Goal: Answer question/provide support: Share knowledge or assist other users

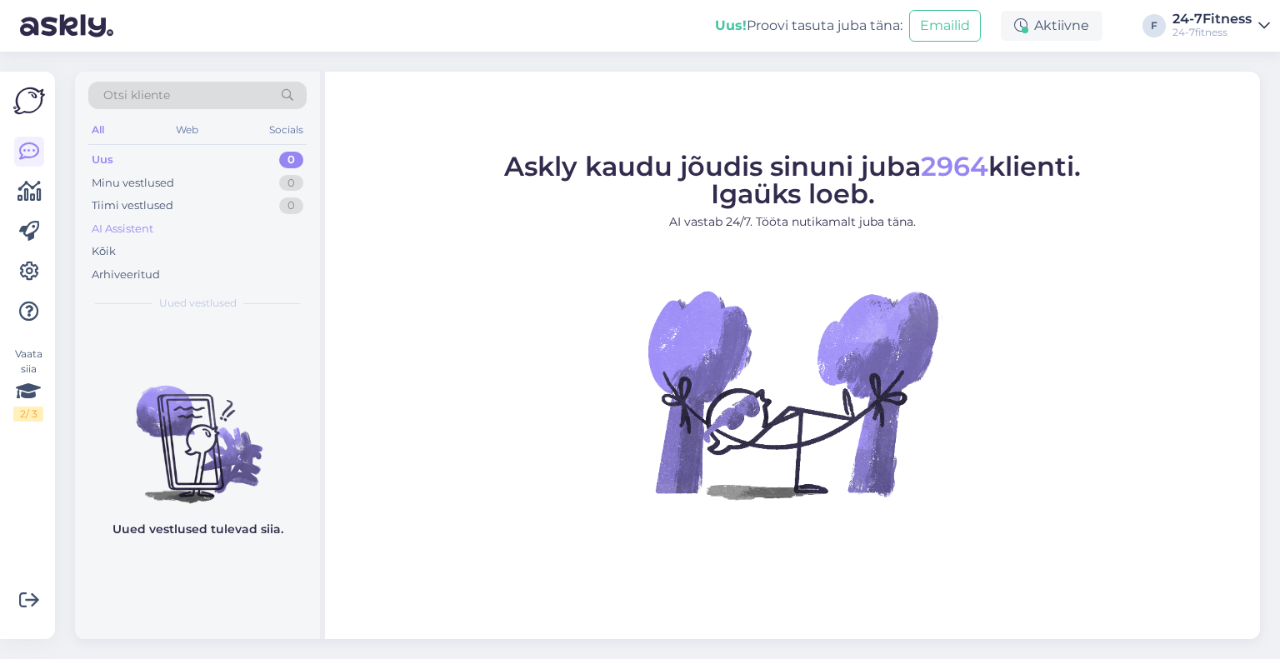
click at [132, 229] on div "AI Assistent" at bounding box center [123, 229] width 62 height 17
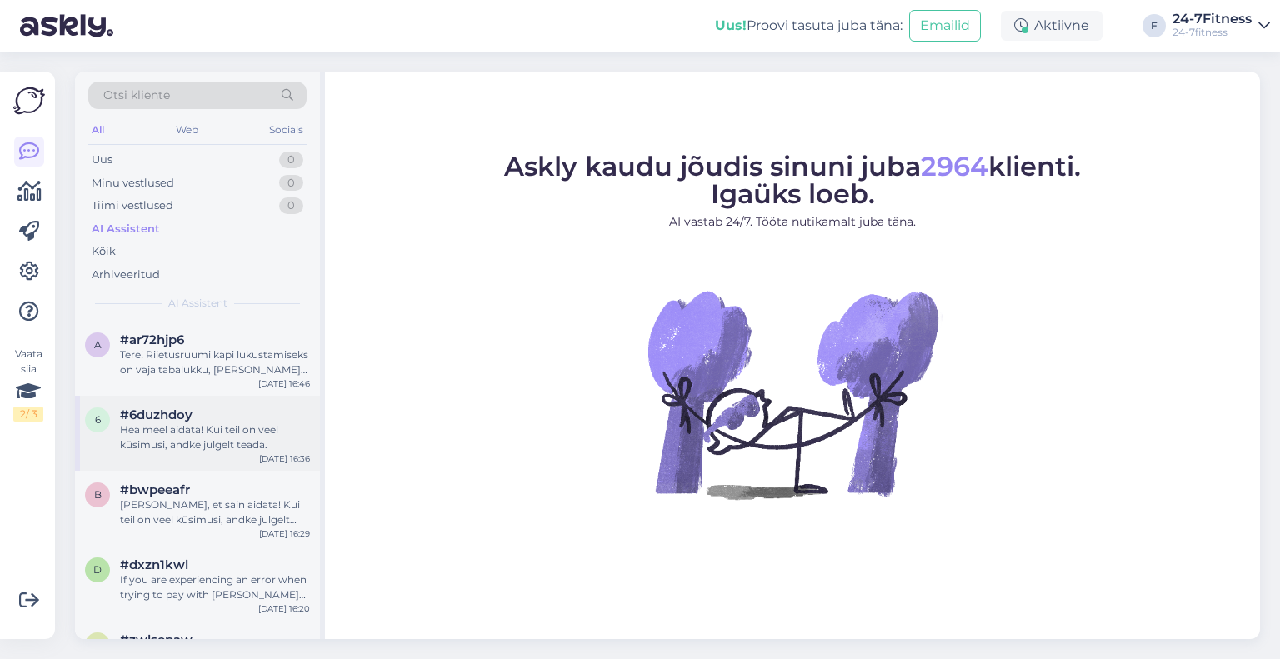
click at [176, 414] on span "#6duzhdoy" at bounding box center [156, 414] width 72 height 15
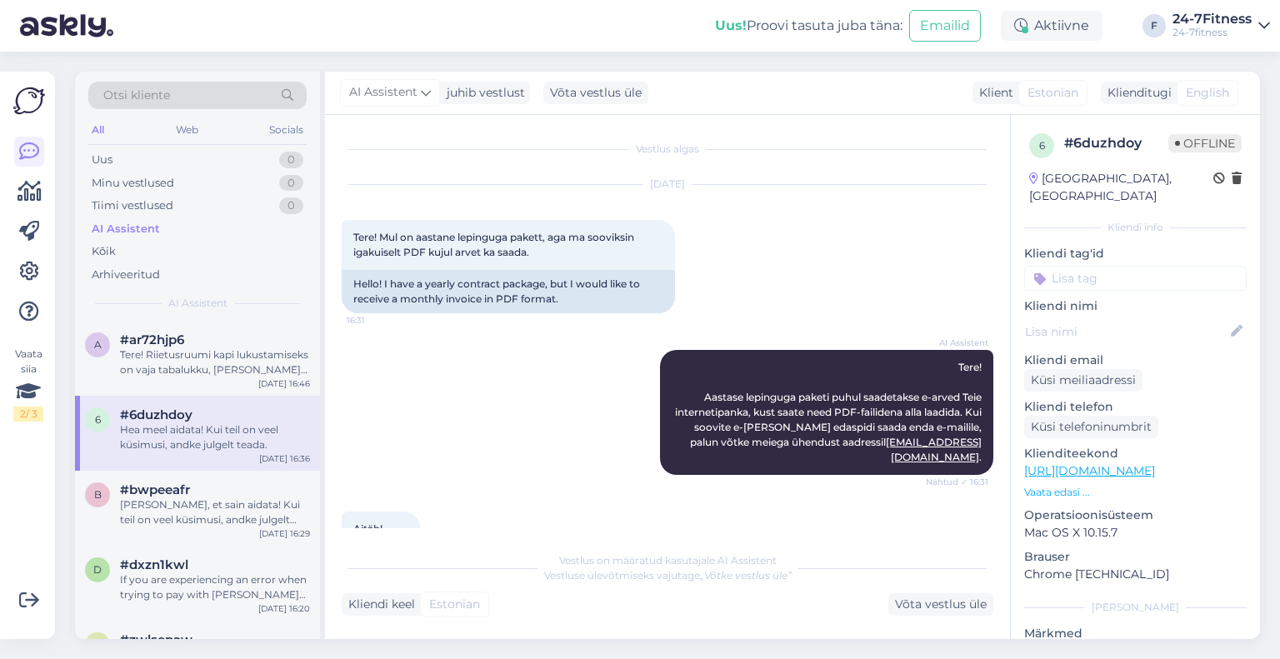
scroll to position [137, 0]
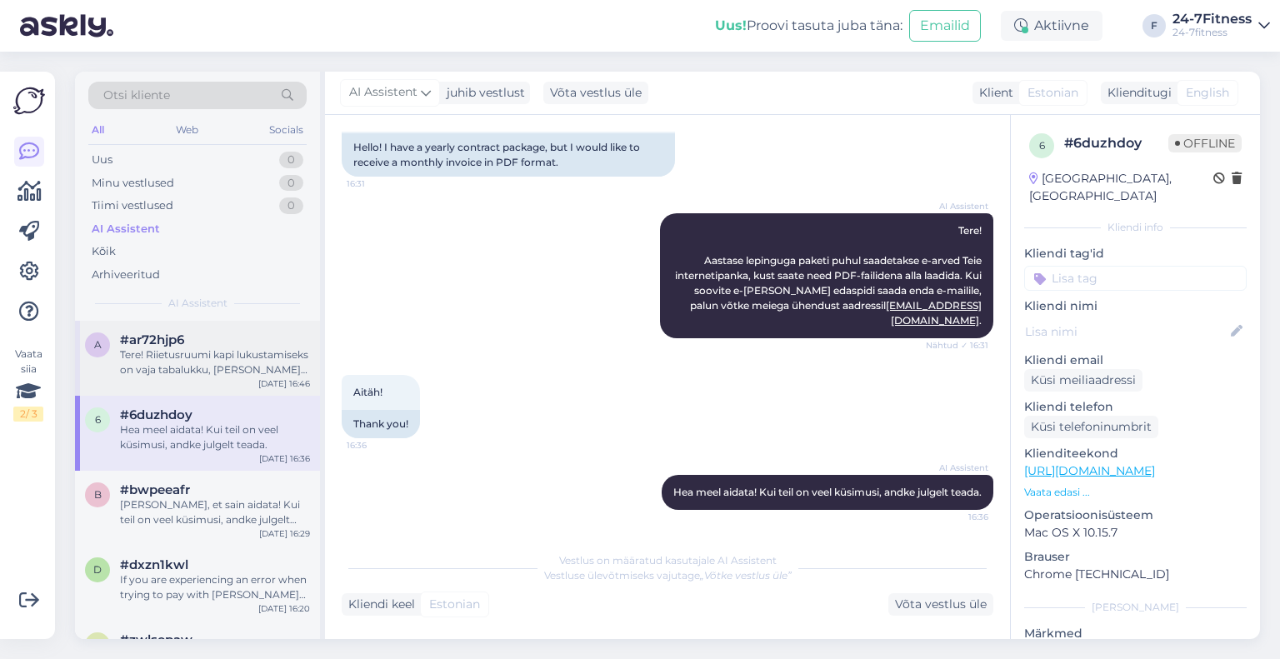
click at [187, 361] on div "Tere! Riietusruumi kapi lukustamiseks on vaja tabalukku, [PERSON_NAME] läbimõõt…" at bounding box center [215, 362] width 190 height 30
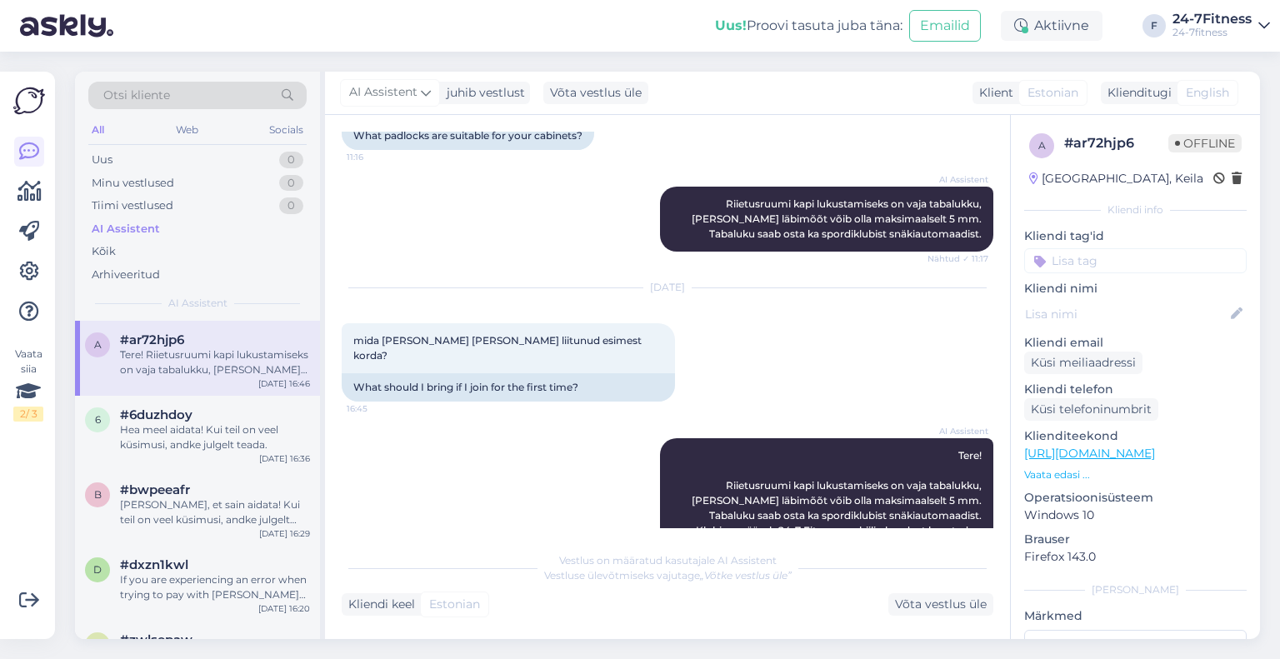
scroll to position [1590, 0]
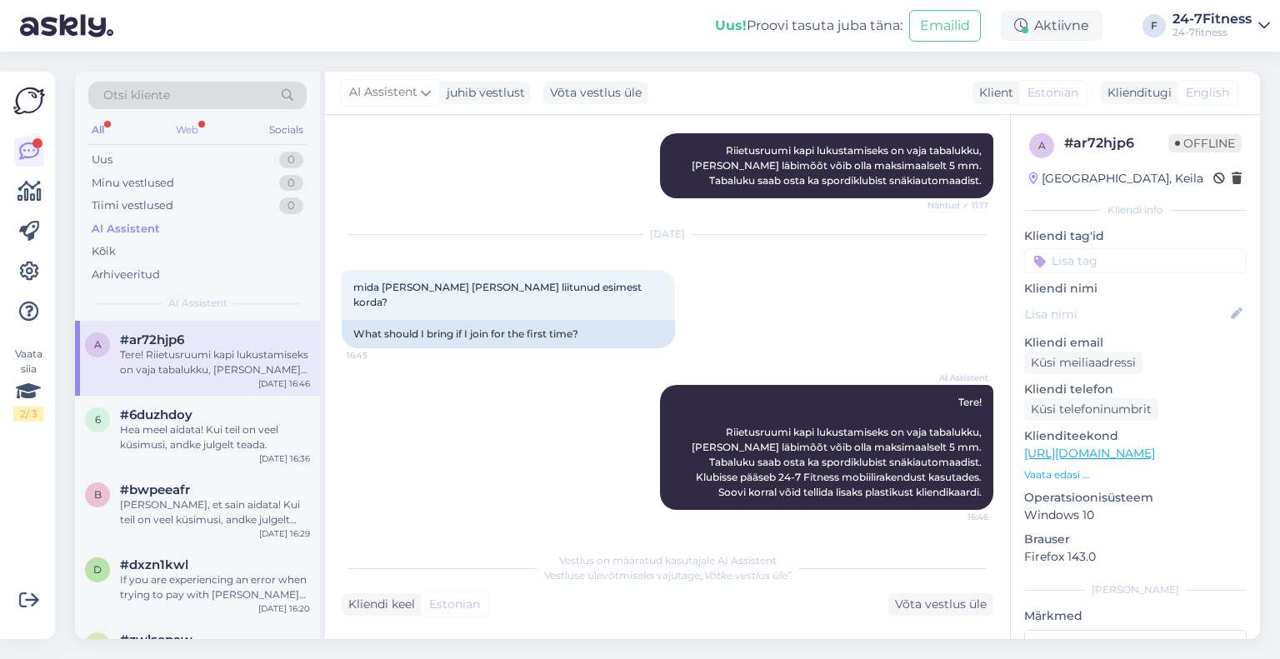
click at [183, 122] on div "Web" at bounding box center [186, 130] width 29 height 22
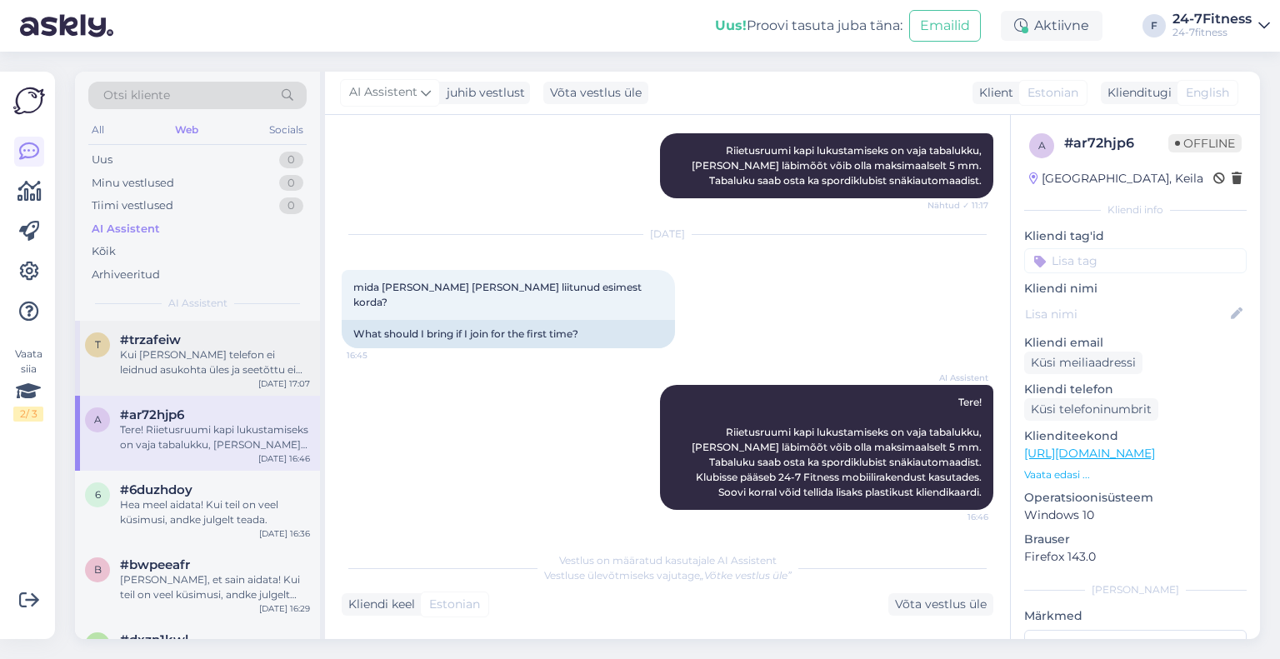
click at [180, 327] on div "t #trzafeiw Kui Teie telefon ei leidnud asukohta üles ja seetõttu ei õnnestunud…" at bounding box center [197, 358] width 245 height 75
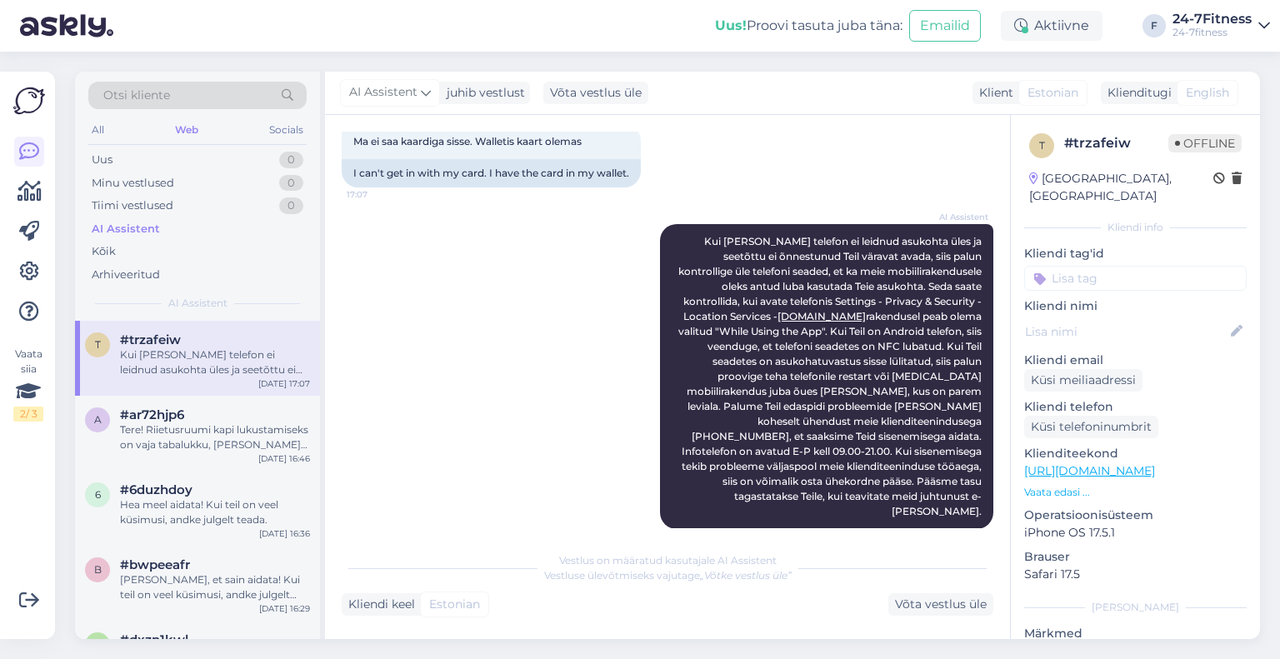
scroll to position [271, 0]
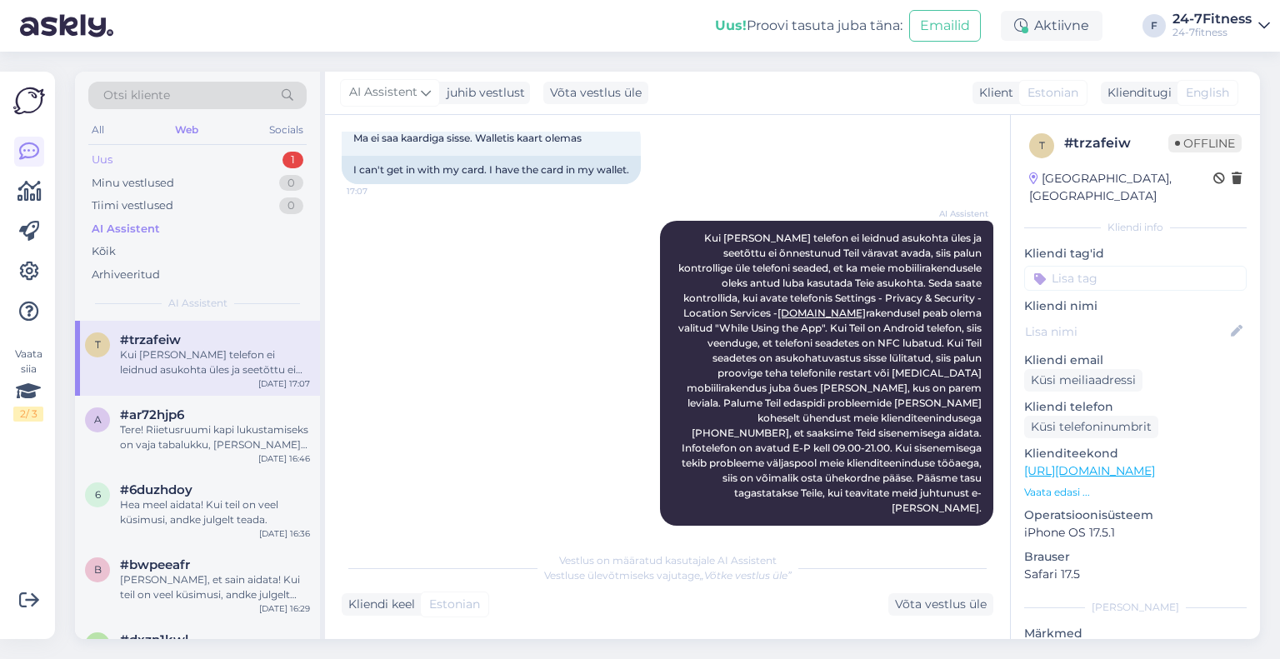
click at [249, 157] on div "Uus 1" at bounding box center [197, 159] width 218 height 23
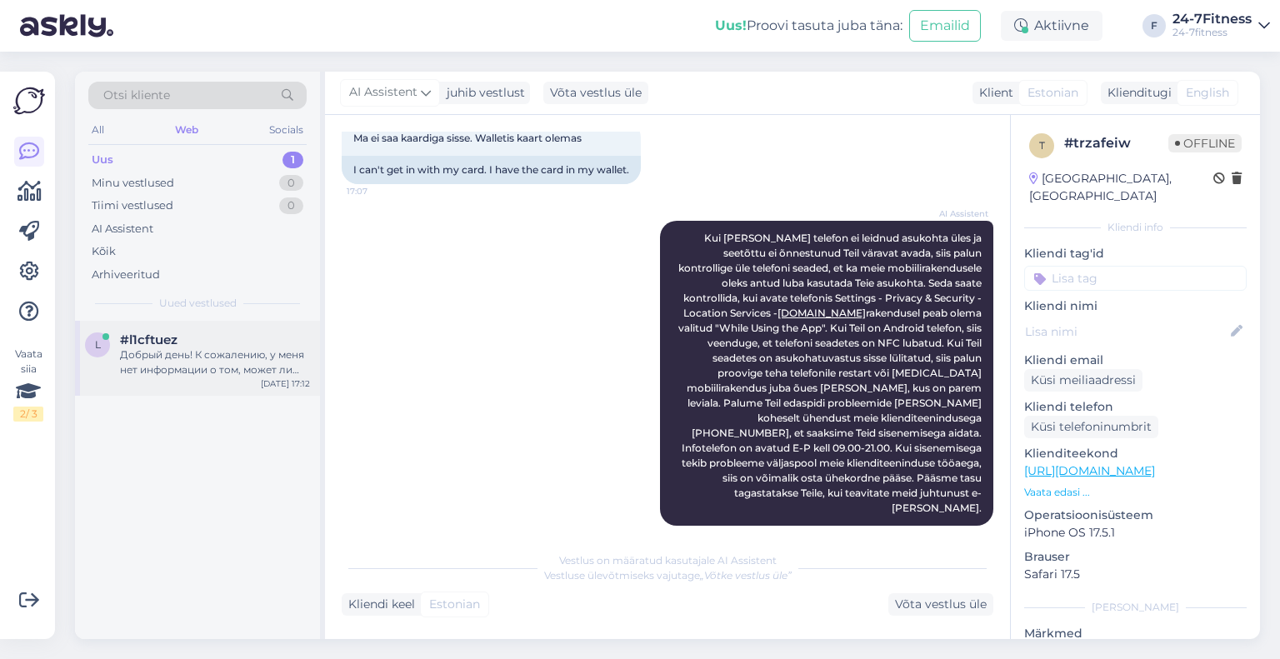
click at [199, 352] on div "Добрый день! К сожалению, у меня нет информации о том, может ли другой спортивн…" at bounding box center [215, 362] width 190 height 30
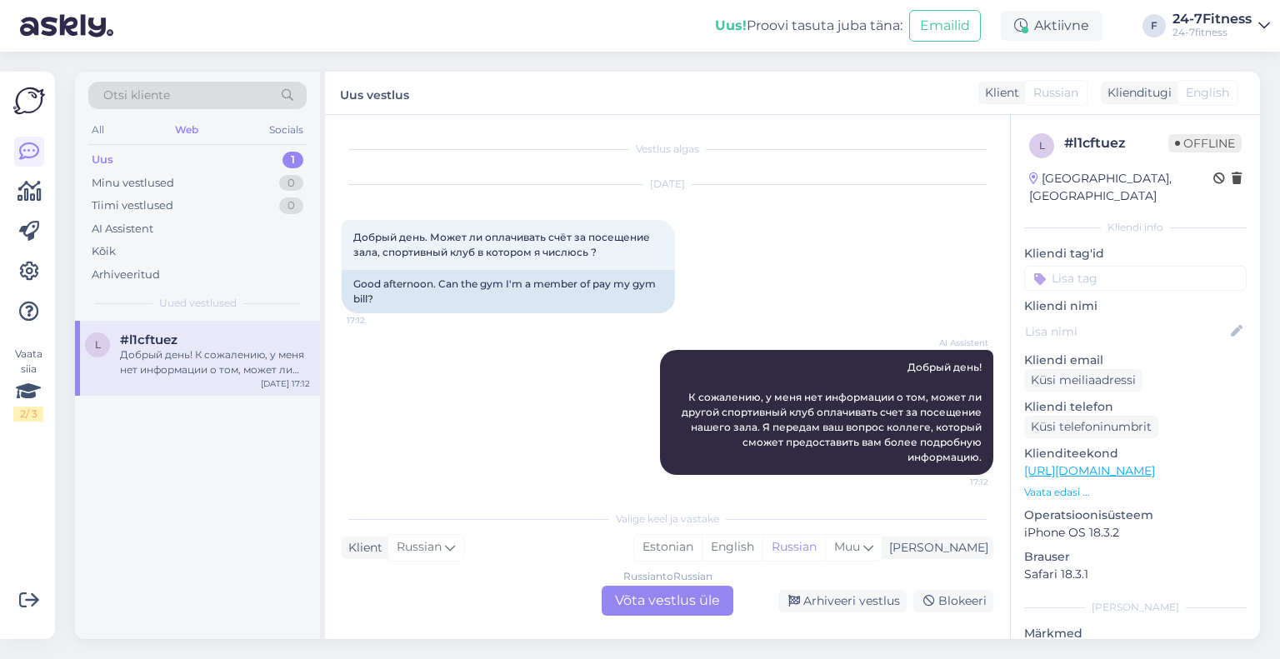
scroll to position [7, 0]
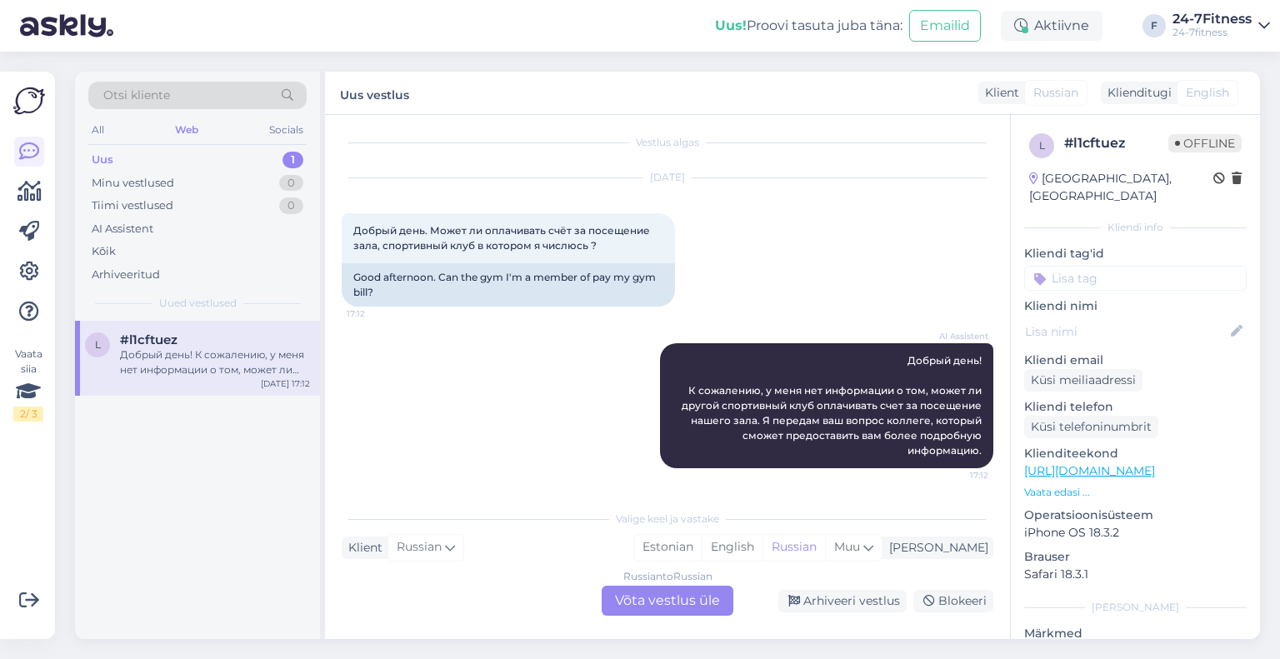
click at [727, 603] on div "Russian to Russian Võta vestlus üle" at bounding box center [668, 601] width 132 height 30
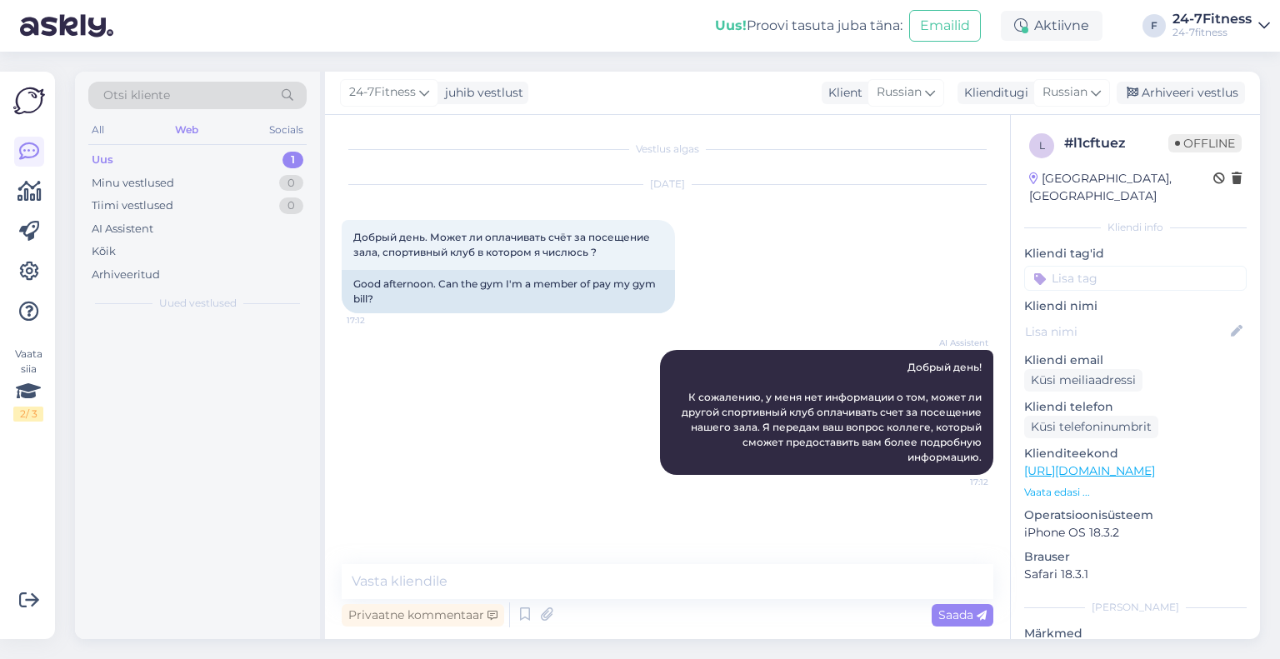
scroll to position [0, 0]
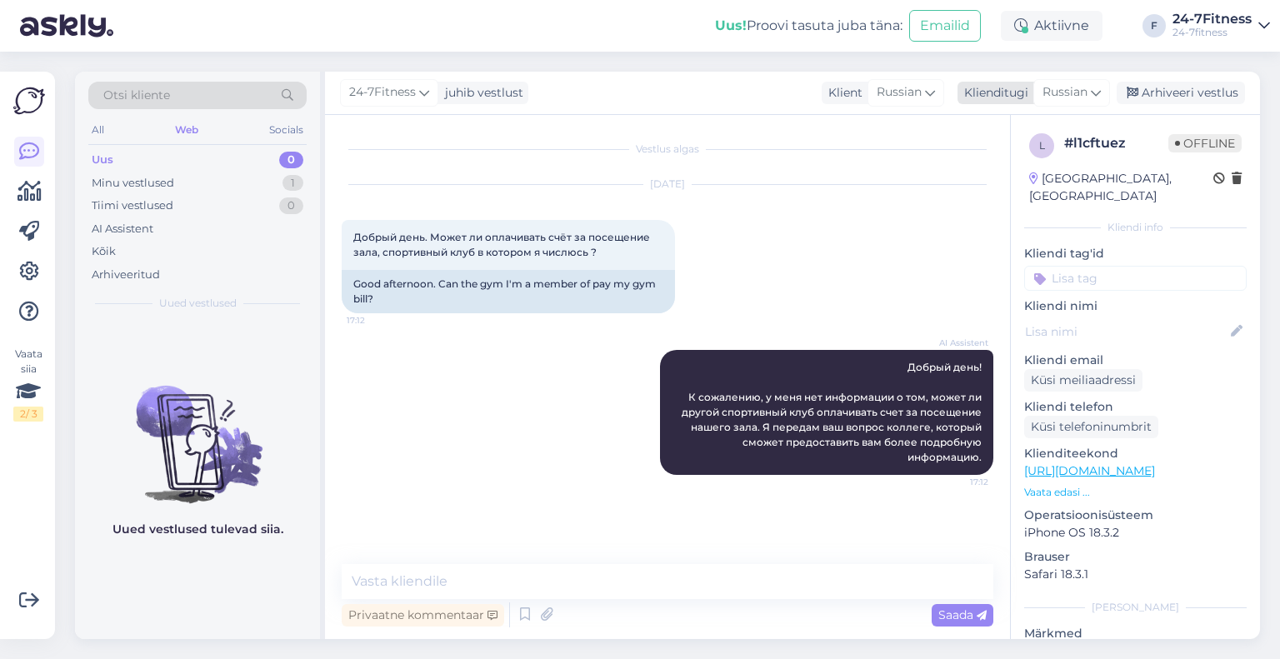
click at [1022, 99] on div "Klienditugi" at bounding box center [992, 92] width 71 height 17
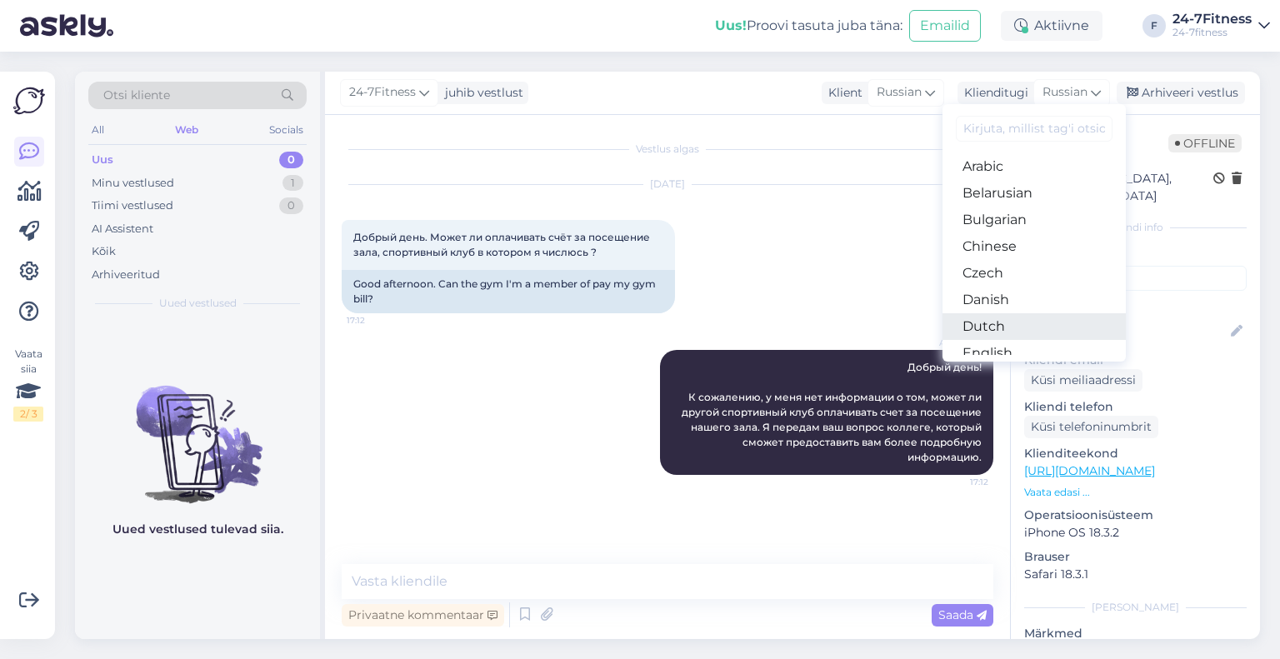
scroll to position [83, 0]
drag, startPoint x: 1012, startPoint y: 296, endPoint x: 995, endPoint y: 308, distance: 21.5
click at [1012, 296] on link "Estonian" at bounding box center [1033, 296] width 183 height 27
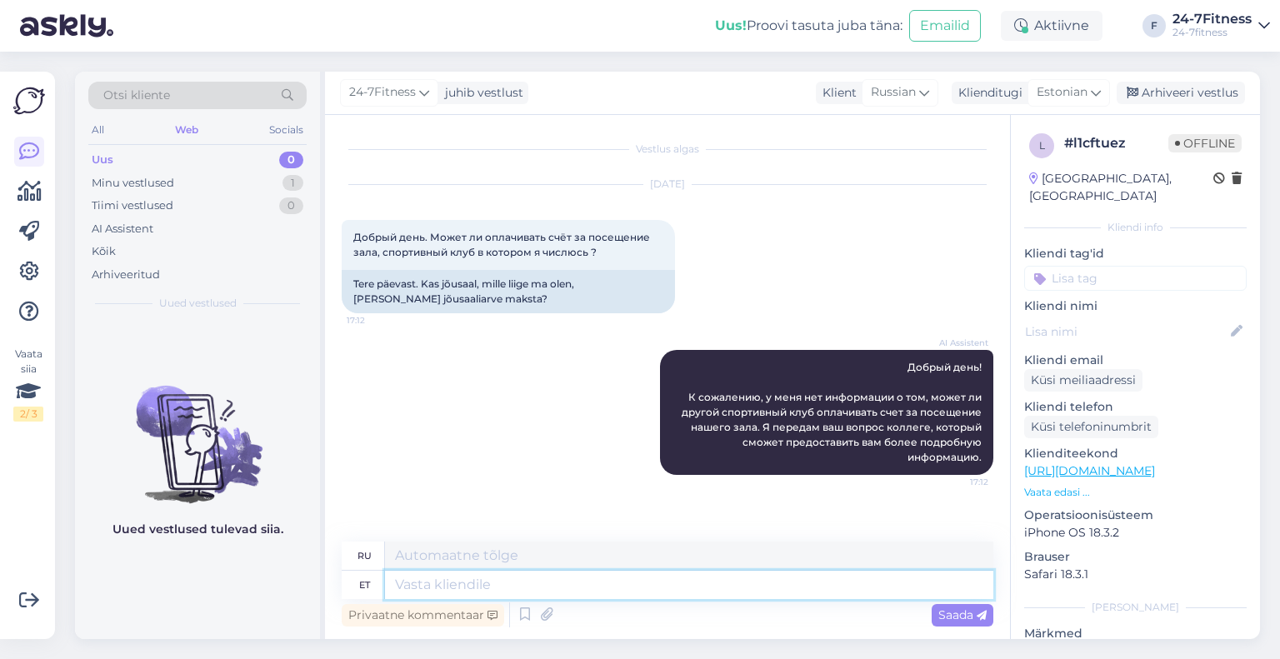
click at [487, 586] on textarea at bounding box center [689, 585] width 608 height 28
type textarea "Palun täpsustage oma küsim"
type textarea "Пожалуйста"
type textarea "Palun täpsustage oma küsimu"
type textarea "Пожалуйста, уточните"
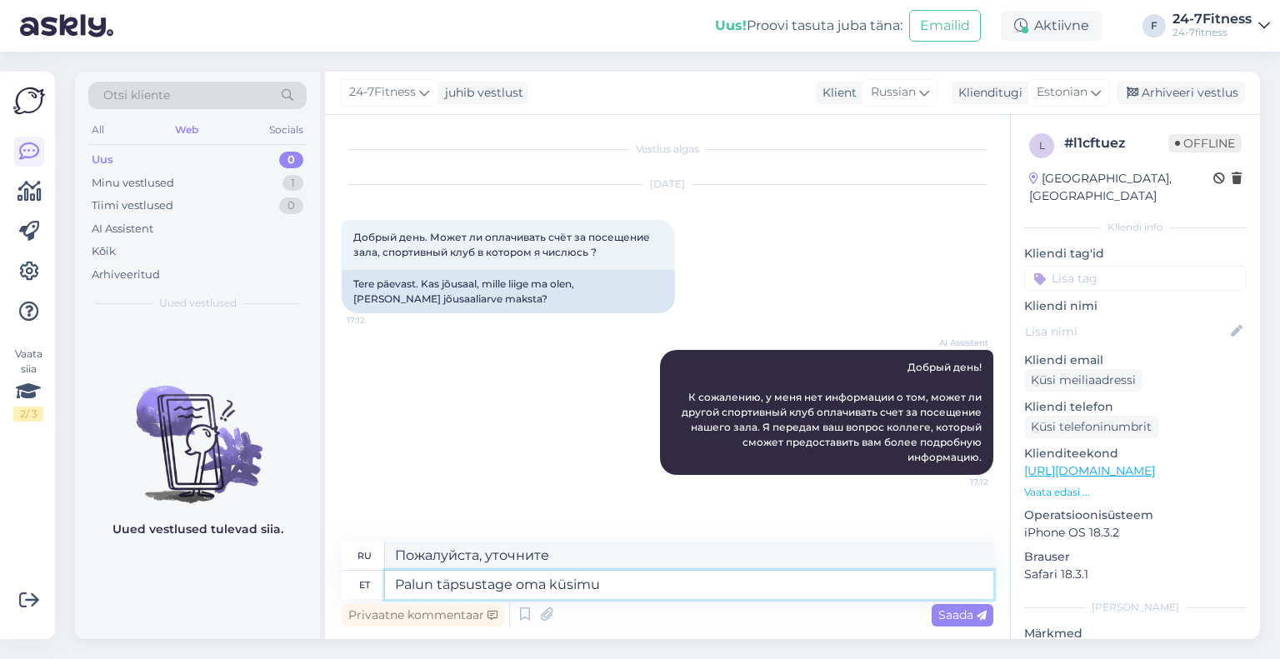
type textarea "Palun täpsustage oma küsimus"
type textarea "Пожалуйста, укажите ваш"
type textarea "Palun täpsustage oma küsimust"
type textarea "Пожалуйста, укажите вид бобов."
type textarea "Palun täpsustage oma küsimust."
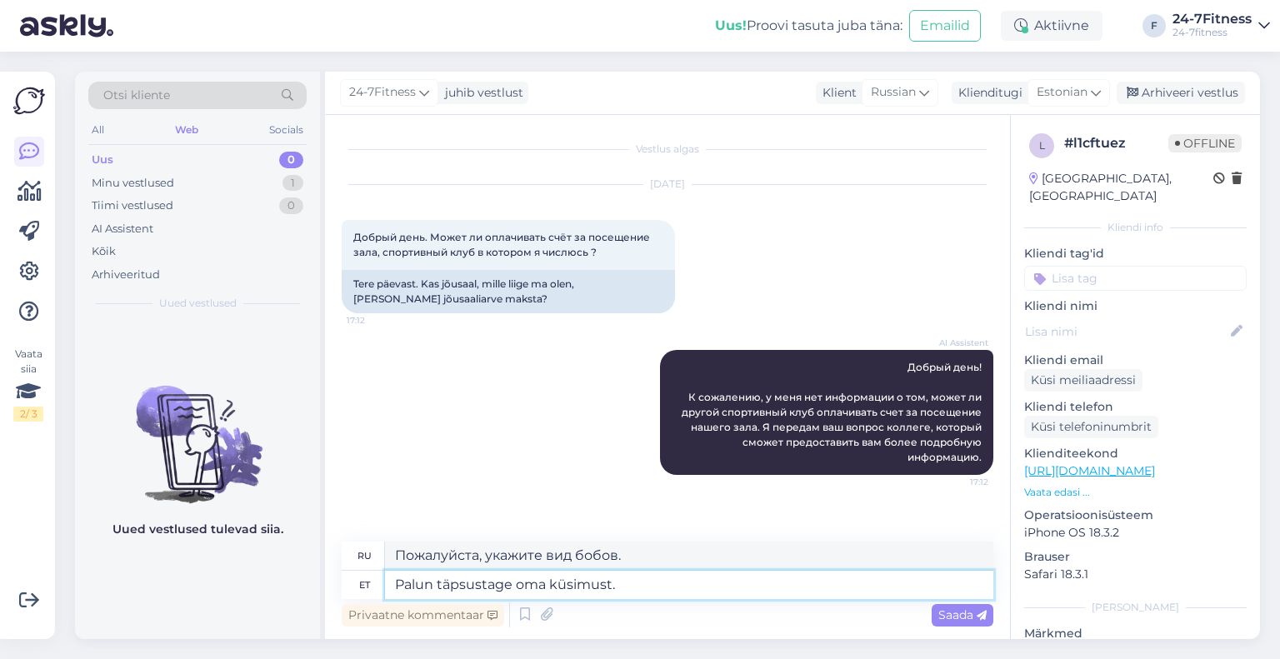
type textarea "Пожалуйста, уточните Ваш вопрос."
type textarea "Palun täpsustage oma küsimust."
click at [938, 615] on span "Saada" at bounding box center [962, 614] width 48 height 15
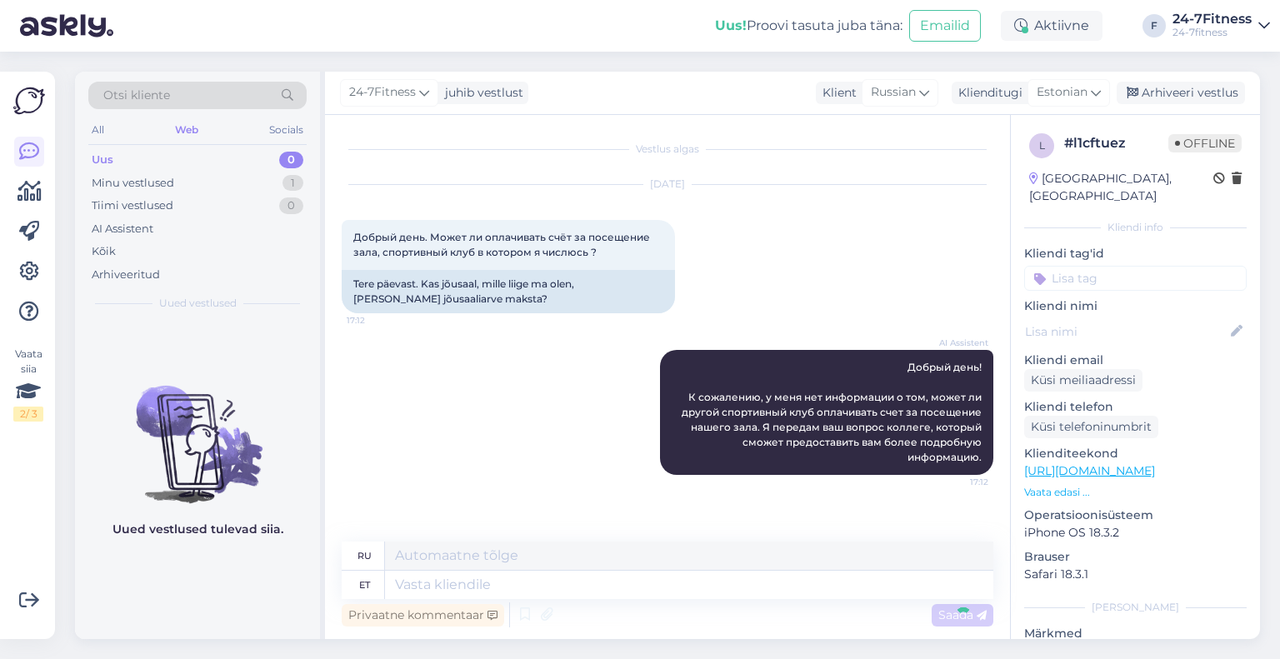
scroll to position [67, 0]
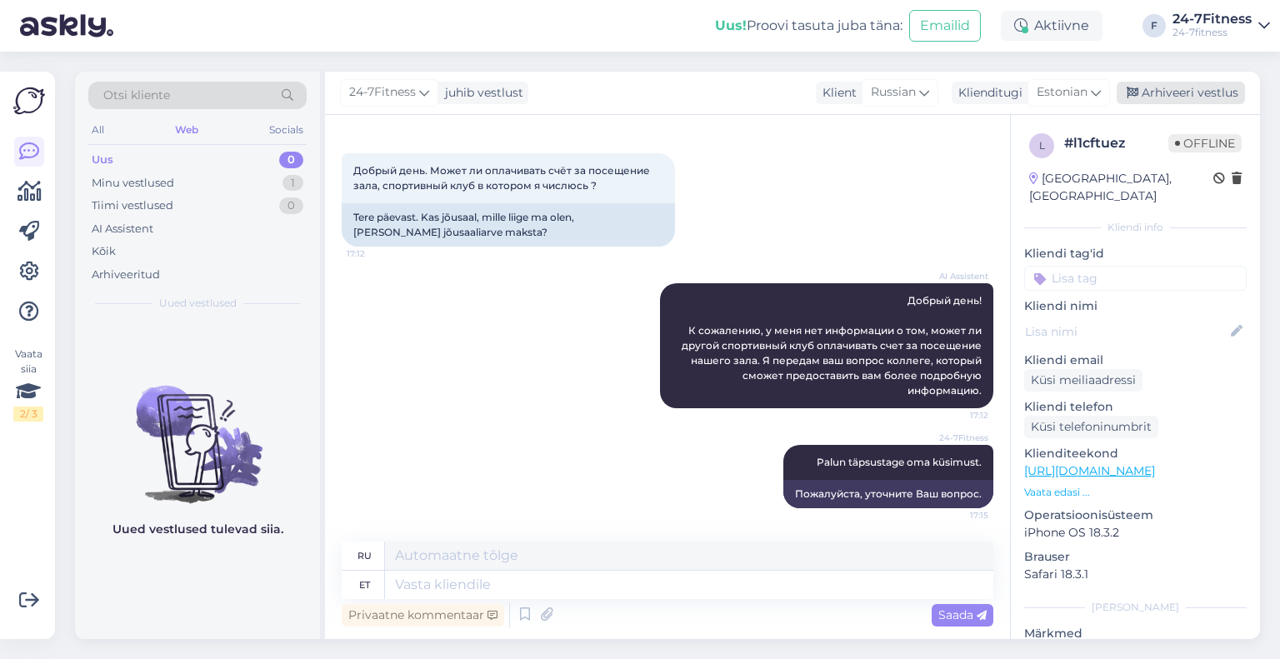
click at [1213, 101] on div "Arhiveeri vestlus" at bounding box center [1181, 93] width 128 height 22
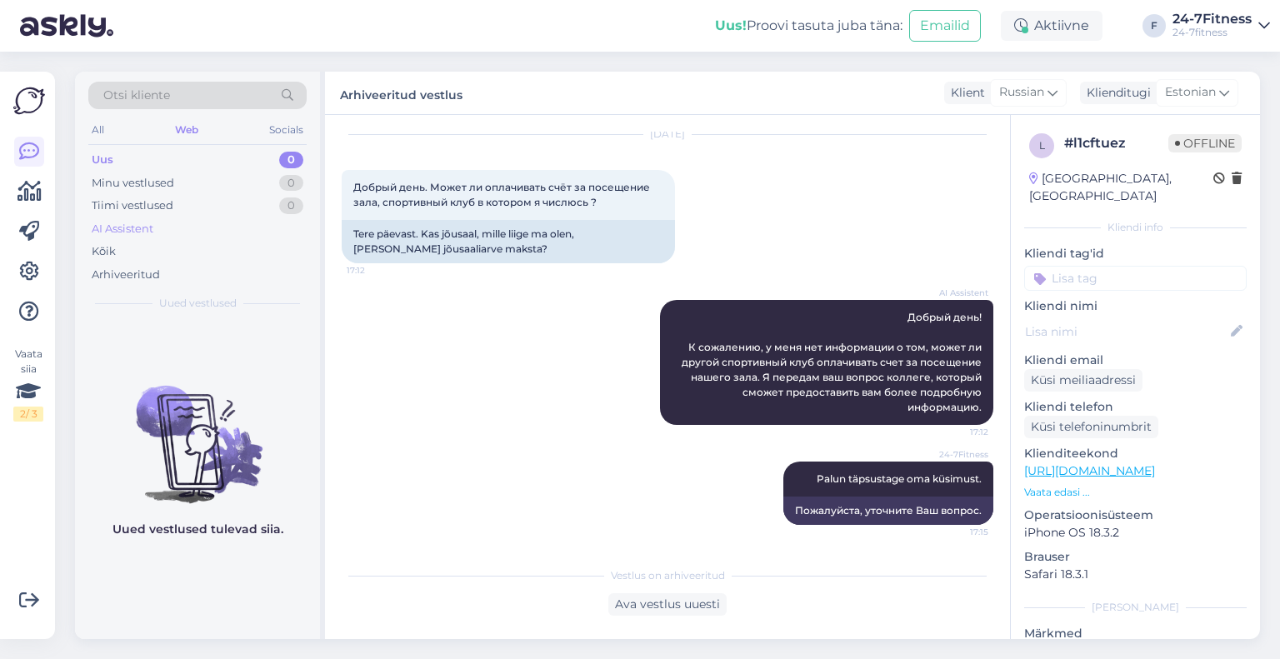
click at [112, 226] on div "AI Assistent" at bounding box center [123, 229] width 62 height 17
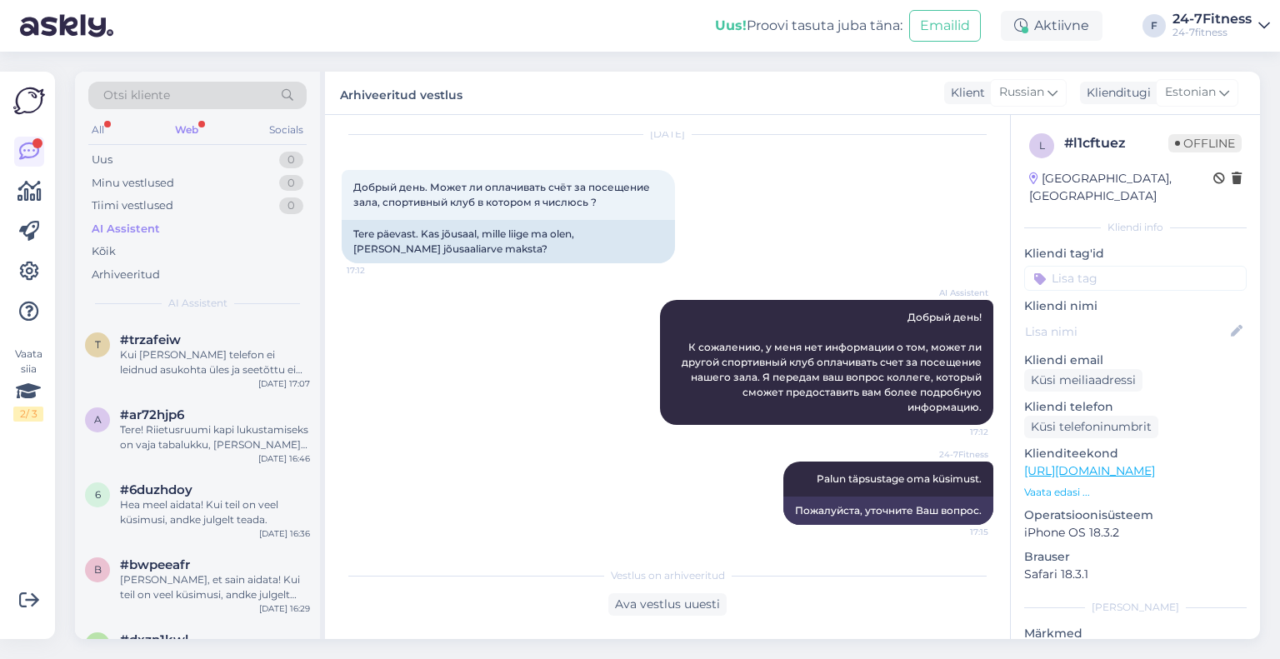
click at [200, 127] on div "Web" at bounding box center [187, 130] width 30 height 22
click at [213, 373] on div "Tere! Kõikide meie klubides pakutavate trennidega saate tutvuda meie kodulehel …" at bounding box center [215, 362] width 190 height 30
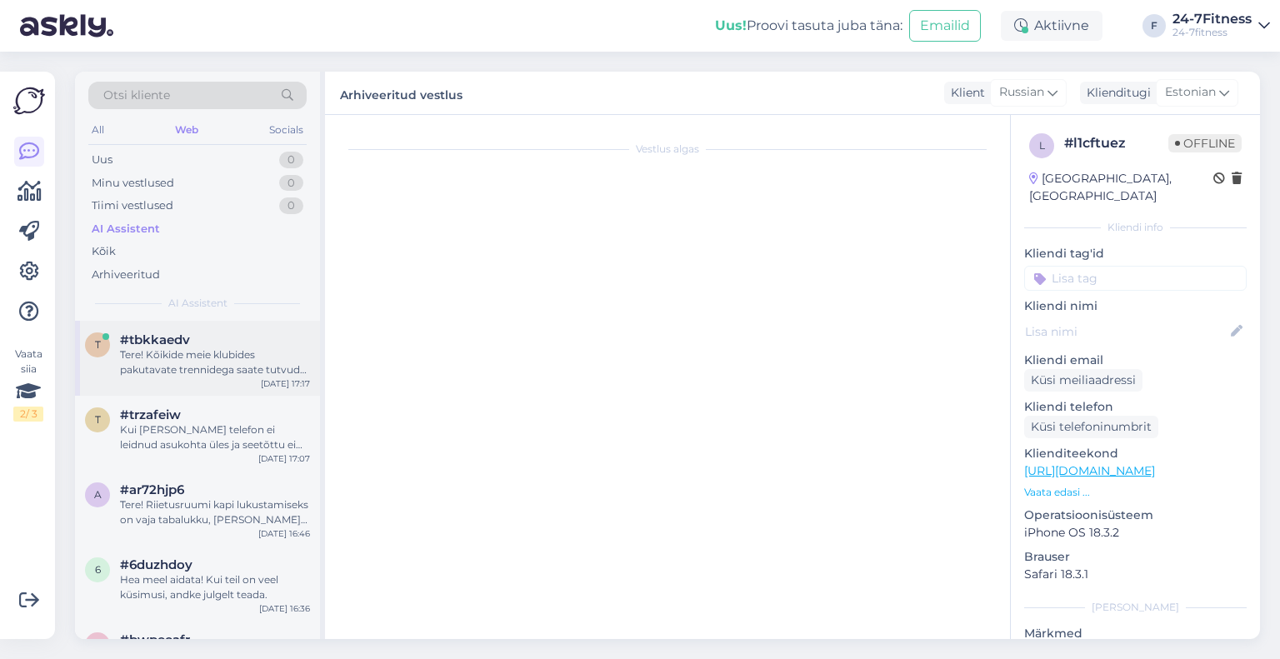
scroll to position [0, 0]
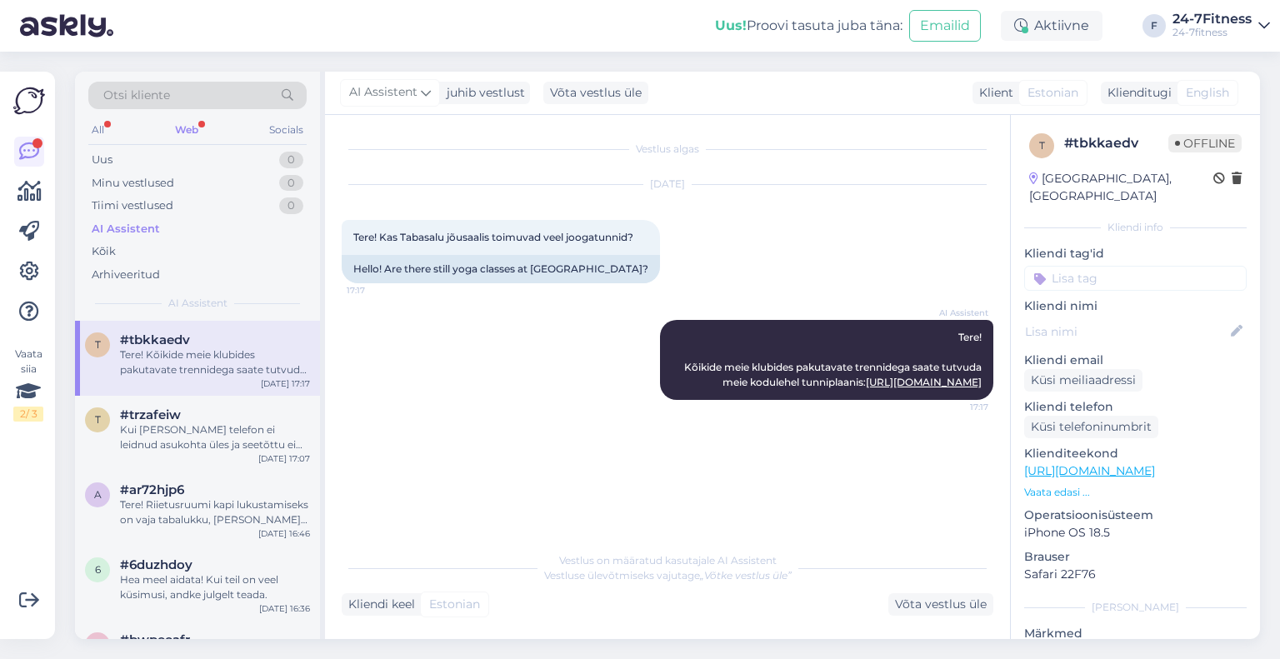
click at [202, 125] on div "Web" at bounding box center [187, 130] width 30 height 22
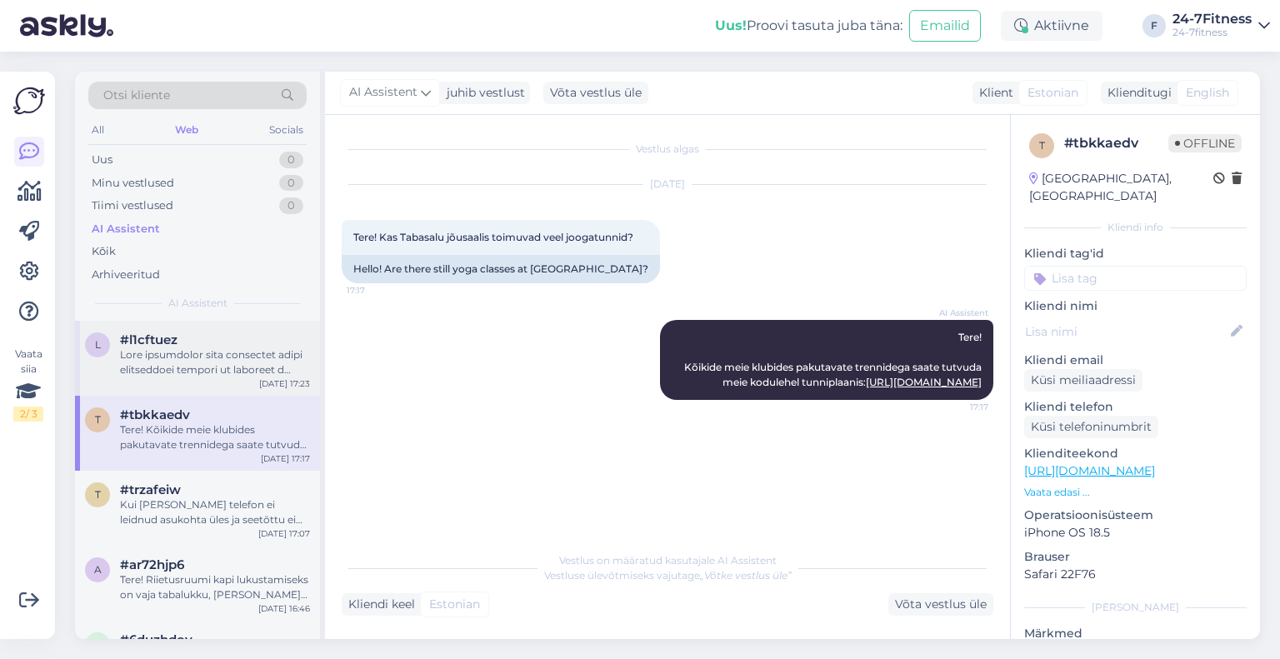
click at [171, 349] on div at bounding box center [215, 362] width 190 height 30
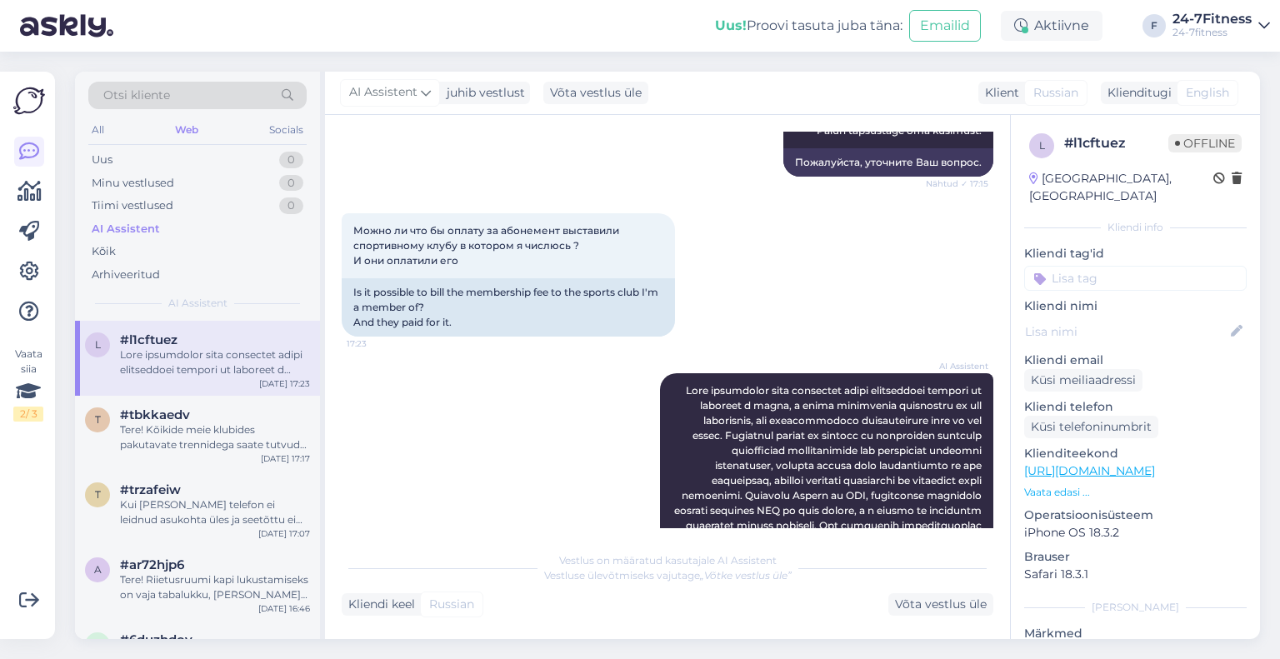
scroll to position [477, 0]
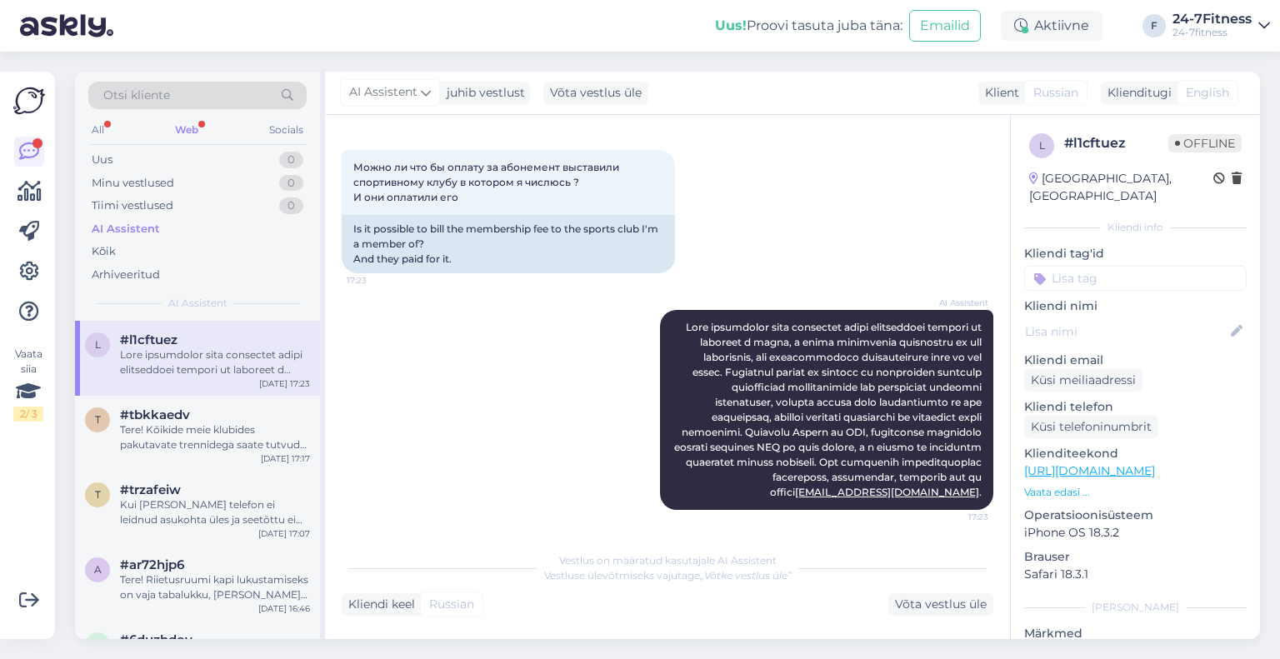
click at [190, 129] on div "Web" at bounding box center [187, 130] width 30 height 22
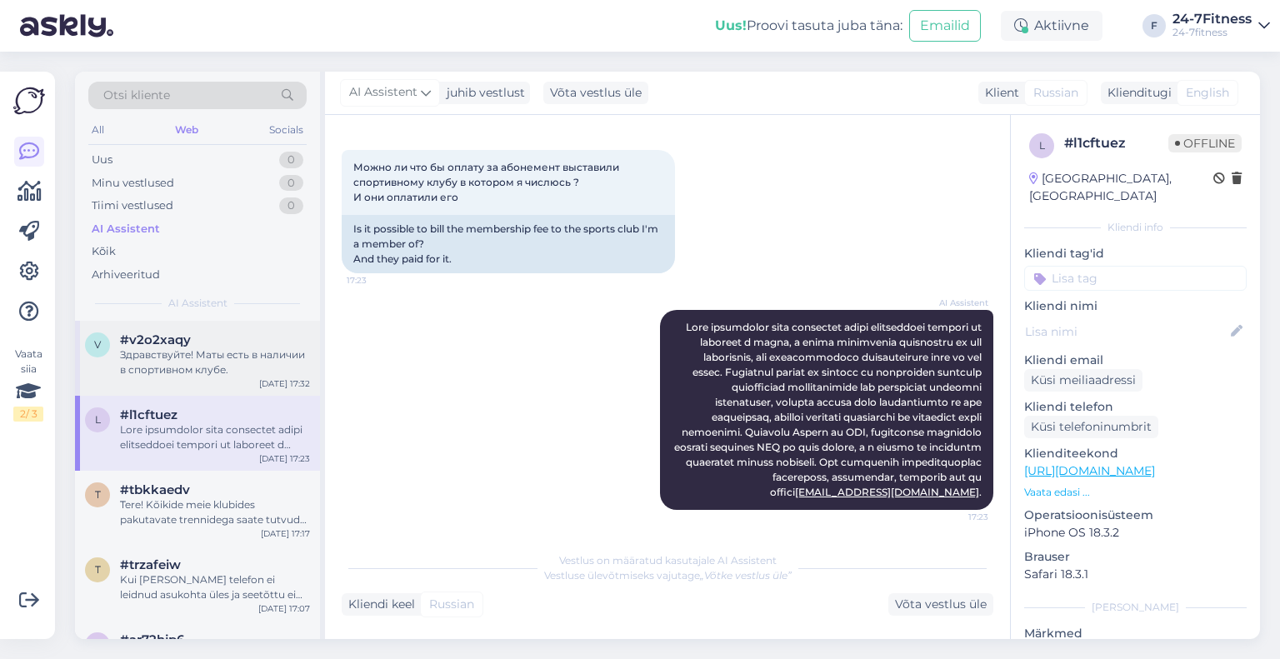
click at [189, 349] on div "Здравствуйте! Маты есть в наличии в спортивном клубе." at bounding box center [215, 362] width 190 height 30
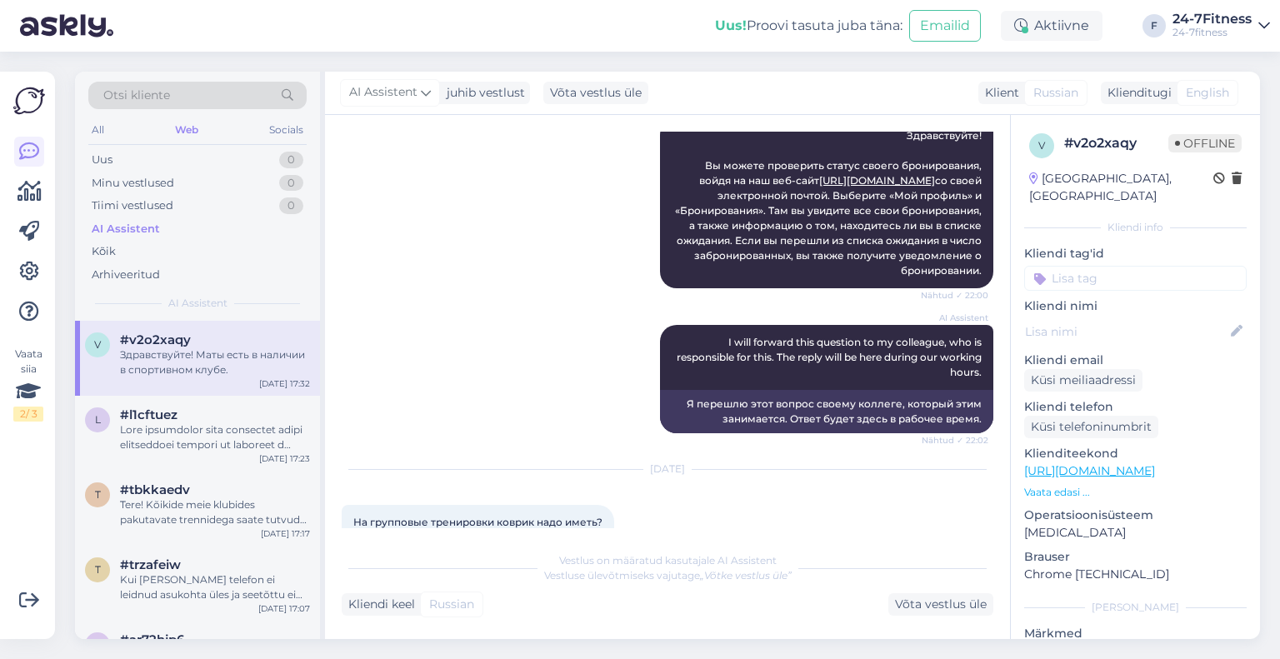
scroll to position [377, 0]
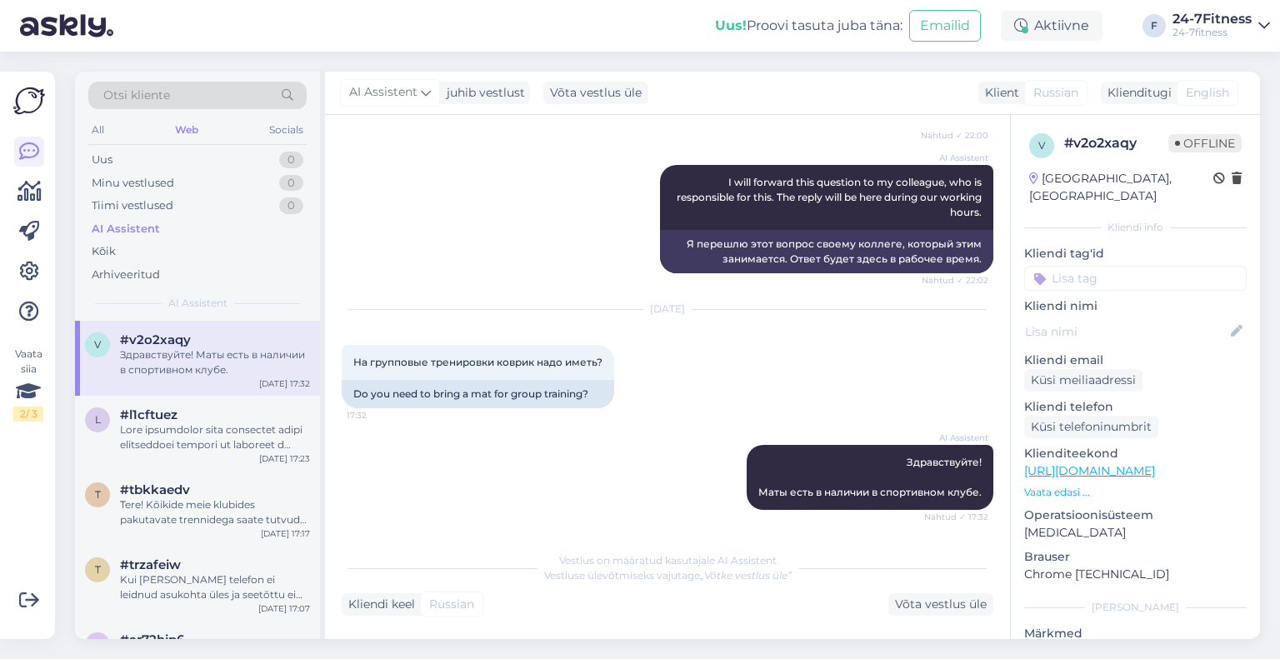
drag, startPoint x: 698, startPoint y: 308, endPoint x: 632, endPoint y: 312, distance: 66.0
click at [632, 312] on div "[DATE]" at bounding box center [668, 309] width 652 height 15
drag, startPoint x: 687, startPoint y: 311, endPoint x: 636, endPoint y: 311, distance: 51.7
click at [636, 311] on div "[DATE]" at bounding box center [668, 309] width 652 height 15
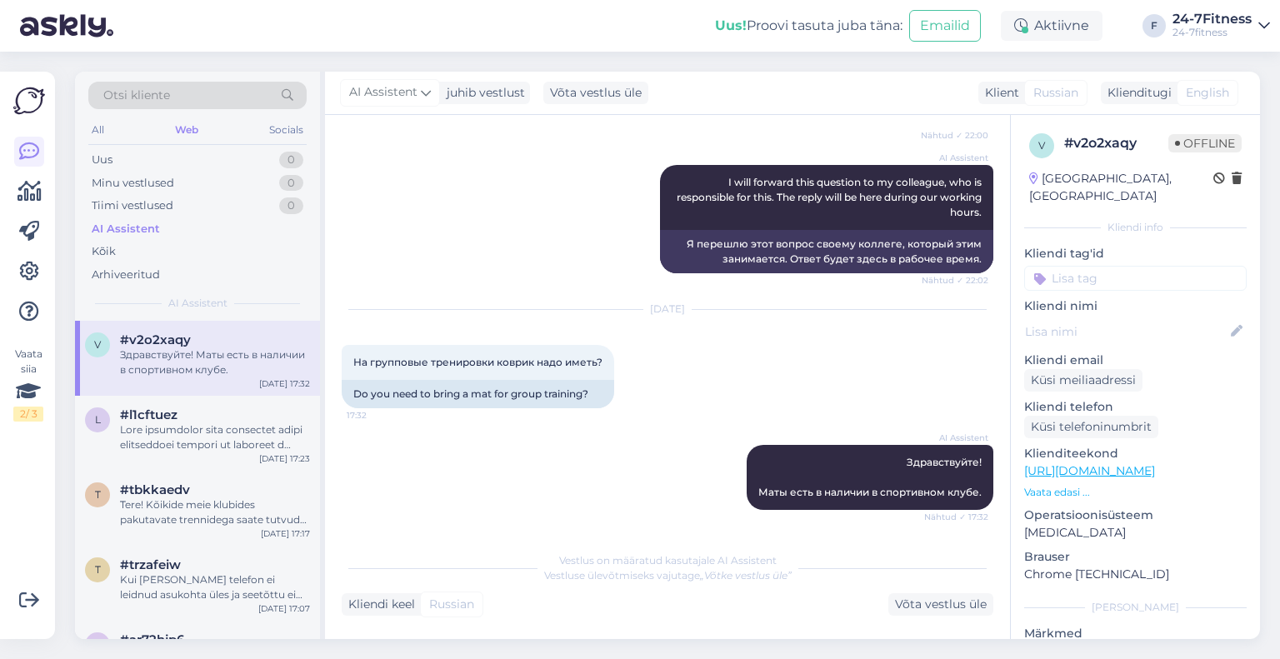
click at [636, 311] on div "[DATE]" at bounding box center [668, 309] width 652 height 15
drag, startPoint x: 636, startPoint y: 309, endPoint x: 687, endPoint y: 309, distance: 50.8
click at [687, 309] on div "[DATE]" at bounding box center [668, 309] width 652 height 15
drag, startPoint x: 687, startPoint y: 309, endPoint x: 626, endPoint y: 306, distance: 60.9
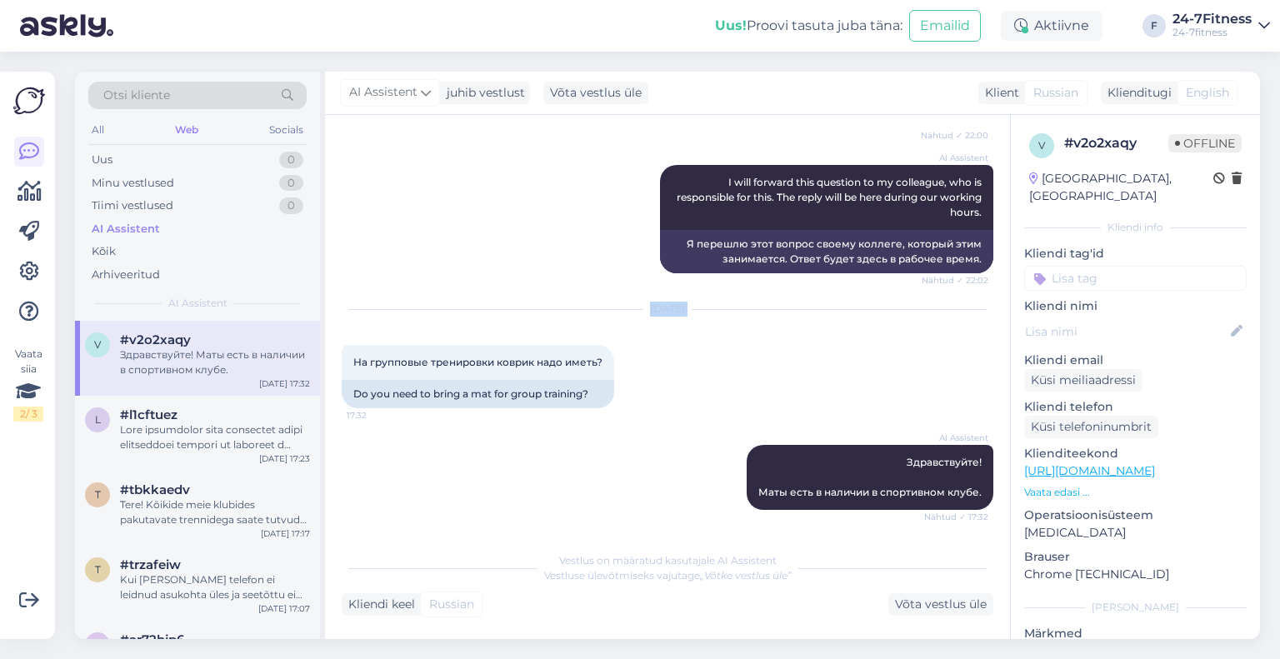
click at [626, 306] on div "[DATE]" at bounding box center [668, 309] width 652 height 15
click at [640, 309] on div "[DATE]" at bounding box center [668, 309] width 652 height 15
click at [633, 305] on div "[DATE]" at bounding box center [668, 309] width 652 height 15
drag, startPoint x: 636, startPoint y: 307, endPoint x: 688, endPoint y: 306, distance: 52.5
click at [688, 306] on div "[DATE]" at bounding box center [668, 309] width 652 height 15
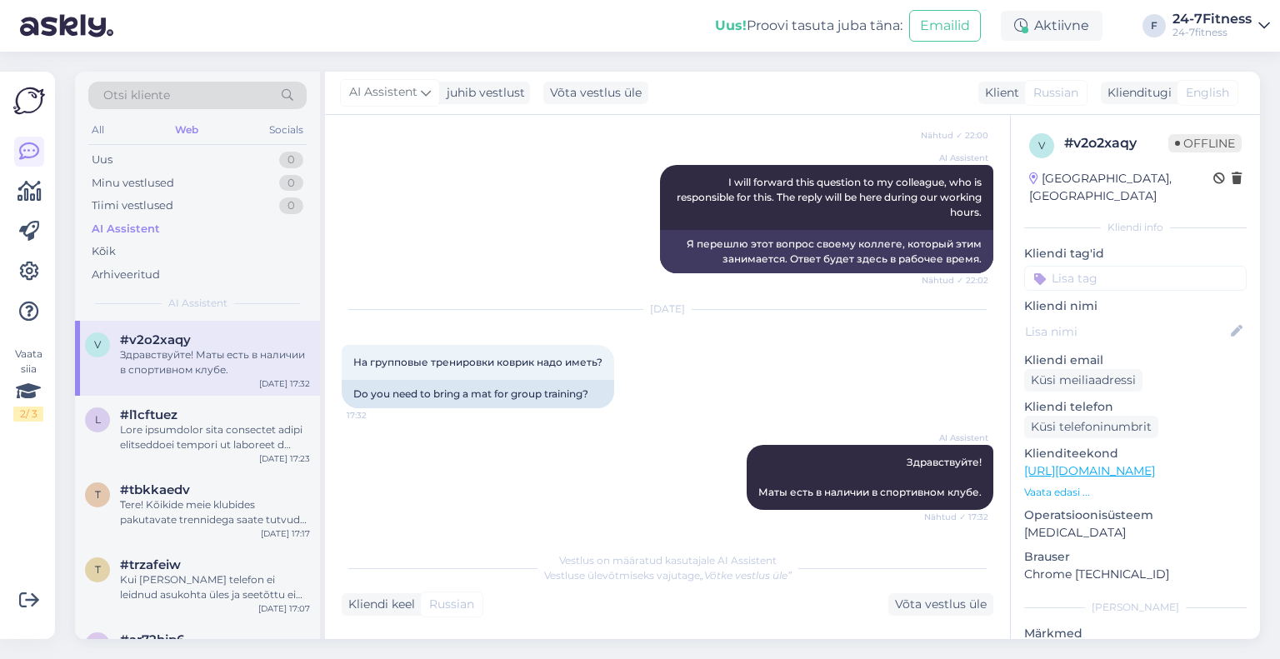
click at [678, 306] on div "[DATE]" at bounding box center [668, 309] width 652 height 15
click at [195, 160] on div "Uus 1" at bounding box center [197, 159] width 218 height 23
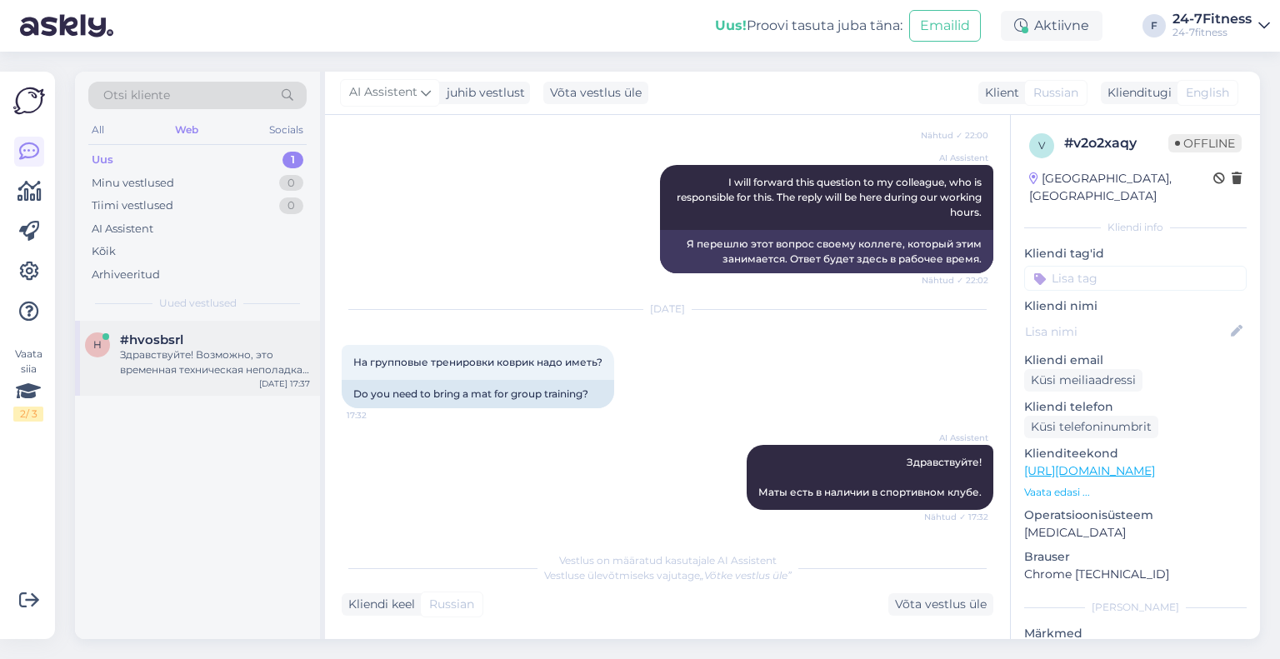
click at [239, 365] on div "Здравствуйте! Возможно, это временная техническая неполадка. Пожалуйста, закрой…" at bounding box center [215, 362] width 190 height 30
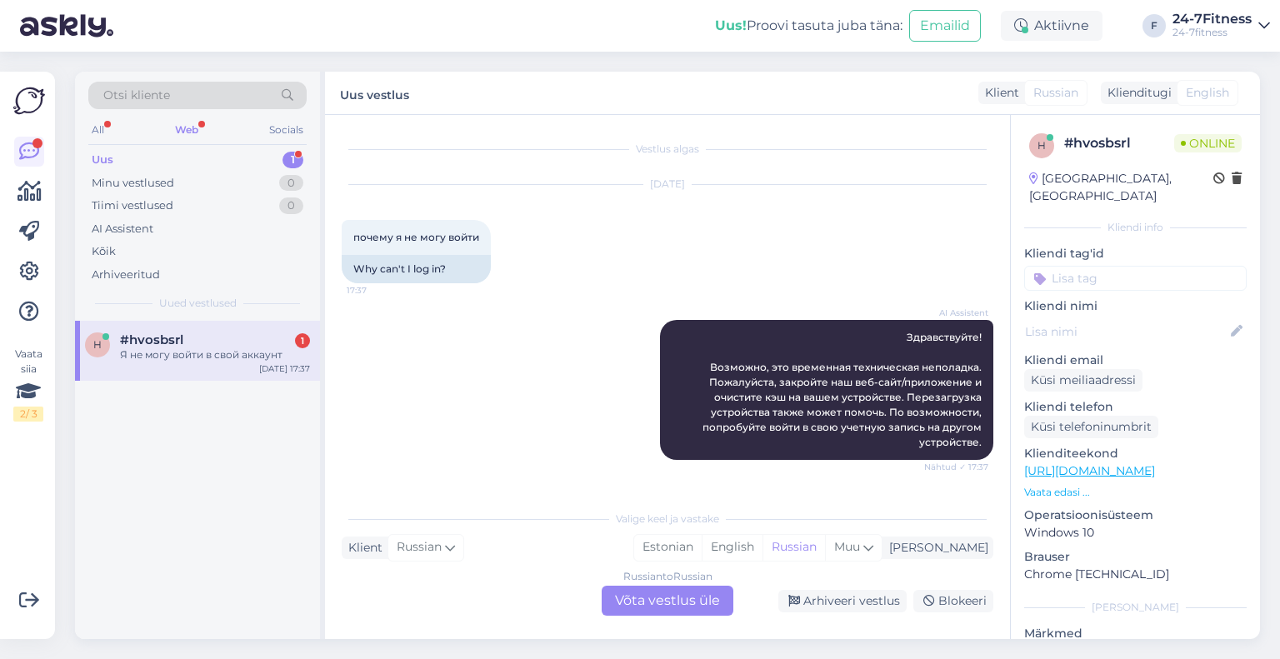
scroll to position [91, 0]
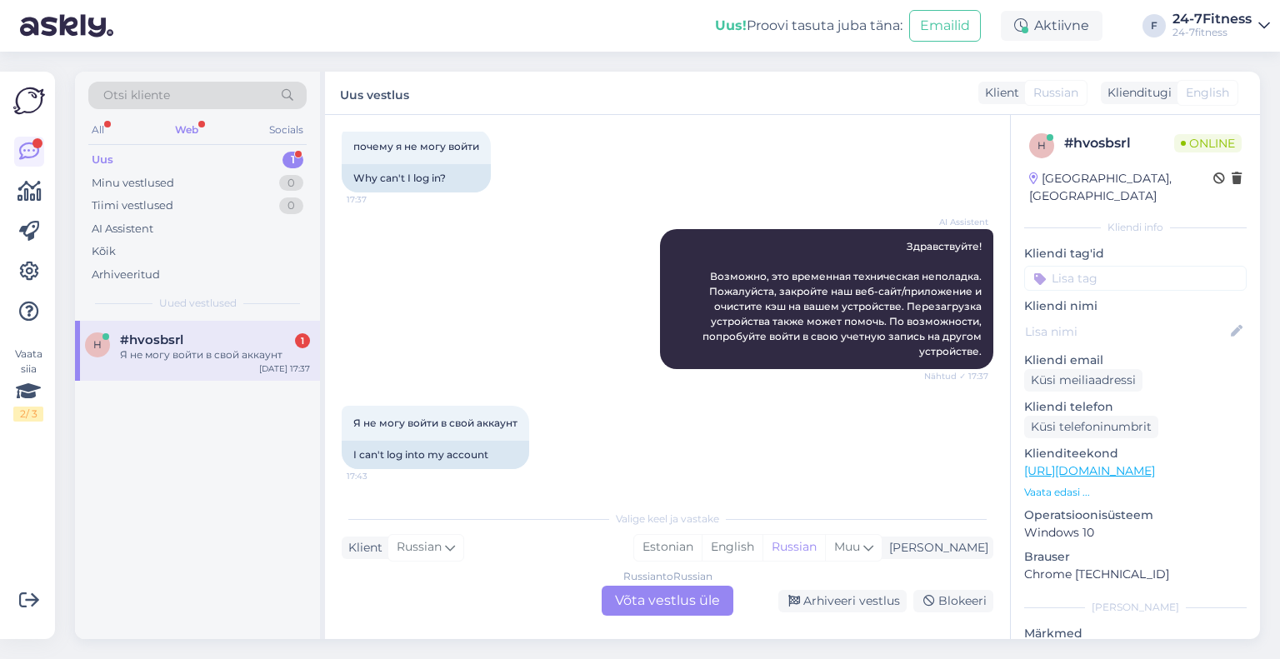
click at [232, 351] on div "Я не могу войти в свой аккаунт" at bounding box center [215, 354] width 190 height 15
click at [670, 608] on div "Russian to Russian Võta vestlus üle" at bounding box center [668, 601] width 132 height 30
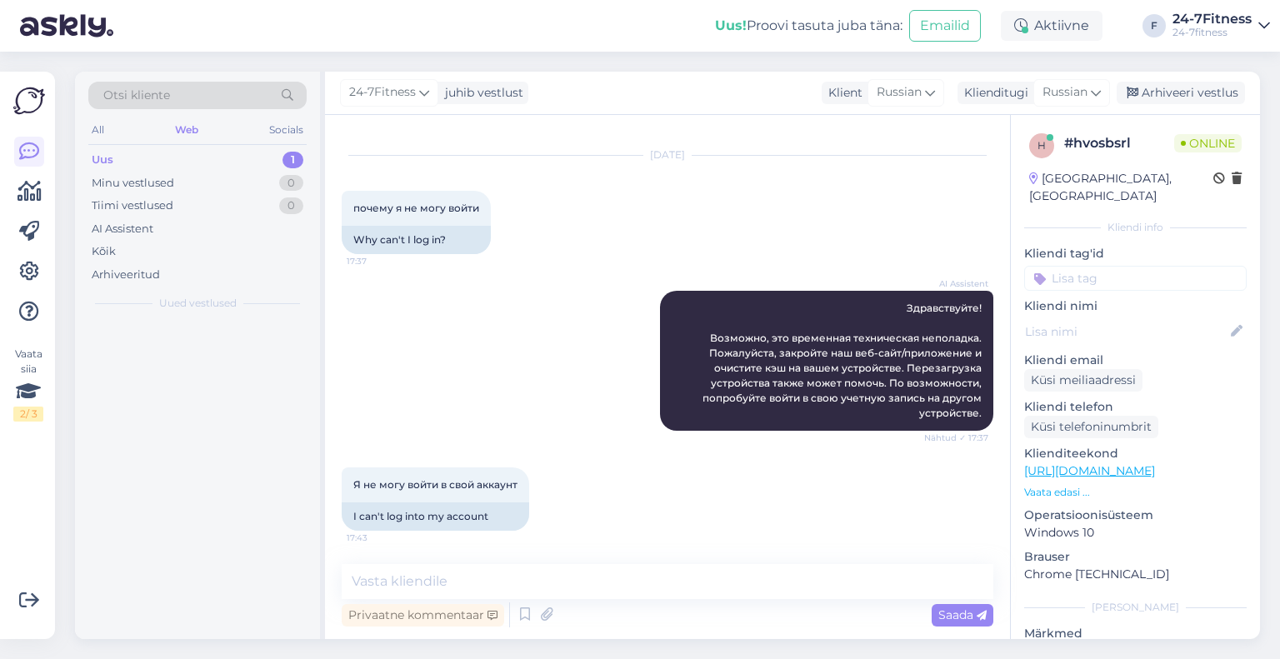
scroll to position [28, 0]
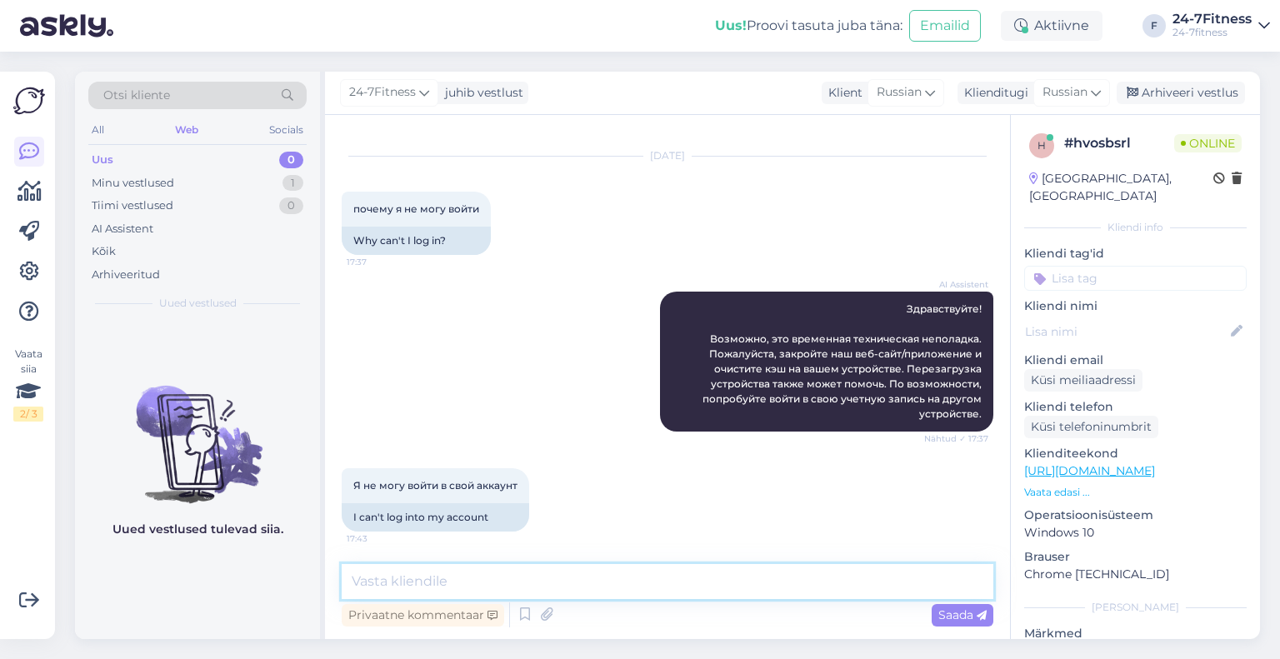
click at [459, 574] on textarea at bounding box center [668, 581] width 652 height 35
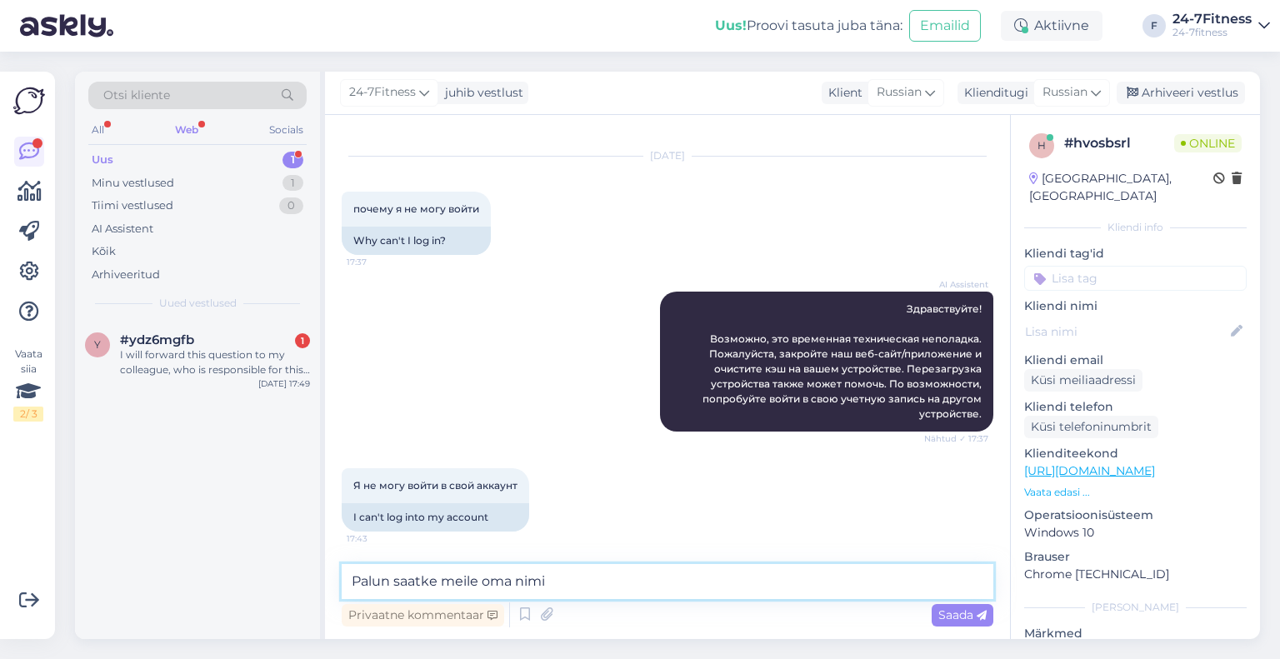
click at [593, 580] on textarea "Palun saatke meile oma nimi" at bounding box center [668, 581] width 652 height 35
type textarea "Palun saatke meile oma nimi ja isikukood, et saaksime [PERSON_NAME] andmeid kon…"
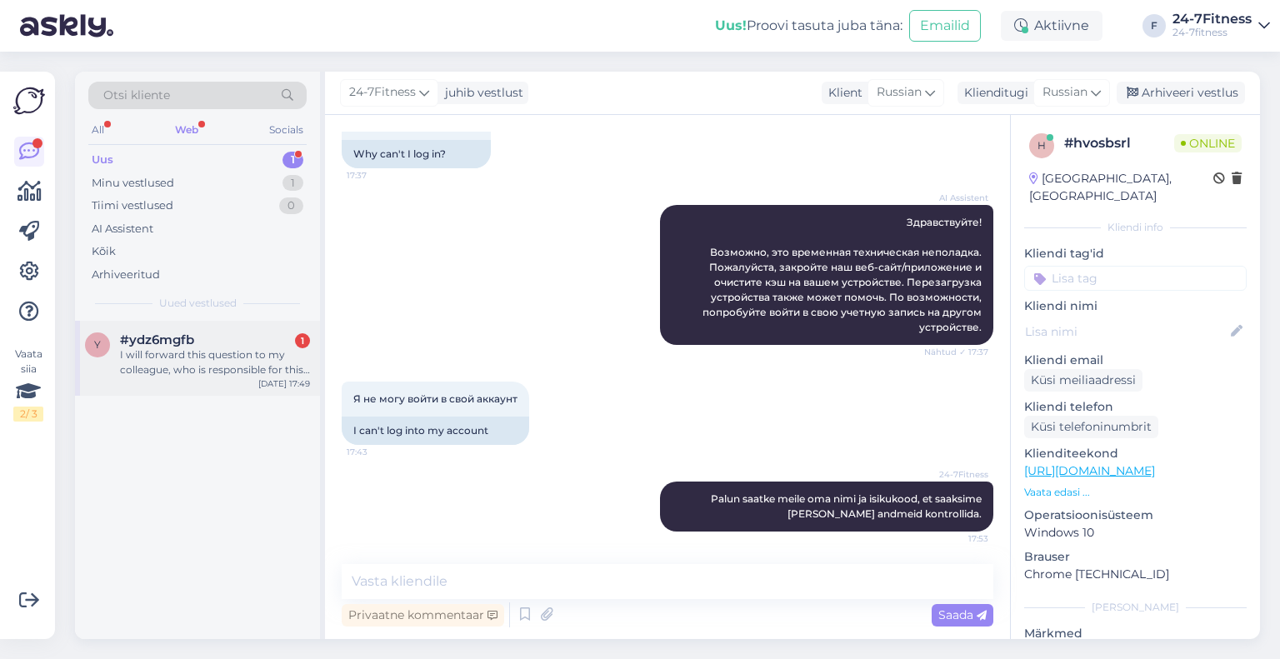
click at [199, 372] on div "I will forward this question to my colleague, who is responsible for this. The …" at bounding box center [215, 362] width 190 height 30
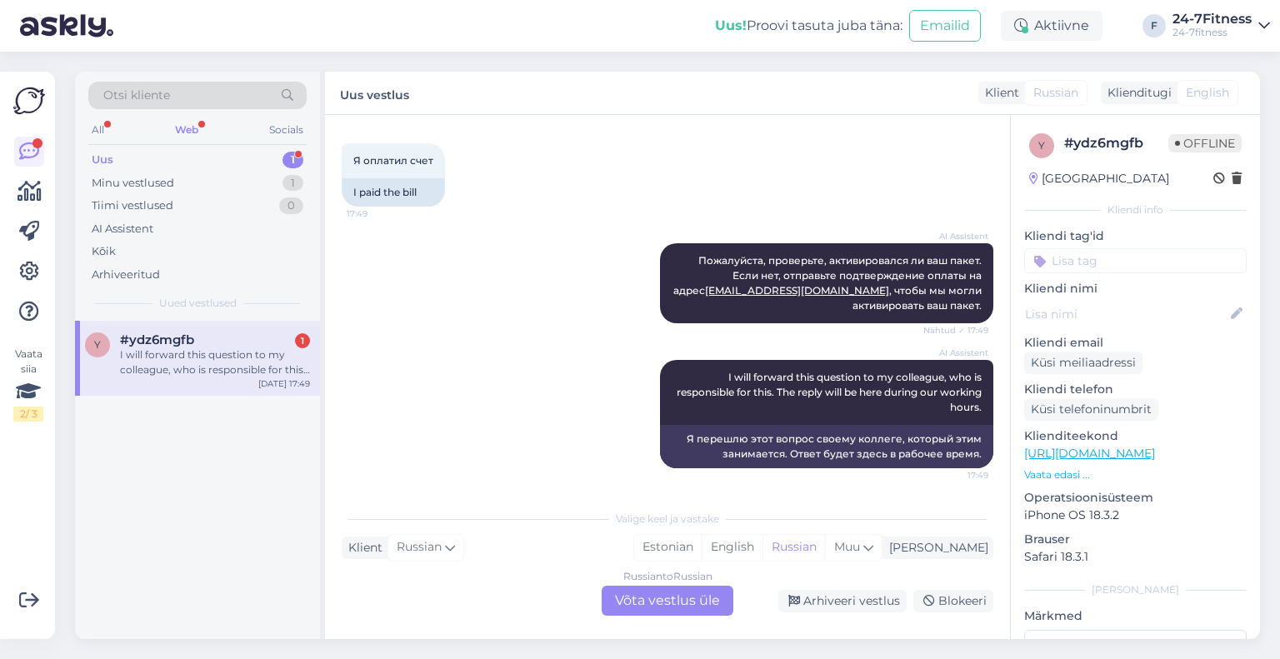
scroll to position [4573, 0]
click at [706, 603] on div "Russian to Russian Võta vestlus üle" at bounding box center [668, 601] width 132 height 30
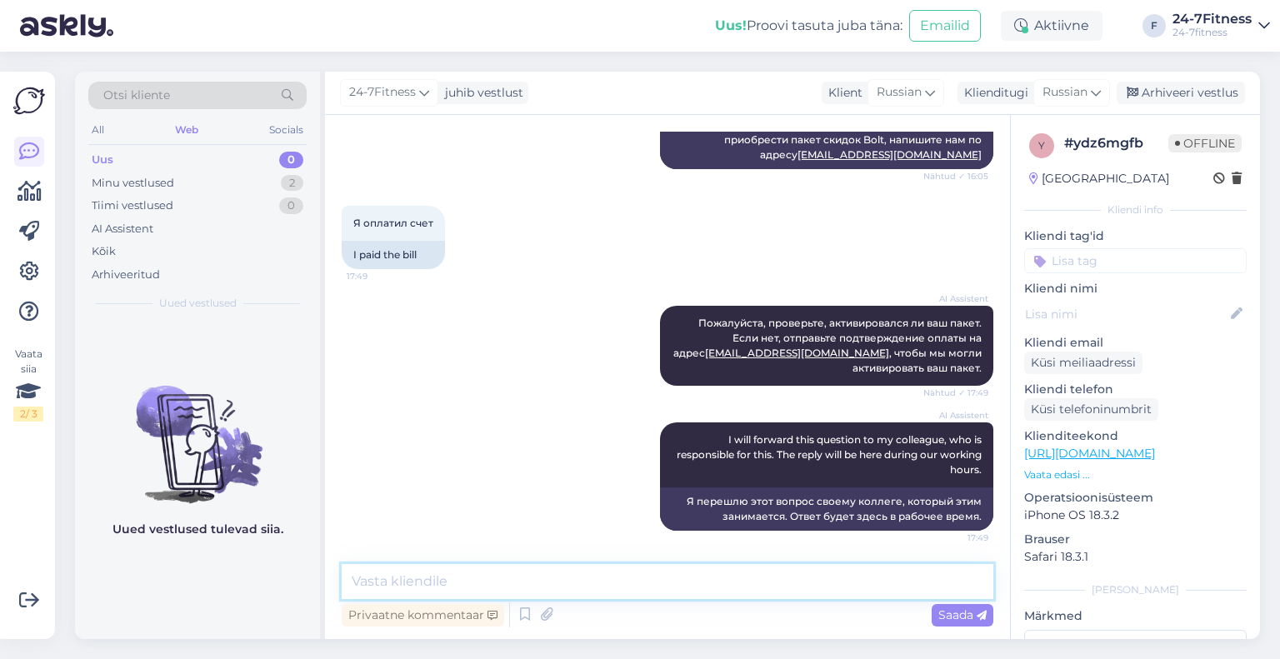
click at [620, 566] on textarea at bounding box center [668, 581] width 652 height 35
click at [1186, 92] on div "Arhiveeri vestlus" at bounding box center [1181, 93] width 128 height 22
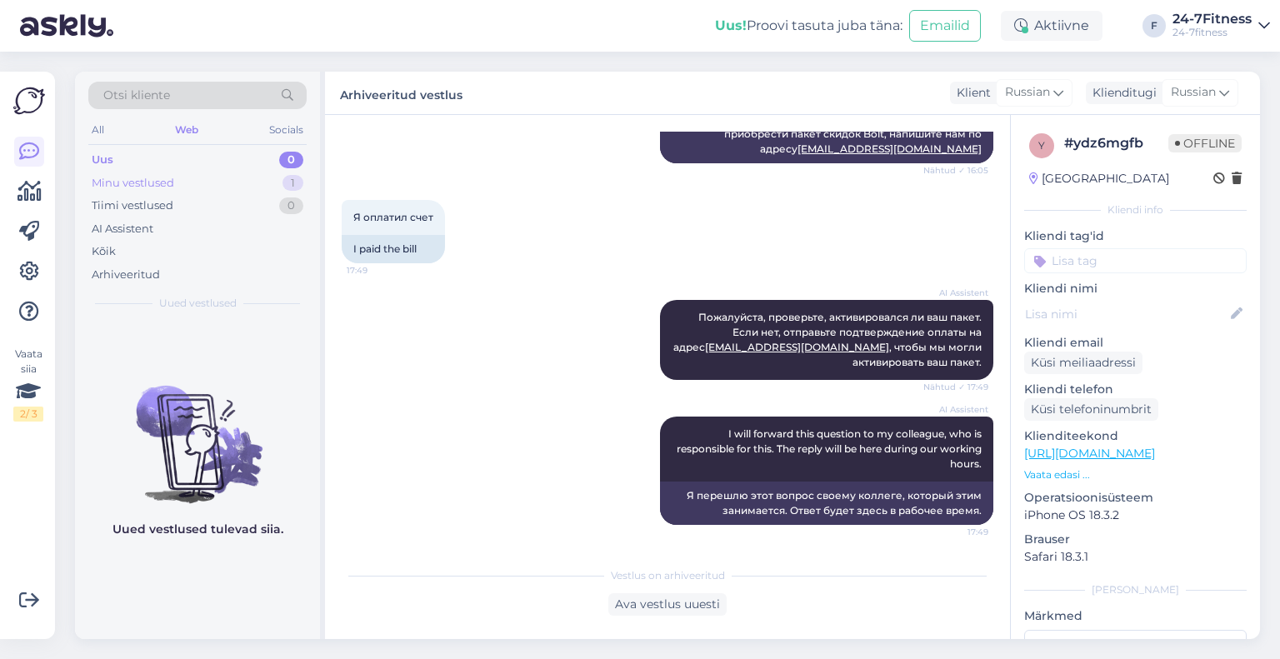
click at [153, 177] on div "Minu vestlused" at bounding box center [133, 183] width 82 height 17
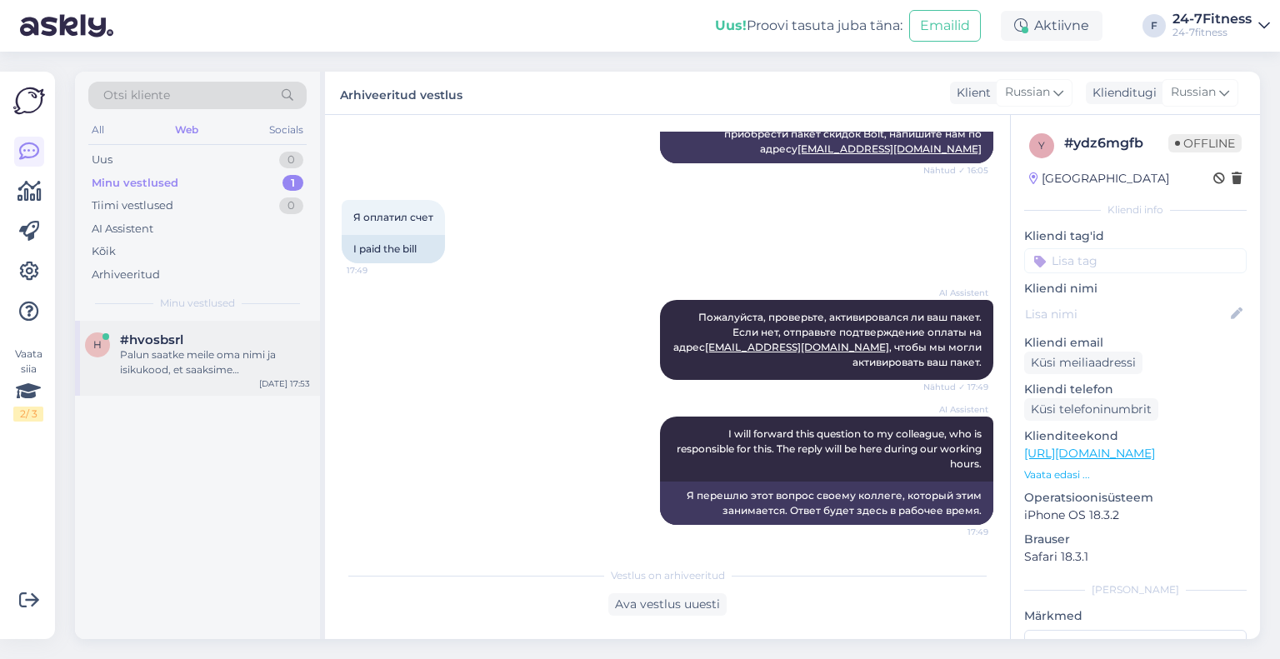
click at [211, 369] on div "Palun saatke meile oma nimi ja isikukood, et saaksime [PERSON_NAME] andmeid kon…" at bounding box center [215, 362] width 190 height 30
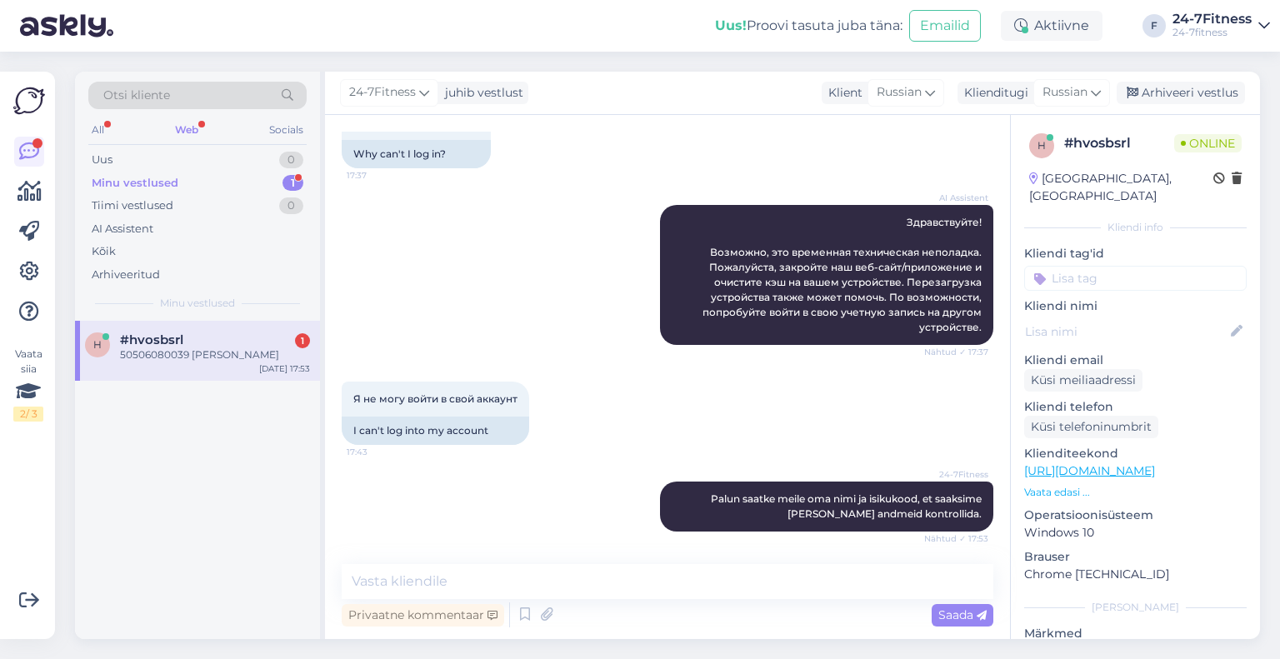
scroll to position [187, 0]
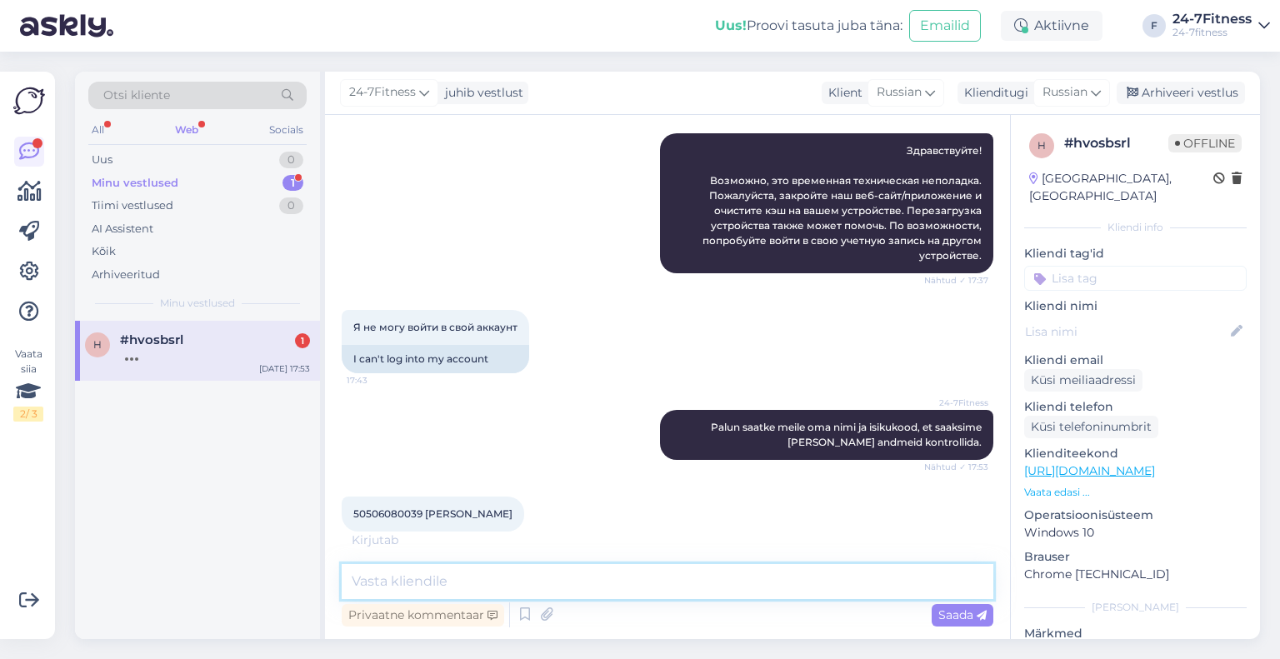
click at [453, 586] on textarea at bounding box center [668, 581] width 652 height 35
click at [358, 507] on span "50506080039 [PERSON_NAME]" at bounding box center [432, 513] width 159 height 12
click at [360, 507] on span "50506080039 [PERSON_NAME]" at bounding box center [432, 513] width 159 height 12
copy span "50506080039"
click at [497, 579] on textarea at bounding box center [668, 581] width 652 height 35
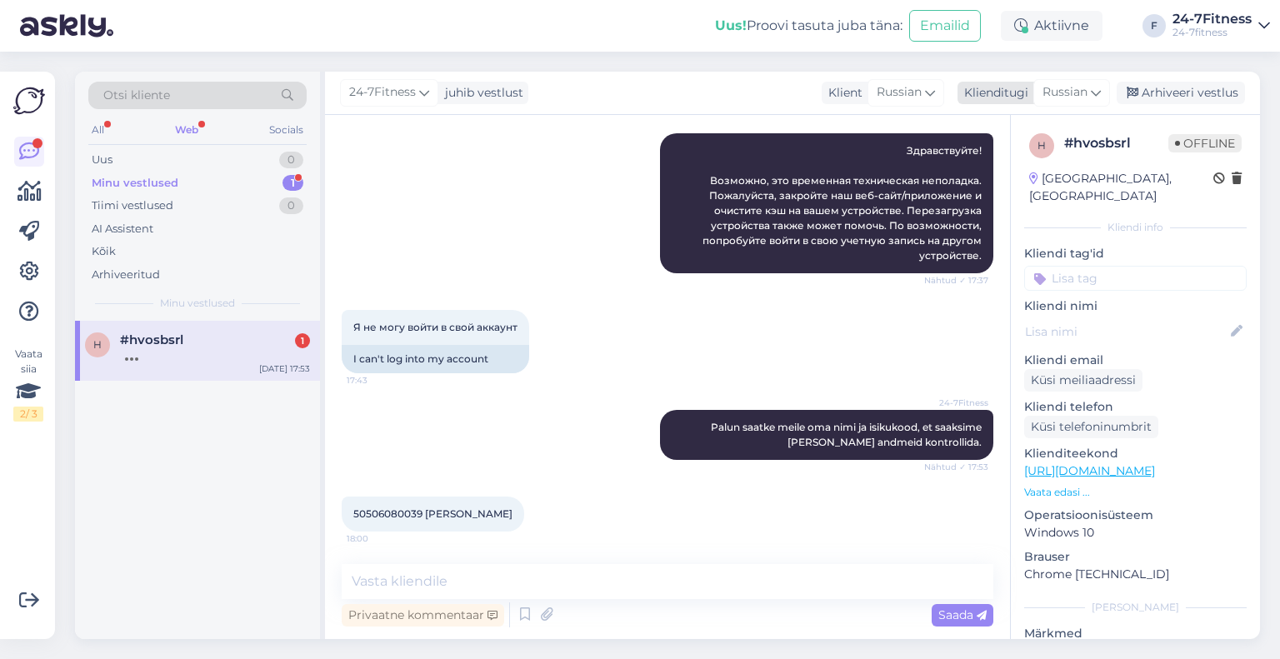
click at [1078, 102] on div "Russian" at bounding box center [1071, 92] width 77 height 27
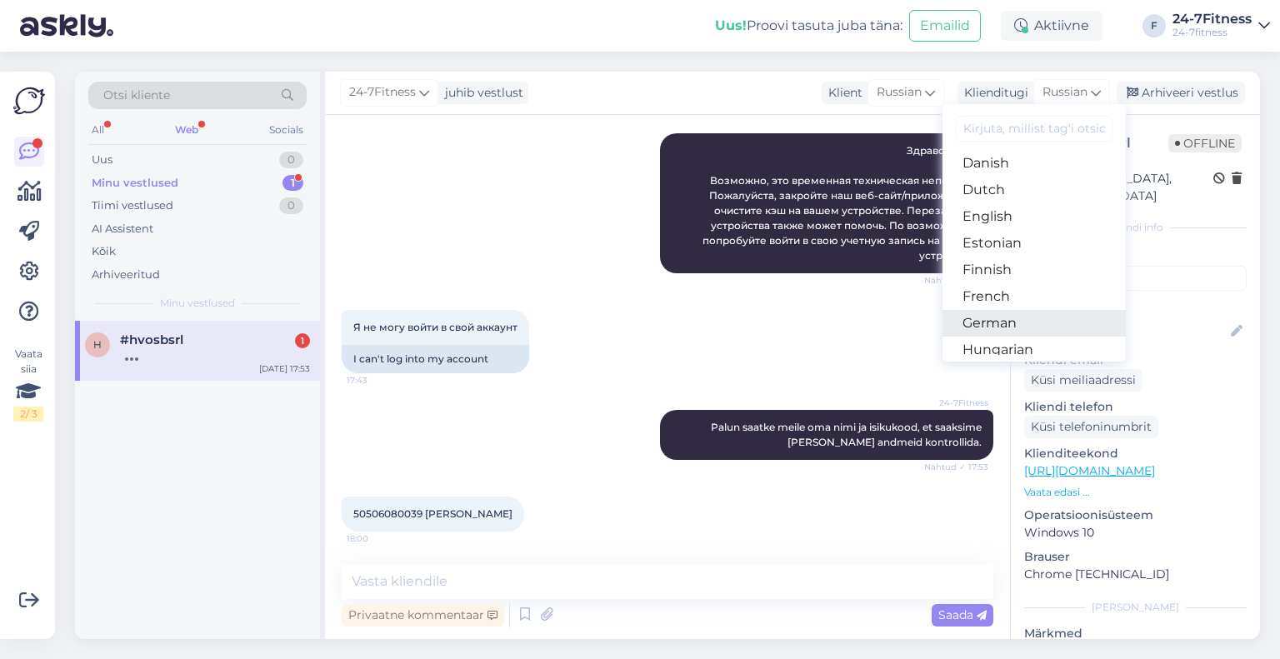
scroll to position [167, 0]
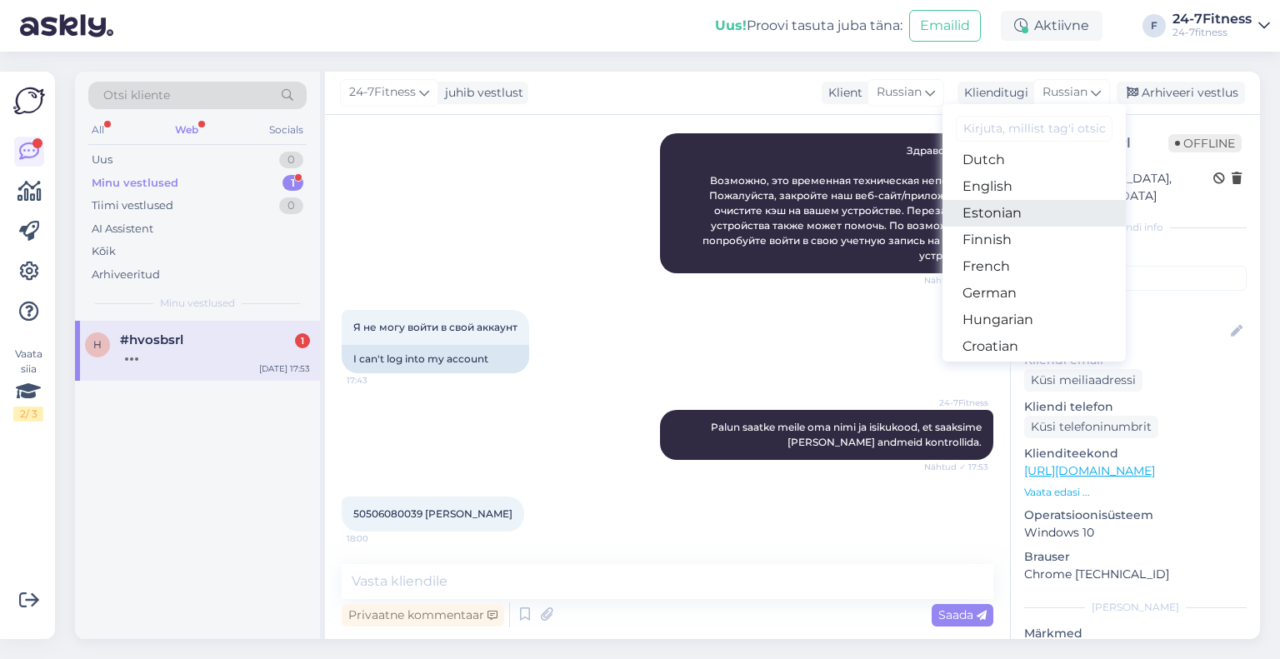
click at [1000, 214] on link "Estonian" at bounding box center [1033, 213] width 183 height 27
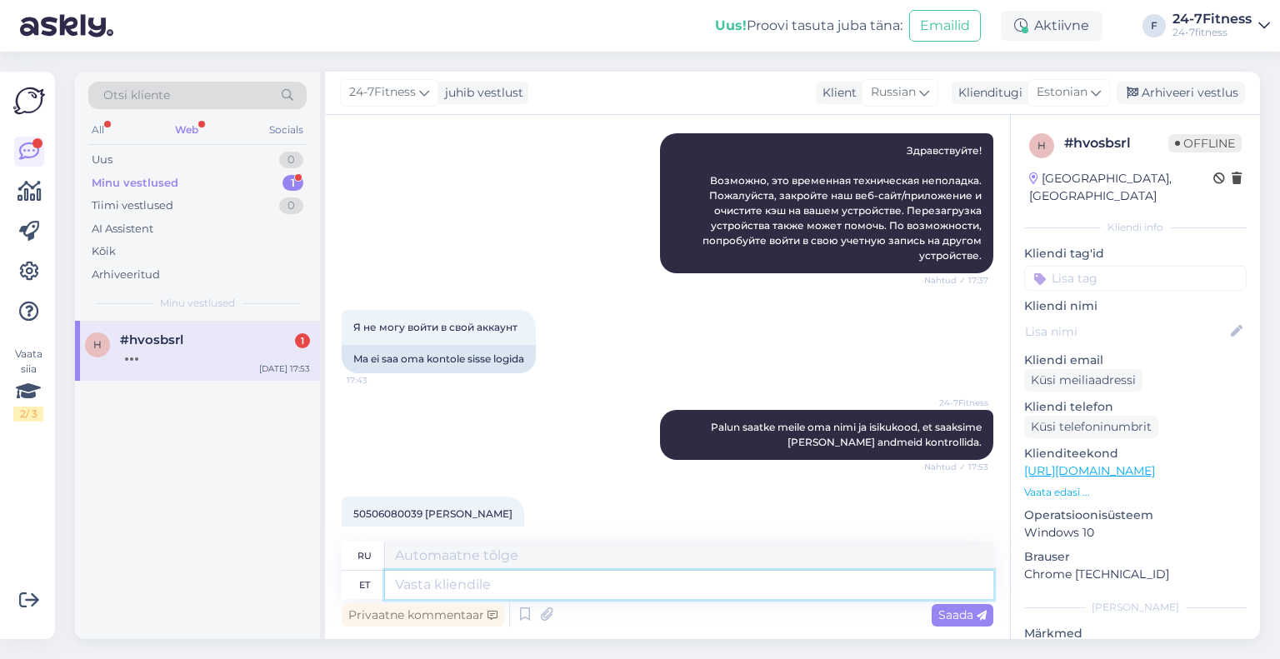
click at [651, 581] on textarea at bounding box center [689, 585] width 608 height 28
type textarea "Meie andmebaa"
type textarea "Наш"
type textarea "Meie andmebaasis o"
type textarea "В нашей базе данных"
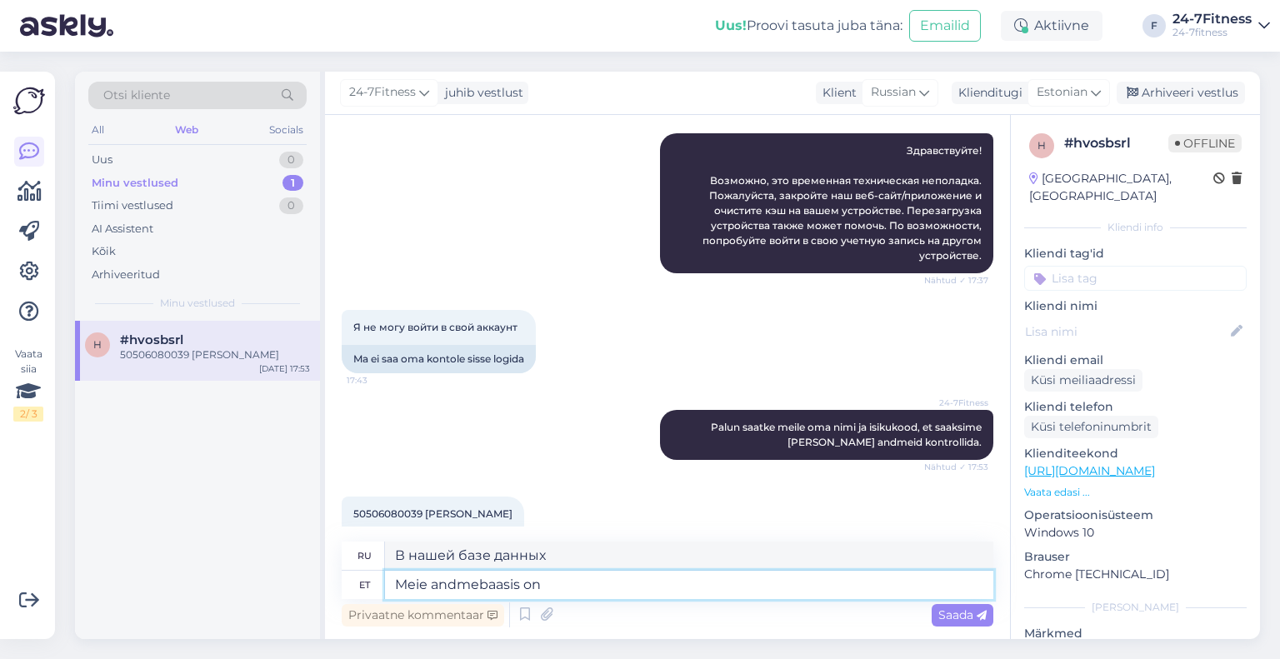
type textarea "Meie andmebaasis on T"
type textarea "Наша база данных содержит"
type textarea "Meie andmebaasis on Teie kon"
type textarea "Наша база данных содержит ваши"
type textarea "Meie andmebaasis on Teie konto s"
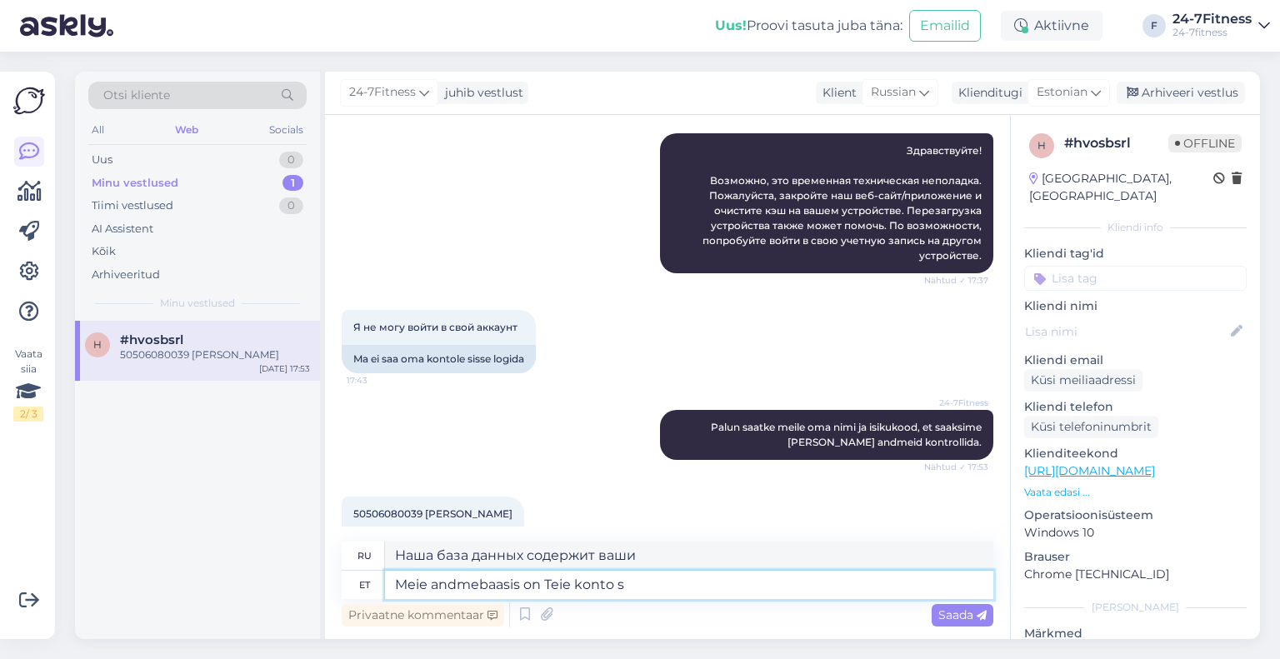
type textarea "Ваша учетная запись есть в нашей базе данных."
type textarea "Meie andmebaasis on Teie konto seotud e-"
type textarea "Ваша учетная запись связана с нашей базой данных."
paste textarea "[EMAIL_ADDRESS][DOMAIN_NAME]"
type textarea "Meie andmebaasis on Teie konto seotud e-mailiga [EMAIL_ADDRESS][DOMAIN_NAME]"
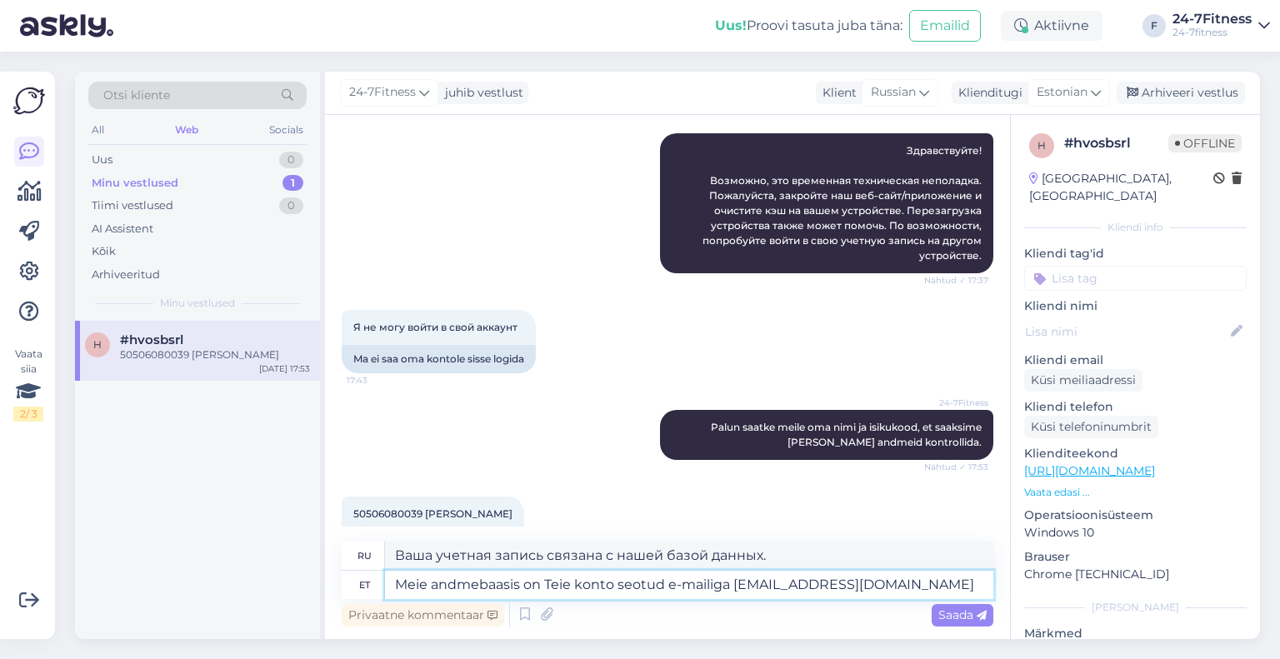
type textarea "Ваша учетная запись связана с адресом электронной почты в нашей базе данных."
type textarea "Meie andmebaasis on Teie konto seotud e-mailiga [EMAIL_ADDRESS][DOMAIN_NAME]."
type textarea "В нашей базе данных ваша учетная запись связана с адресом электронной почты [EM…"
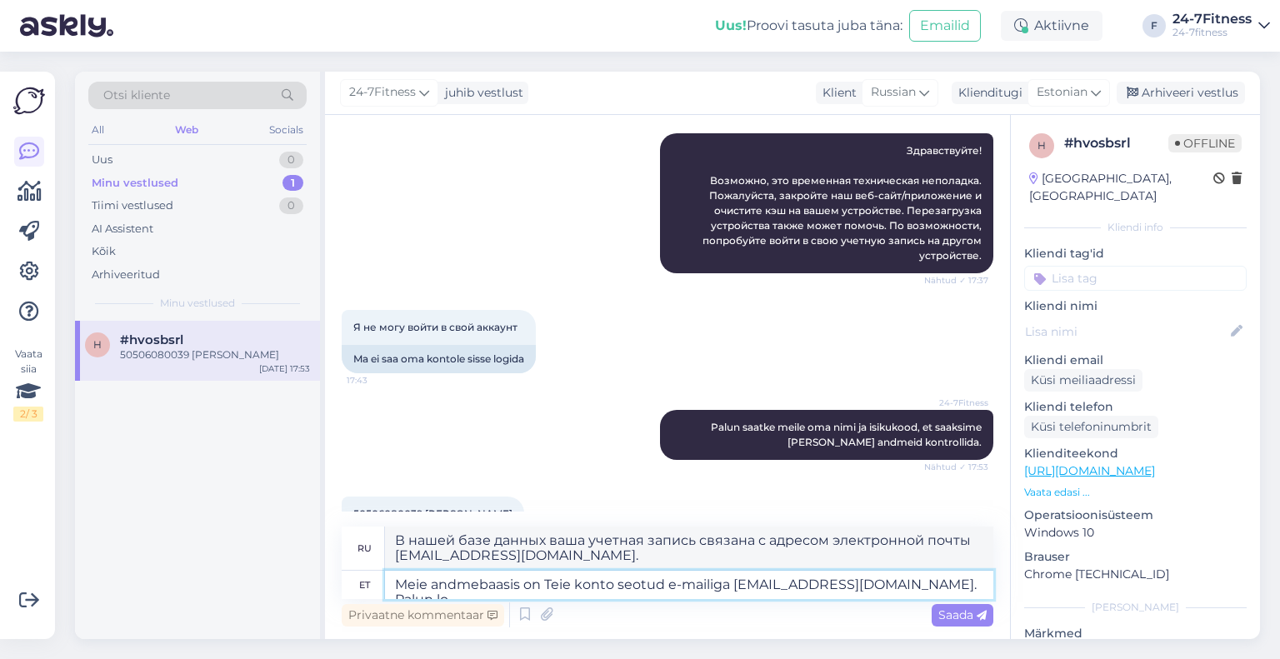
type textarea "Meie andmebaasis on Teie konto seotud e-mailiga [EMAIL_ADDRESS][DOMAIN_NAME]. P…"
type textarea "В нашей базе данных ваш аккаунт связан с адресом электронной почты [EMAIL_ADDRE…"
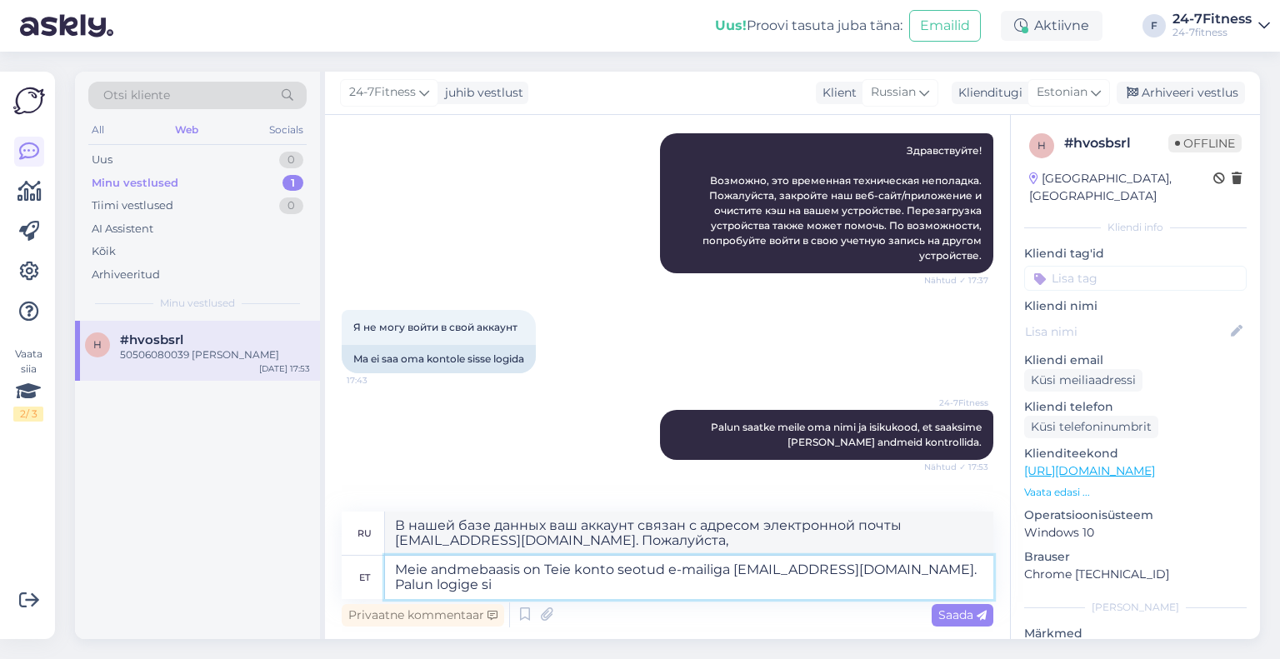
type textarea "Meie andmebaasis on Teie konto seotud e-mailiga [EMAIL_ADDRESS][DOMAIN_NAME]. P…"
type textarea "В нашей базе данных ваш аккаунт связан с адресом электронной почты [EMAIL_ADDRE…"
paste textarea "[EMAIL_ADDRESS][DOMAIN_NAME]"
type textarea "Meie andmebaasis on Teie konto seotud e-mailiga [EMAIL_ADDRESS][DOMAIN_NAME]. P…"
type textarea "В нашей базе данных ваш аккаунт связан с адресом электронной почты [EMAIL_ADDRE…"
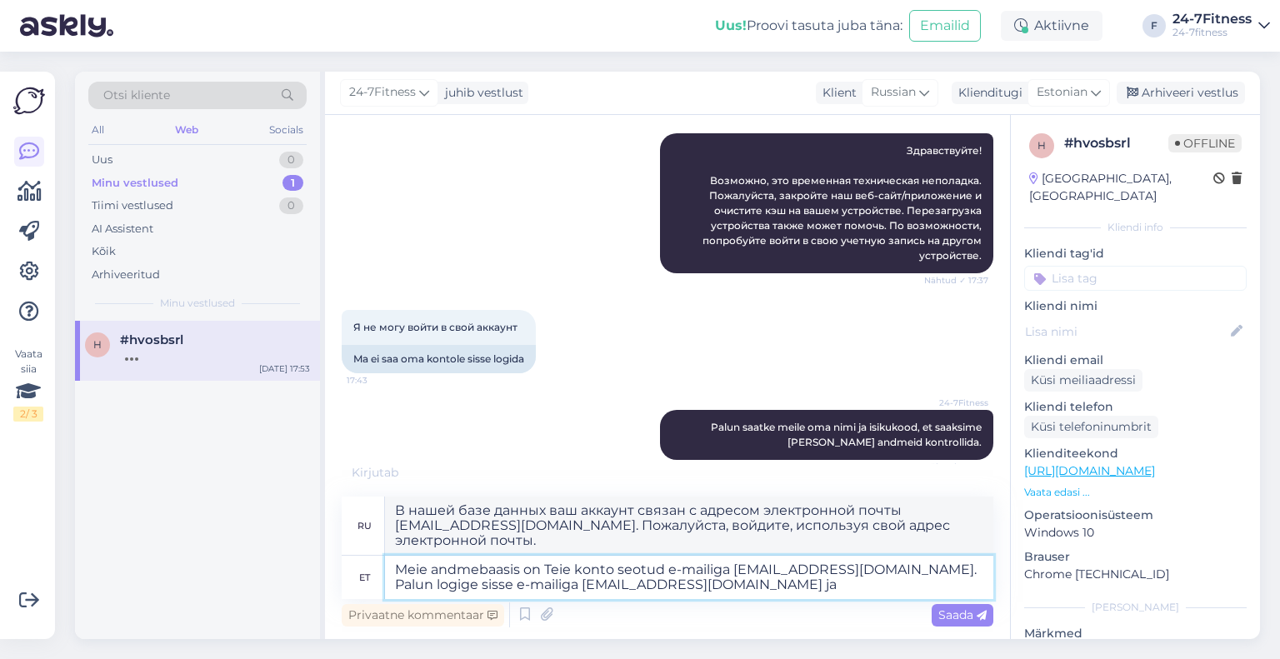
type textarea "Meie andmebaasis on Teie konto seotud e-mailiga [EMAIL_ADDRESS][DOMAIN_NAME]. P…"
type textarea "В нашей базе данных ваш аккаунт связан с адресом электронной почты [EMAIL_ADDRE…"
type textarea "Meie andmebaasis on Teie konto seotud e-mailiga [EMAIL_ADDRESS][DOMAIN_NAME]. P…"
type textarea "В нашей базе данных ваш аккаунт связан с адресом электронной почты [EMAIL_ADDRE…"
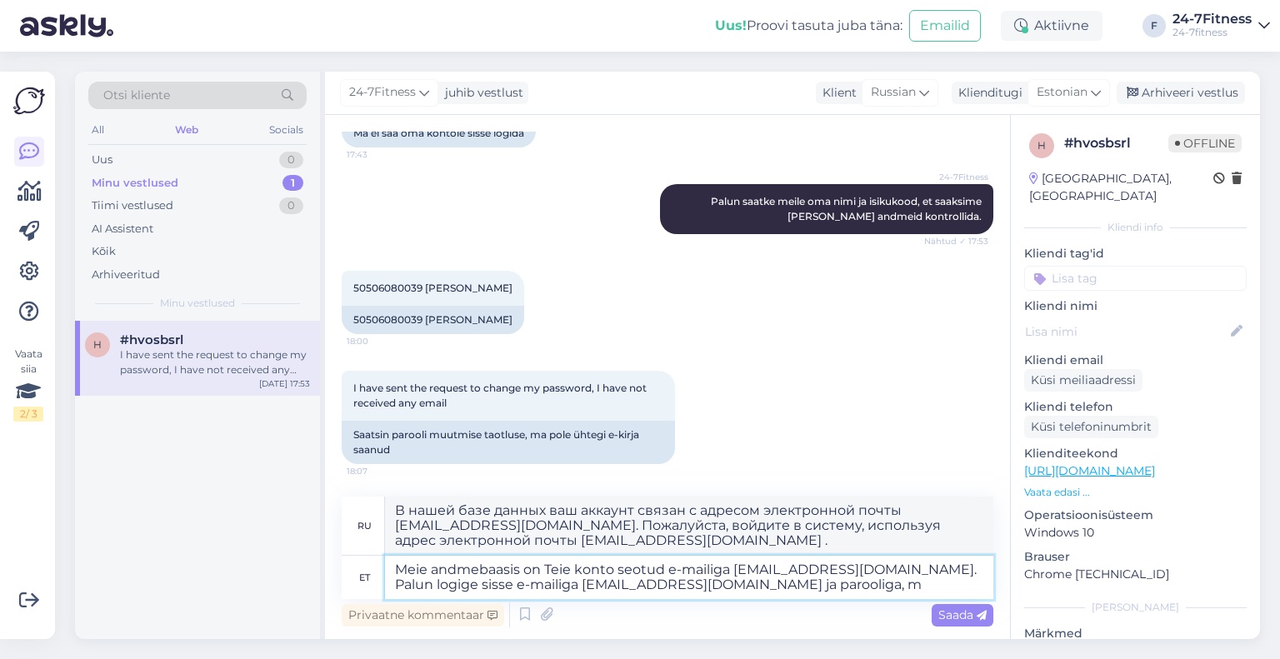
type textarea "Meie andmebaasis on Teie konto seotud e-mailiga [EMAIL_ADDRESS][DOMAIN_NAME]. P…"
type textarea "В нашей базе данных ваш аккаунт связан с адресом электронной почты [EMAIL_ADDRE…"
type textarea "Meie andmebaasis on Teie konto seotud e-mailiga [EMAIL_ADDRESS][DOMAIN_NAME]. P…"
type textarea "В нашей базе данных ваша учётная запись связана с адресом электронной почты [EM…"
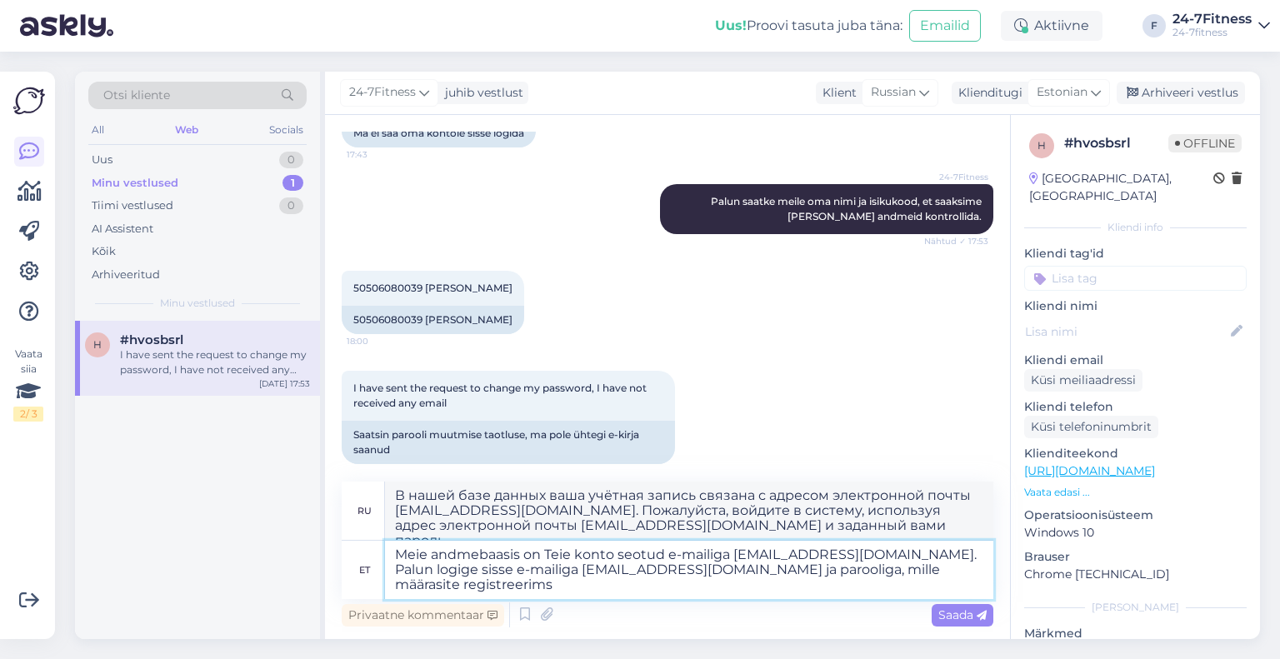
scroll to position [427, 0]
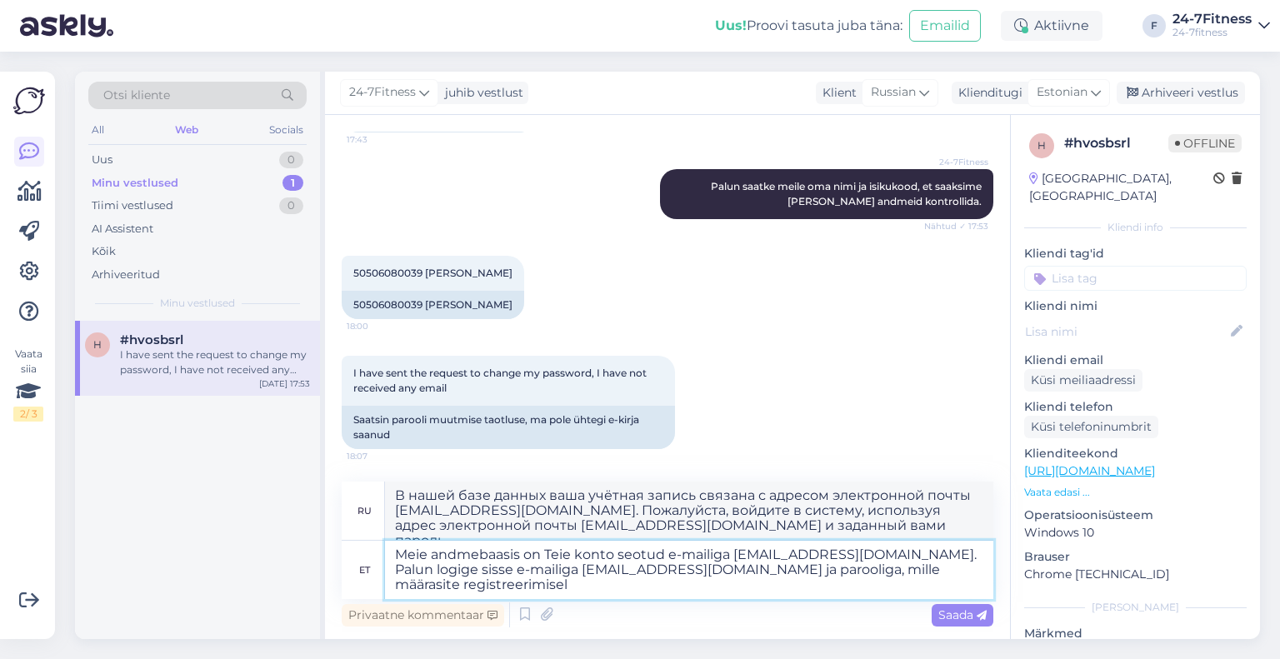
type textarea "Meie andmebaasis on Teie konto seotud e-mailiga [EMAIL_ADDRESS][DOMAIN_NAME]. P…"
type textarea "В нашей базе данных ваша учётная запись связана с адресом электронной почты [EM…"
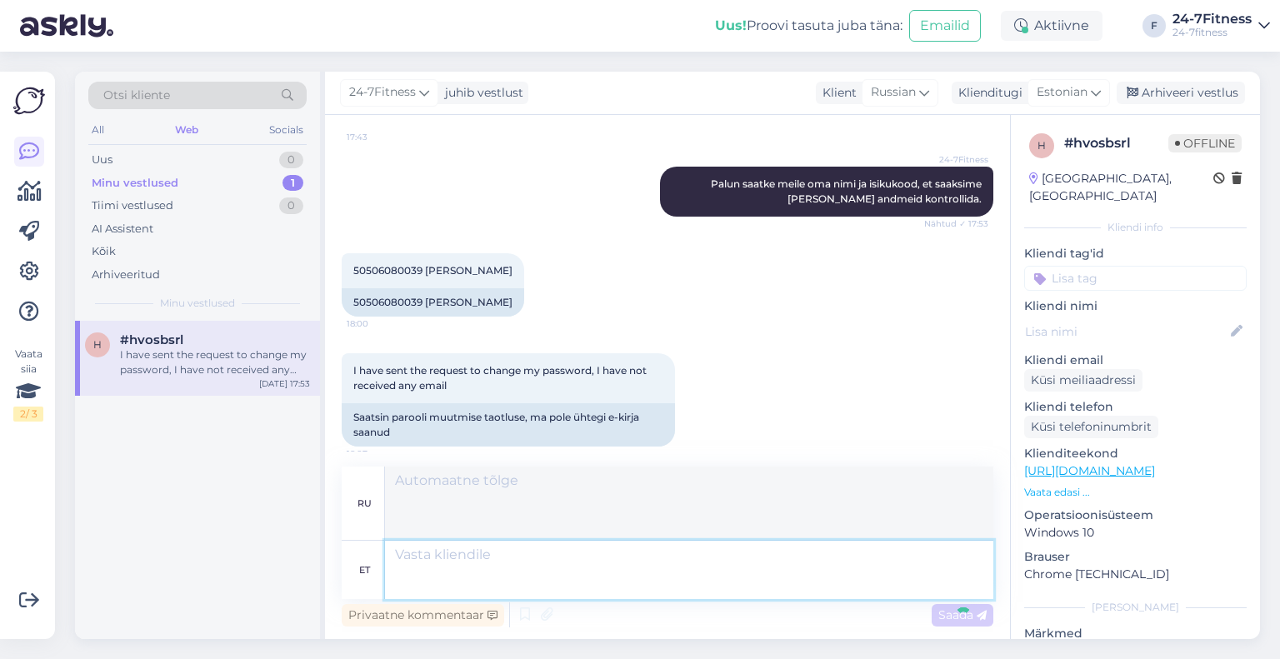
scroll to position [573, 0]
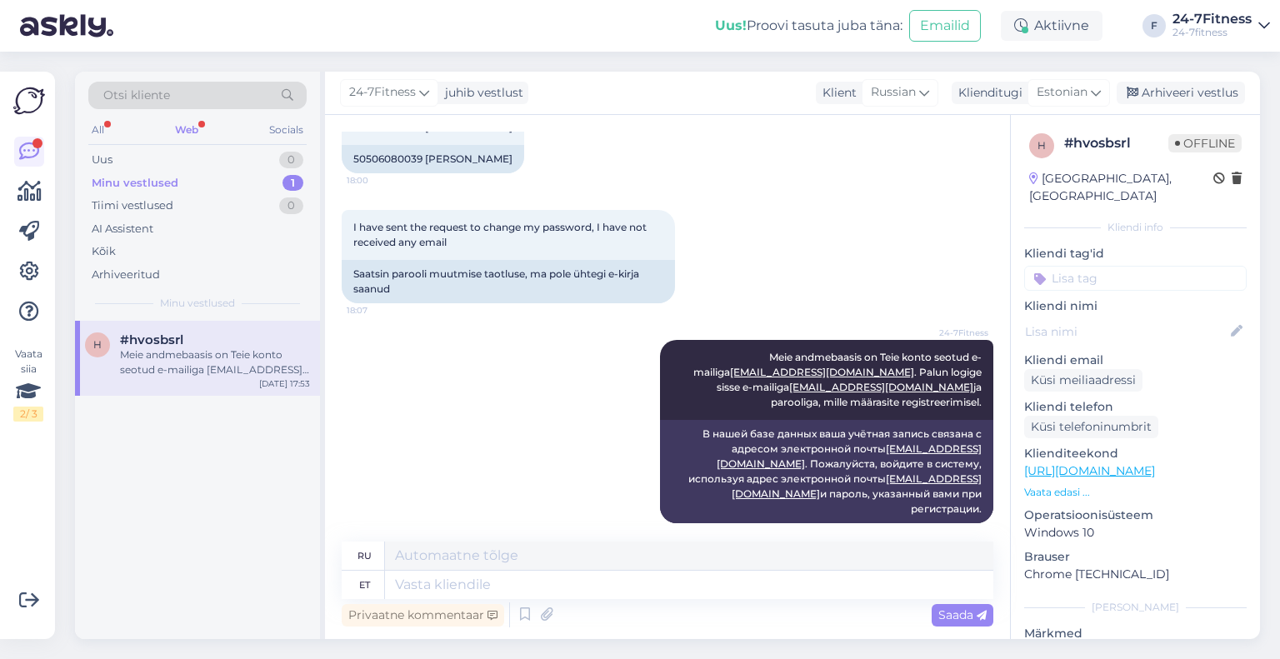
click at [181, 119] on div "Web" at bounding box center [187, 130] width 30 height 22
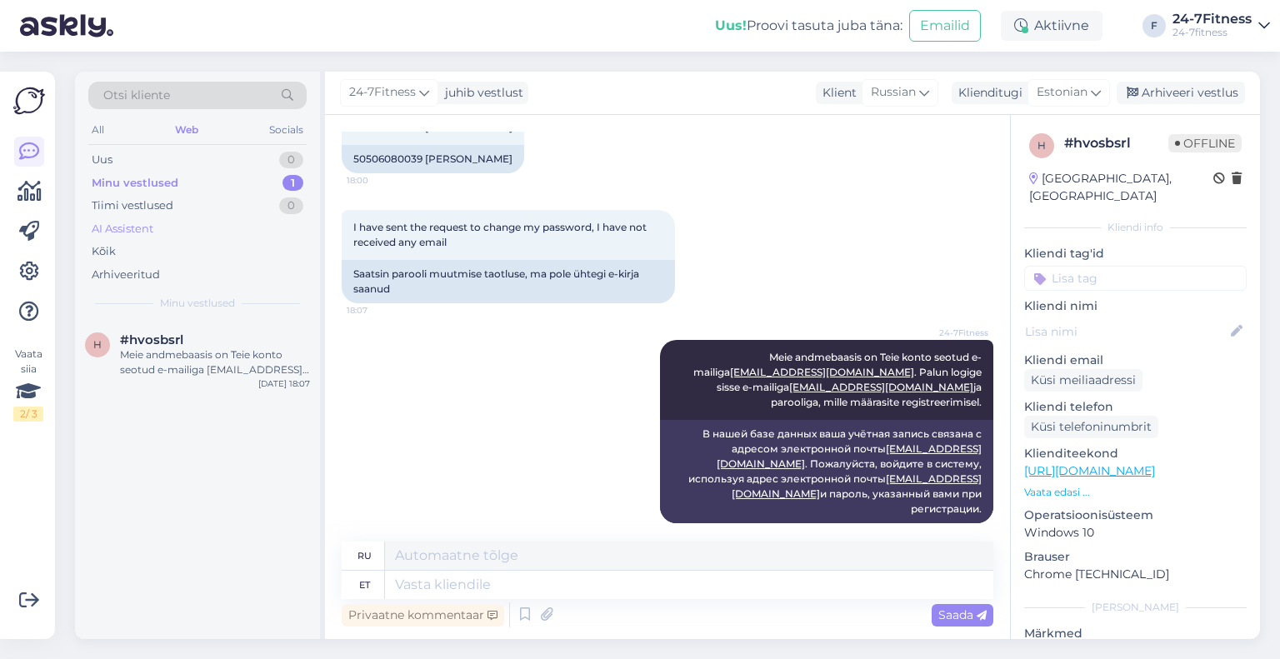
click at [112, 232] on div "AI Assistent" at bounding box center [123, 229] width 62 height 17
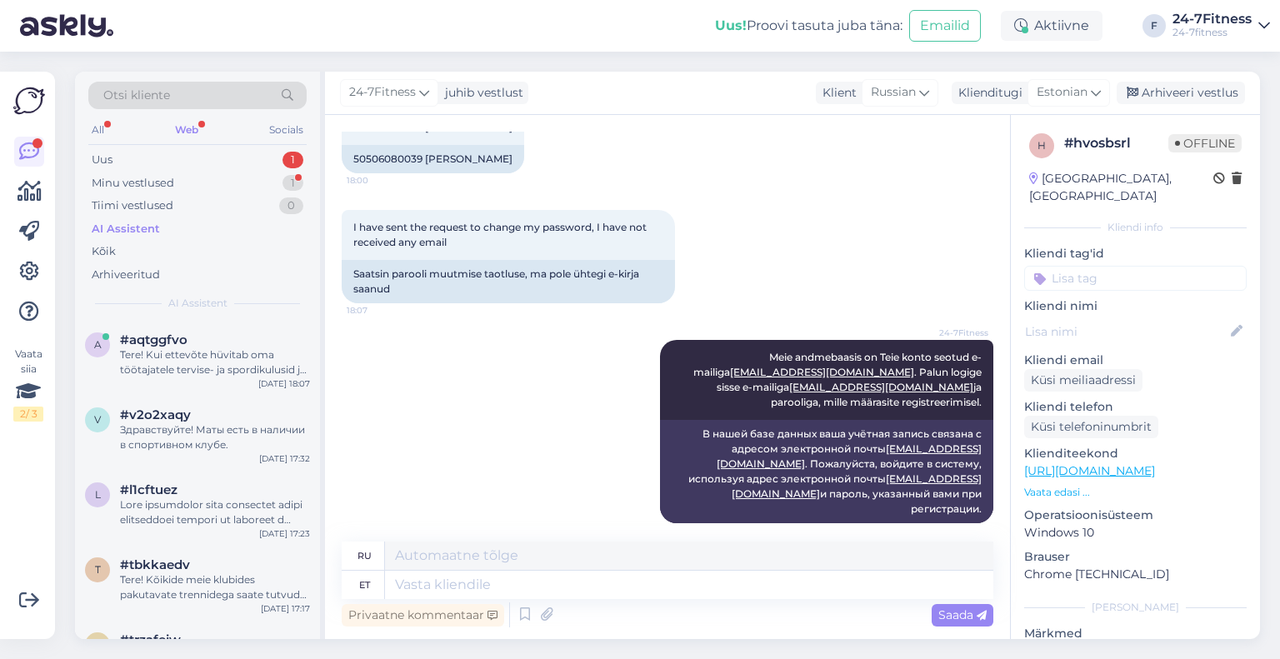
scroll to position [673, 0]
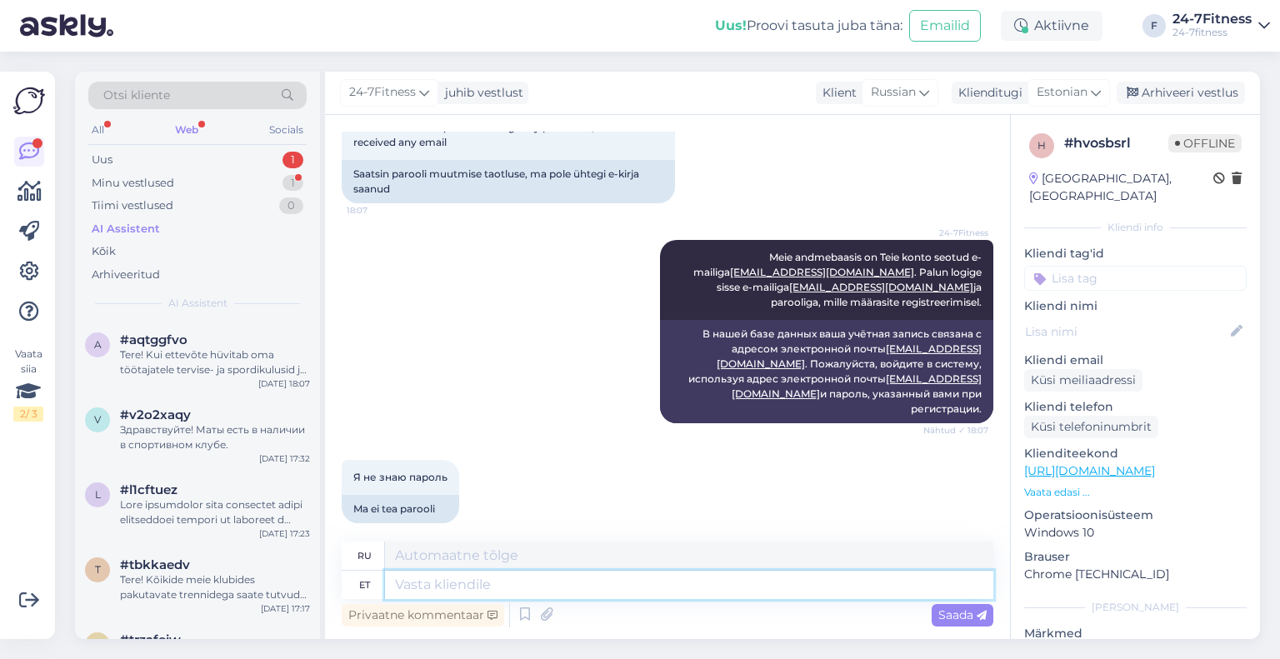
click at [479, 590] on textarea at bounding box center [689, 585] width 608 height 28
click at [498, 581] on textarea at bounding box center [689, 585] width 608 height 28
type textarea "Määrame T"
type textarea "Мы определяем"
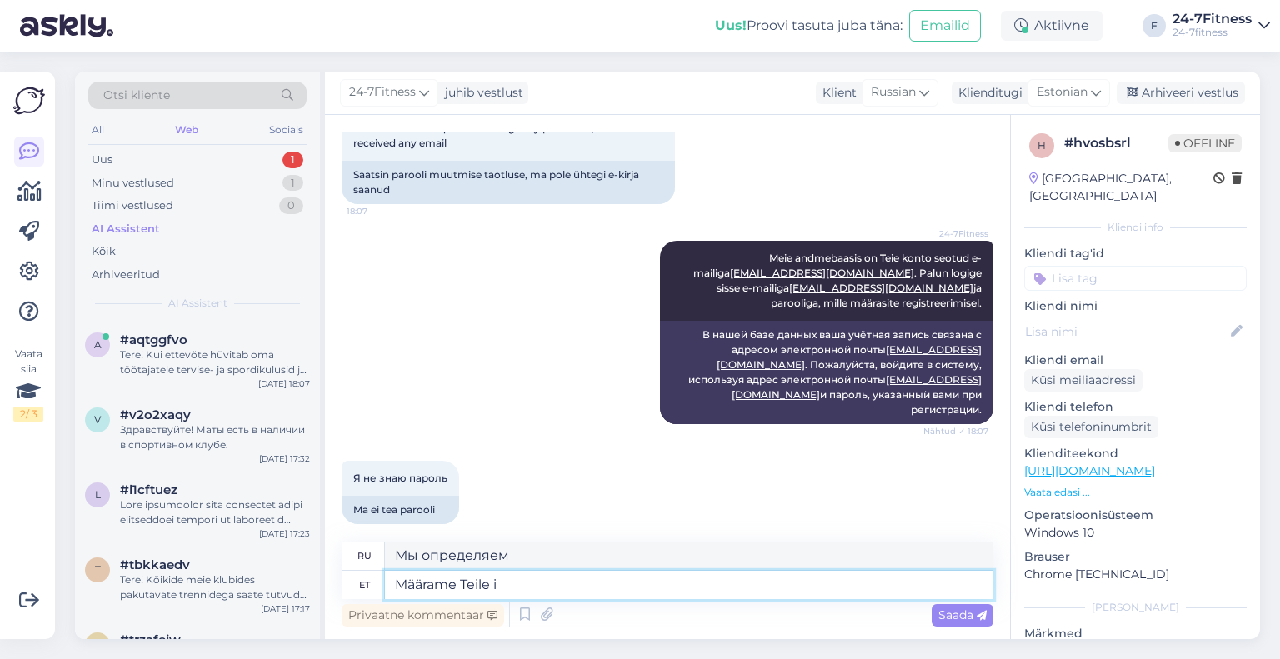
type textarea "Määrame Teile is"
type textarea "Мы назначим вас"
type textarea "Määrame Teile ise uue"
type textarea "Мы сами для вас определим"
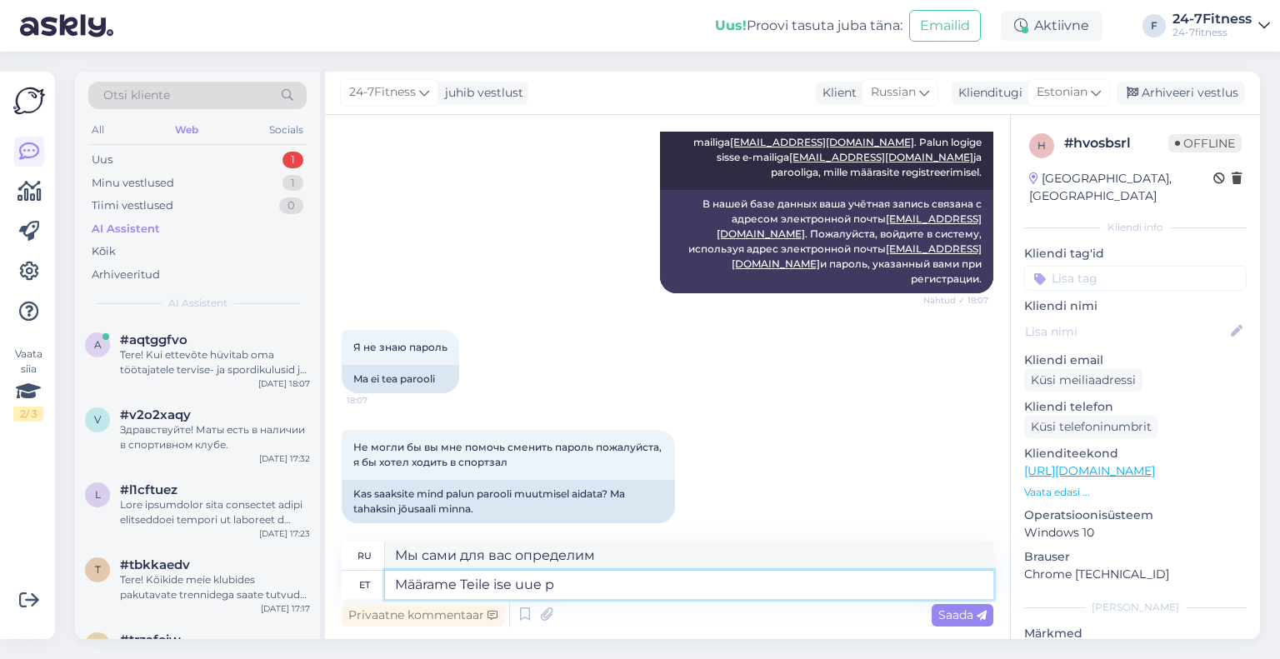
type textarea "Määrame Teile ise uue pa"
type textarea "Мы сами назначим вам нового."
type textarea "Määrame Teile ise uue parooli, pal"
type textarea "Мы установим для вас новый пароль,"
type textarea "Määrame Teile ise uue parooli, palun"
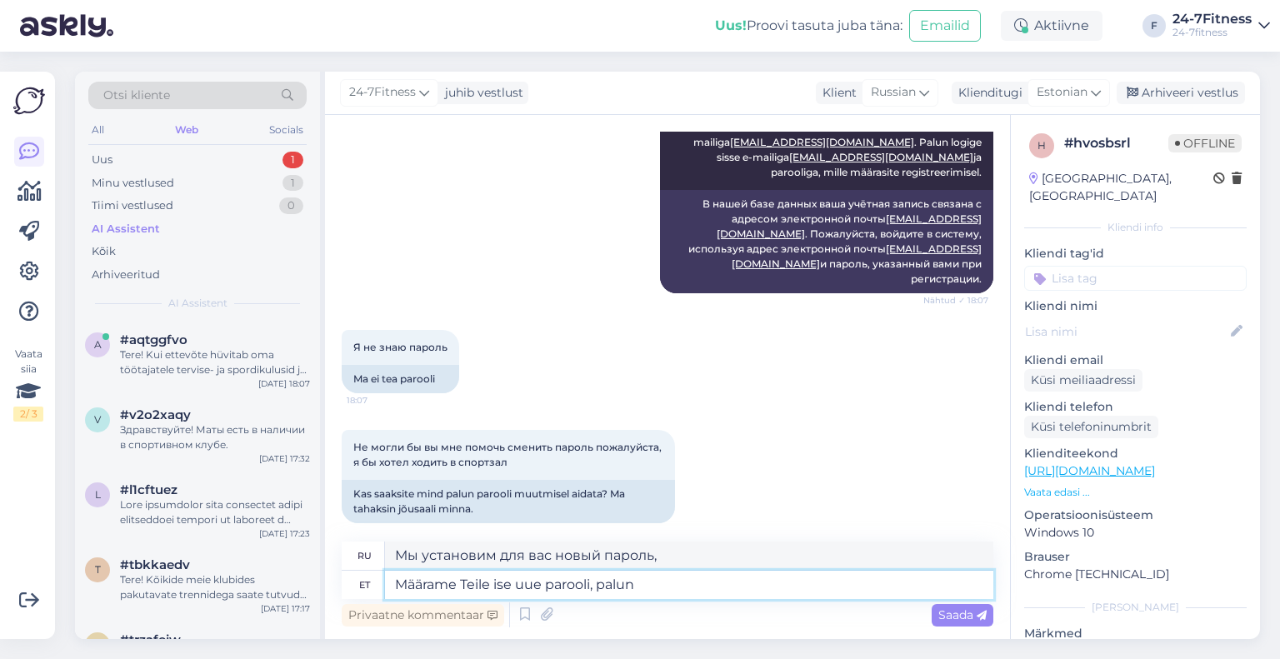
type textarea "Пожалуйста, мы установим для вас новый пароль."
type textarea "Määrame Teile ise uue parooli, palun oodake he"
type textarea "Мы установим для вас новый пароль, пожалуйста, подождите."
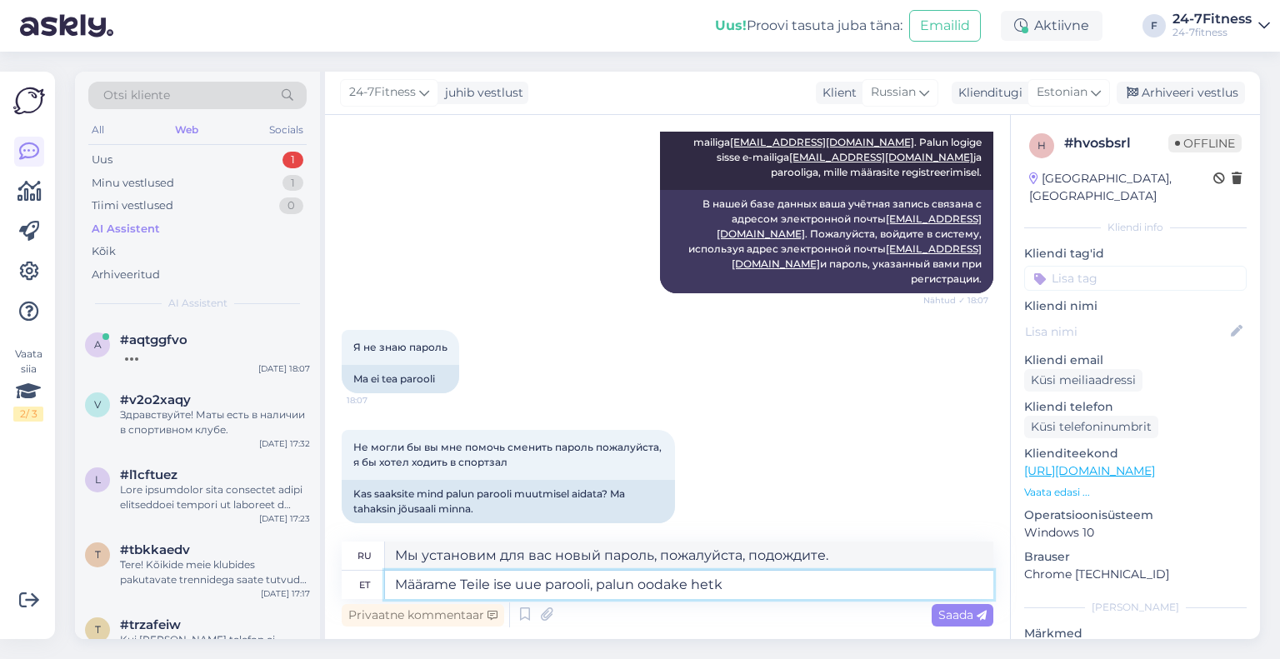
type textarea "Määrame Teile ise uue parooli, palun oodake hetk,"
type textarea "Мы установим для вас новый пароль, пожалуйста, подождите немного."
type textarea "Määrame Teile ise uue parooli, palun oodake hetk, kirjutame T"
type textarea "Мы установим для вас новый пароль, пожалуйста, подождите немного, мы его запише…"
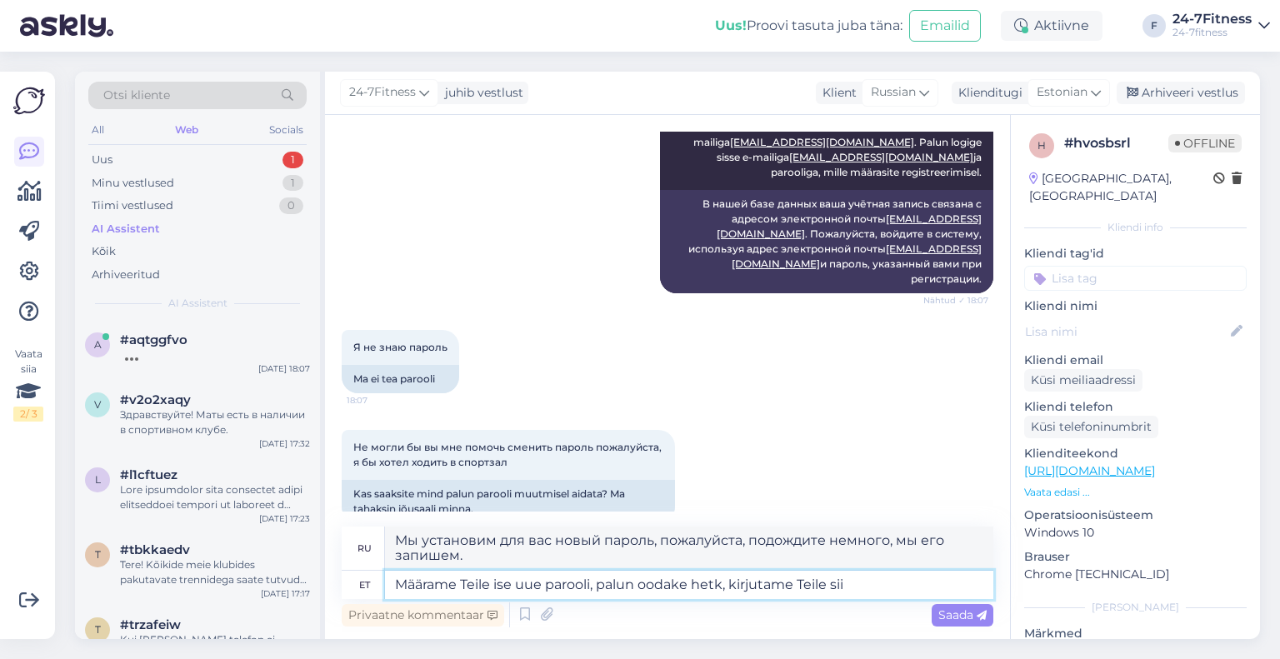
type textarea "Määrame Teile ise uue parooli, palun oodake hetk, kirjutame Teile siia"
type textarea "Мы установим для вас новый пароль, пожалуйста, подождите немного, мы вам напишем"
type textarea "Määrame Teile ise uue parooli, palun oodake hetk, kirjutame Teile siia uue"
type textarea "Мы установим для вас новый пароль, пожалуйста, подождите немного, мы запишем ег…"
type textarea "Määrame Teile ise uue parooli, palun oodake hetk, kirjutame Teile siia uue"
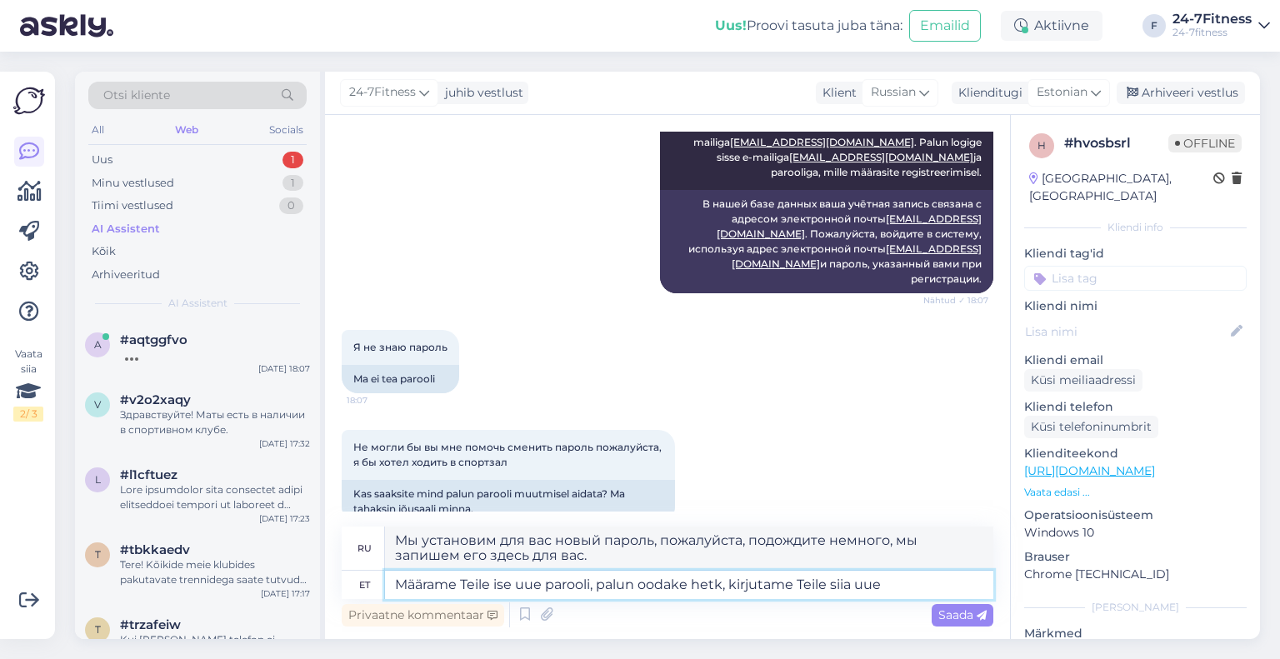
type textarea "Мы установим для вас новый пароль, пожалуйста, подождите немного, мы напишем ва…"
type textarea "Määrame Teile ise uue parooli, palun oodake hetk, kirjutame Teile siia uue paro…"
type textarea "Мы установим для вас новый пароль, пожалуйста, подождите немного, мы запишем дл…"
type textarea "Määrame Teile ise uue parooli, palun oodake hetk, kirjutame Teile siia uue paro…"
click at [960, 614] on span "Saada" at bounding box center [962, 614] width 48 height 15
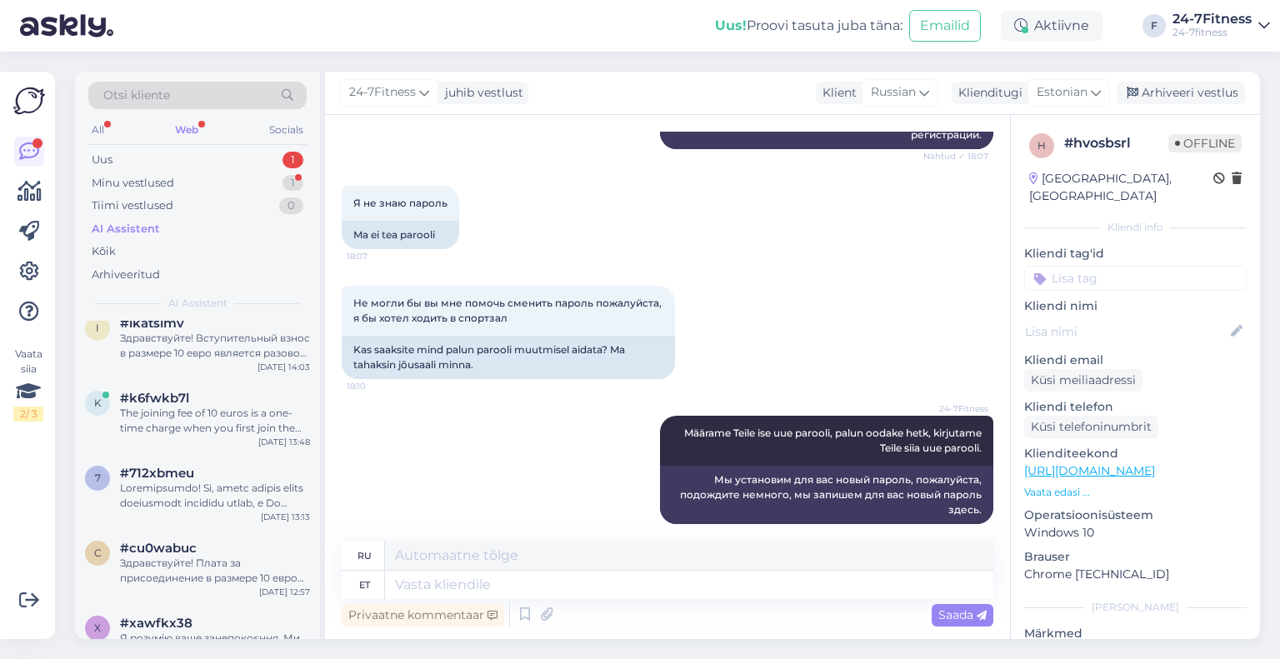
scroll to position [932, 0]
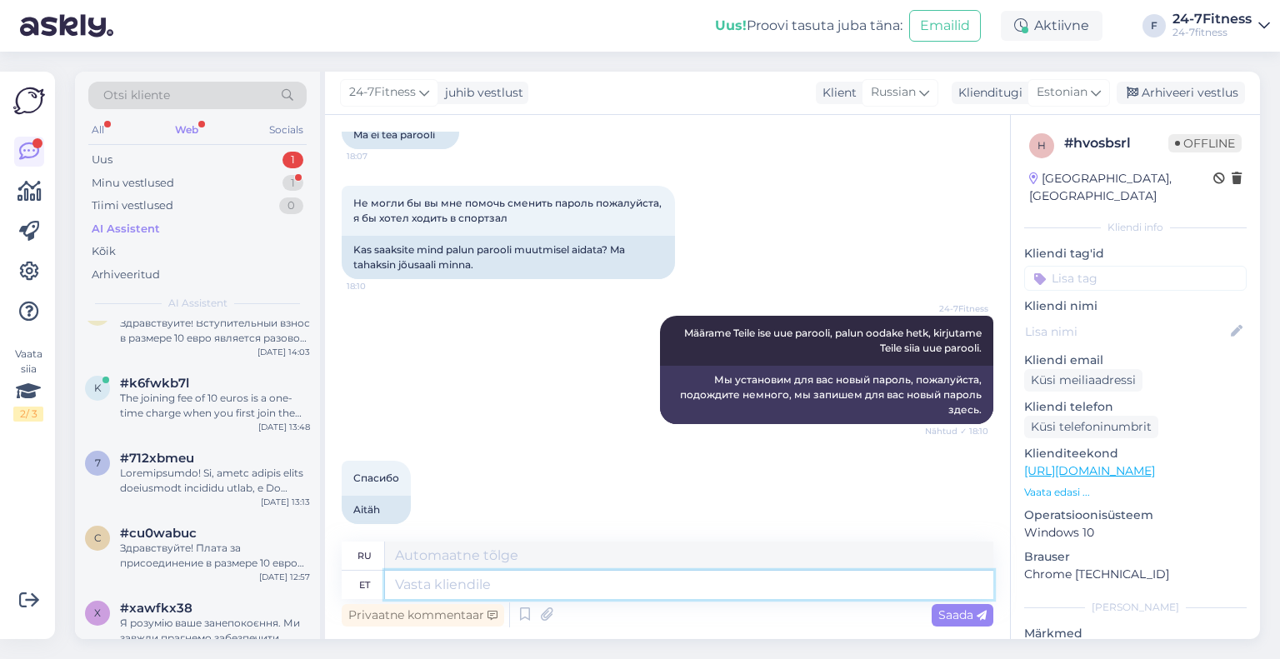
click at [630, 580] on textarea at bounding box center [689, 585] width 608 height 28
type textarea "Panime Te"
type textarea "Мы ставим"
type textarea "Panime Teile paro"
type textarea "Мы ставим вас"
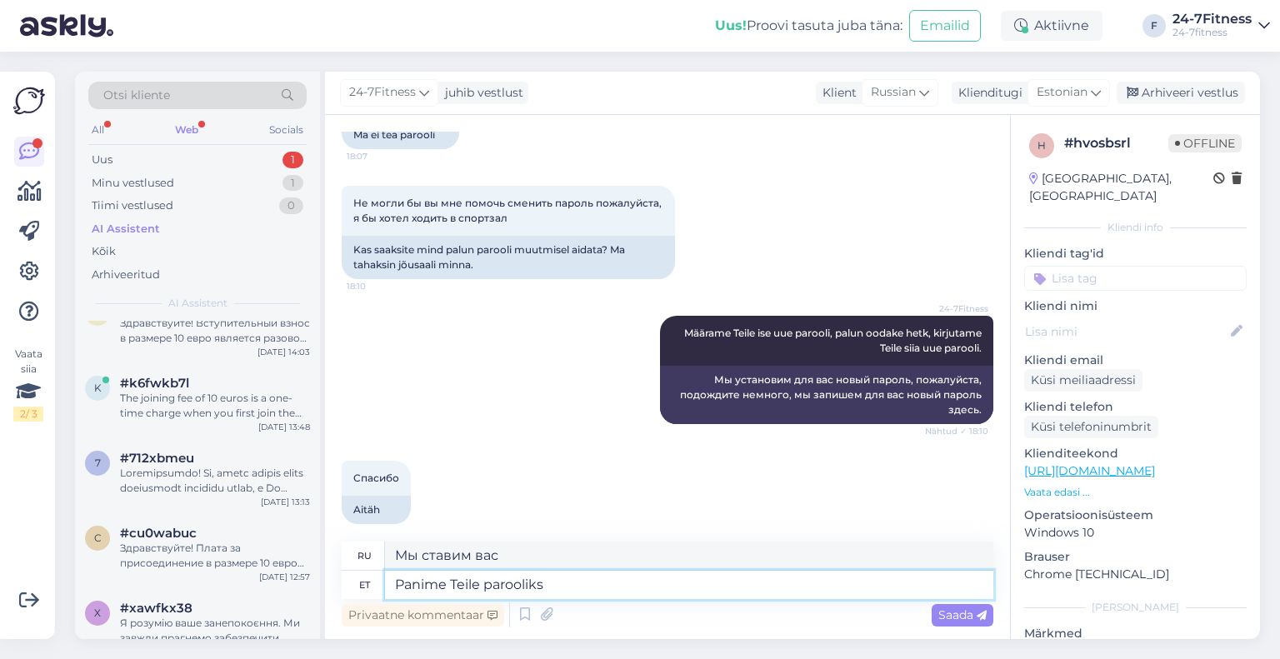
type textarea "Panime Teile parooliks ""
type textarea "Мы установим для вас пароль."
type textarea "Panime Teile parooliks "klient"
type textarea "Мы устанавливаем ваш пароль как «клиент»"
type textarea "Panime Teile parooliks "klient123""
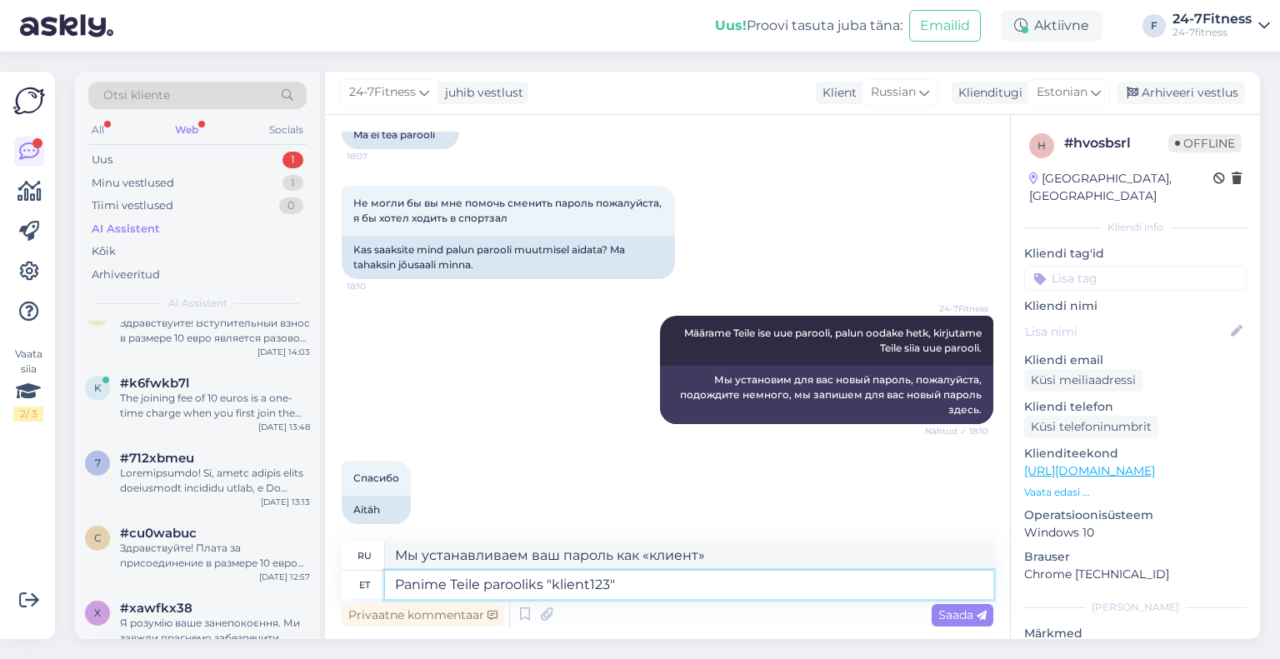
type textarea "Мы устанавливаем ваш пароль как «client123»"
type textarea "Panime Teile parooliks "klient123"."
type textarea "Мы устанавливаем ваш пароль как «client123»."
type textarea "Panime Teile parooliks "klient123". Palun l"
type textarea "Мы установили ваш пароль «client123». Пожалуйста."
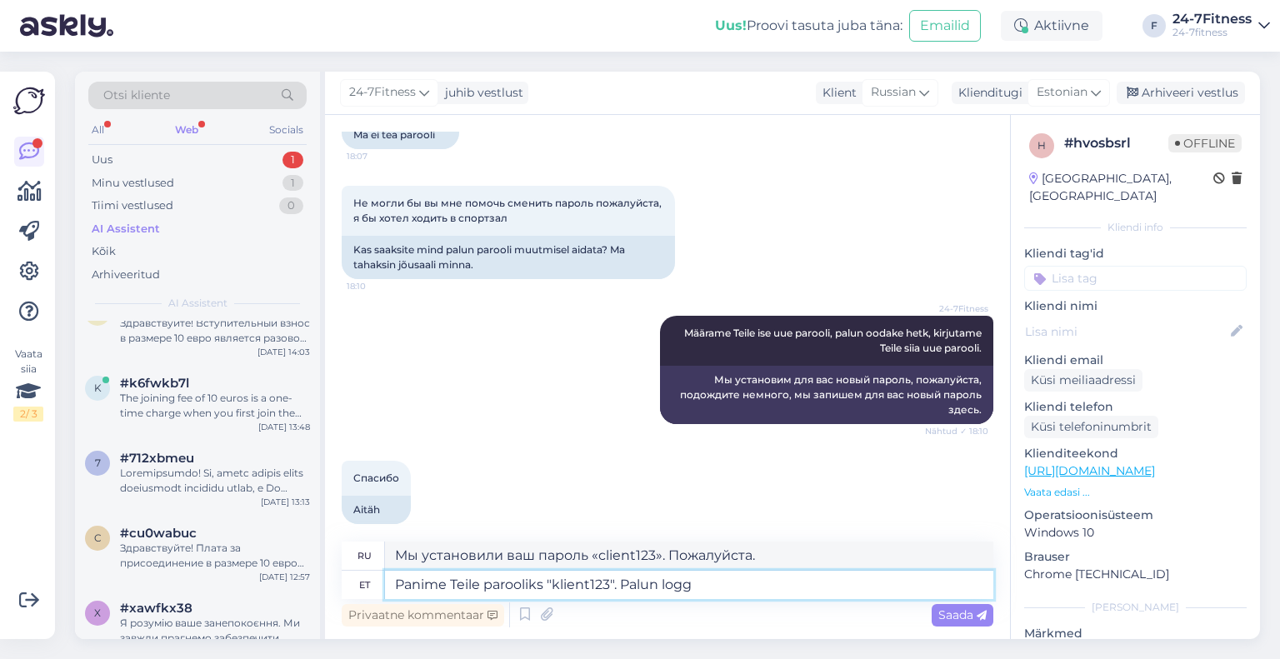
type textarea "Panime Teile parooliks "klient123". Palun loggi"
type textarea "Ваш пароль — «klient123». Пожалуйста, войдите в систему."
type textarea "Panime Teile parooliks "klient123". Palun logige siss"
type textarea "Ваш пароль — «client123». Пожалуйста, войдите в систему."
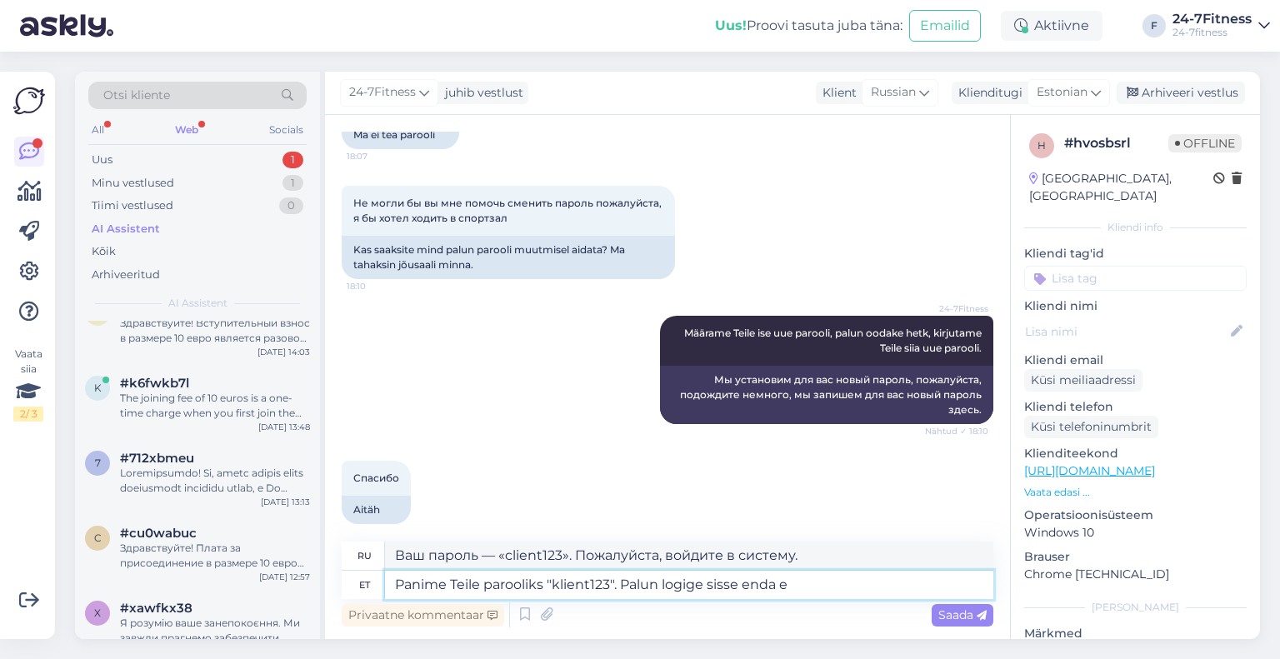
type textarea "Panime Teile parooliks "klient123". Palun logige sisse enda e-"
type textarea "Мы установили ваш пароль «client123». Пожалуйста, войдите, используя свой парол…"
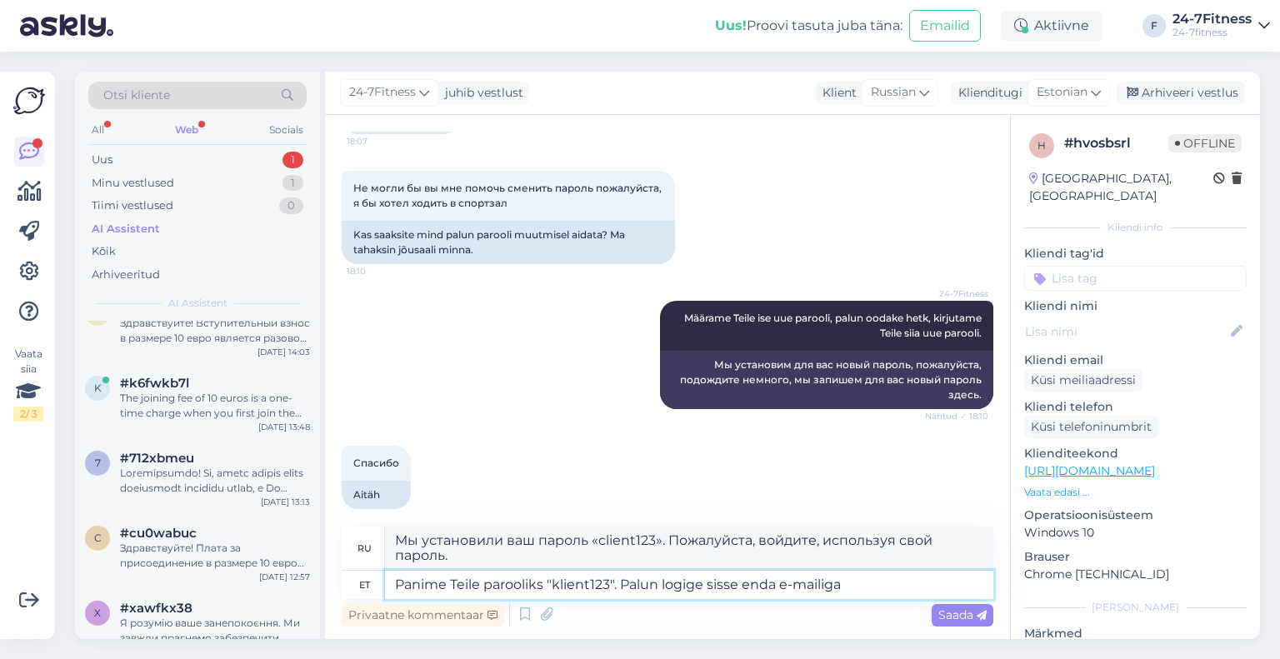
type textarea "Panime Teile parooliks "klient123". Palun logige sisse enda e-mailiga"
type textarea "Ваш пароль — «klient123». Пожалуйста, войдите, используя свой адрес электронной…"
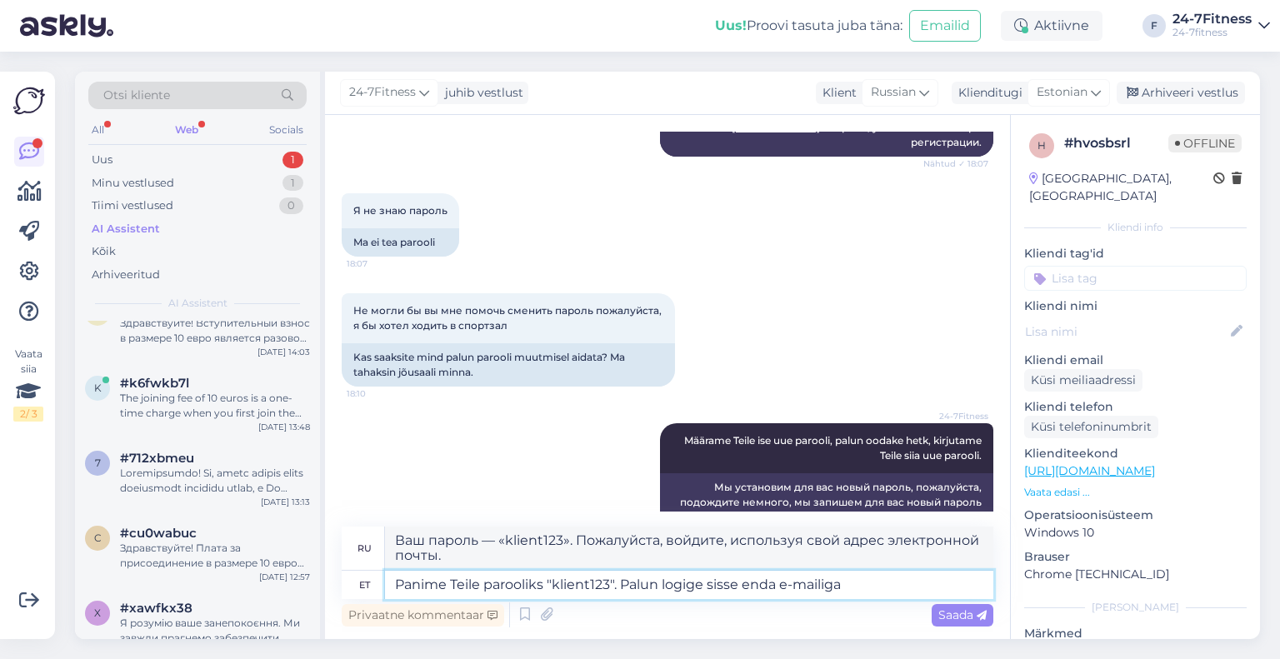
scroll to position [729, 0]
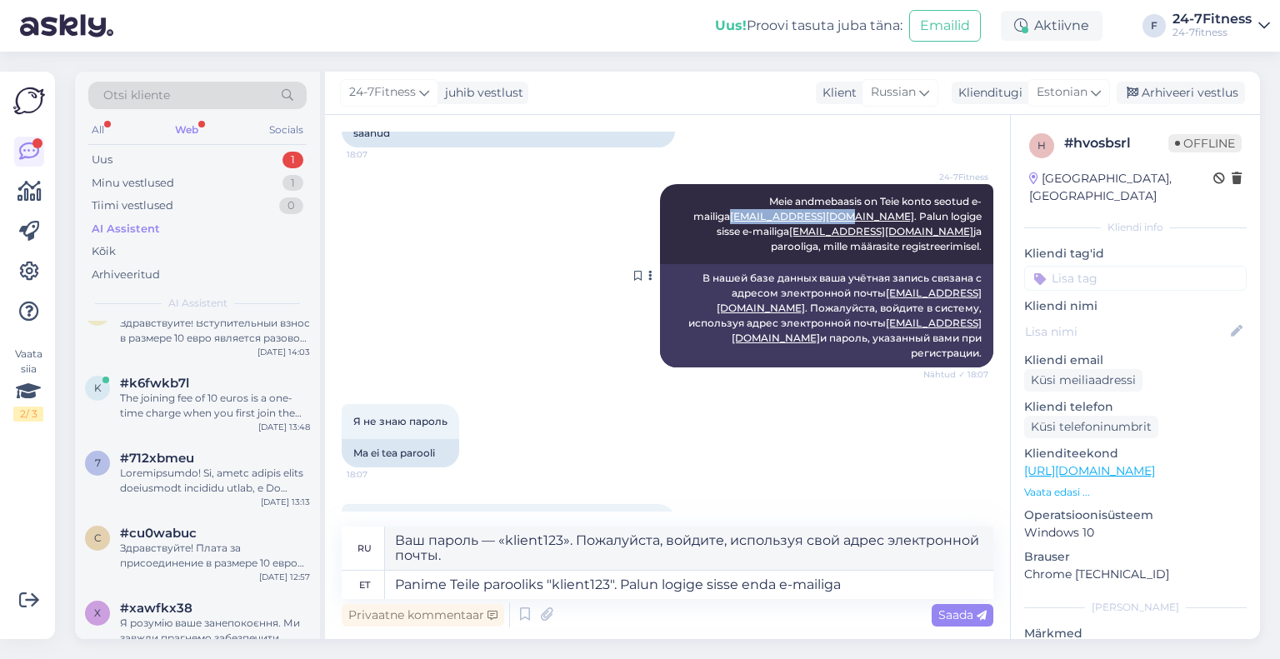
drag, startPoint x: 703, startPoint y: 214, endPoint x: 820, endPoint y: 219, distance: 116.8
click at [820, 219] on div "24-7Fitness Meie andmebaasis on Teie konto seotud e-mailiga [EMAIL_ADDRESS][DOM…" at bounding box center [826, 224] width 333 height 80
copy link "[EMAIL_ADDRESS][DOMAIN_NAME]"
click at [897, 587] on textarea "Panime Teile parooliks "klient123". Palun logige sisse enda e-mailiga" at bounding box center [689, 585] width 608 height 28
paste textarea "[EMAIL_ADDRESS][DOMAIN_NAME]"
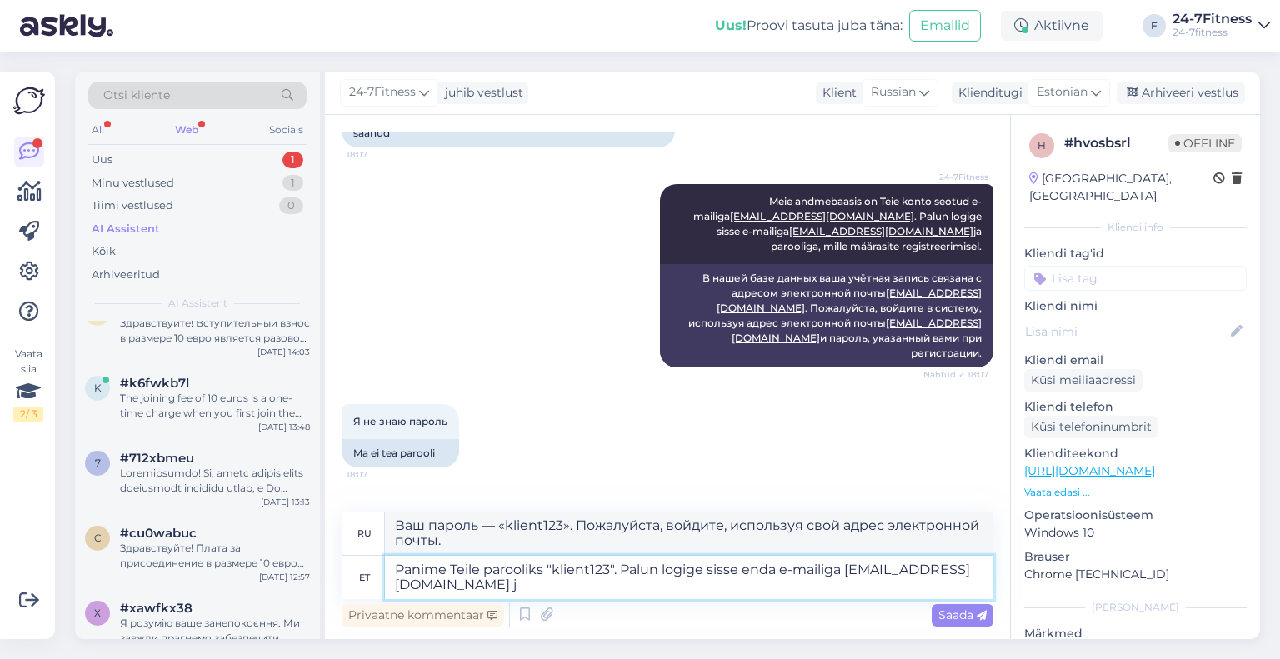
type textarea "Panime Teile parooliks "klient123". Palun logige sisse enda e-mailiga [EMAIL_AD…"
type textarea "Ваш пароль — «klient123». Пожалуйста, войдите, используя свой адрес электронной…"
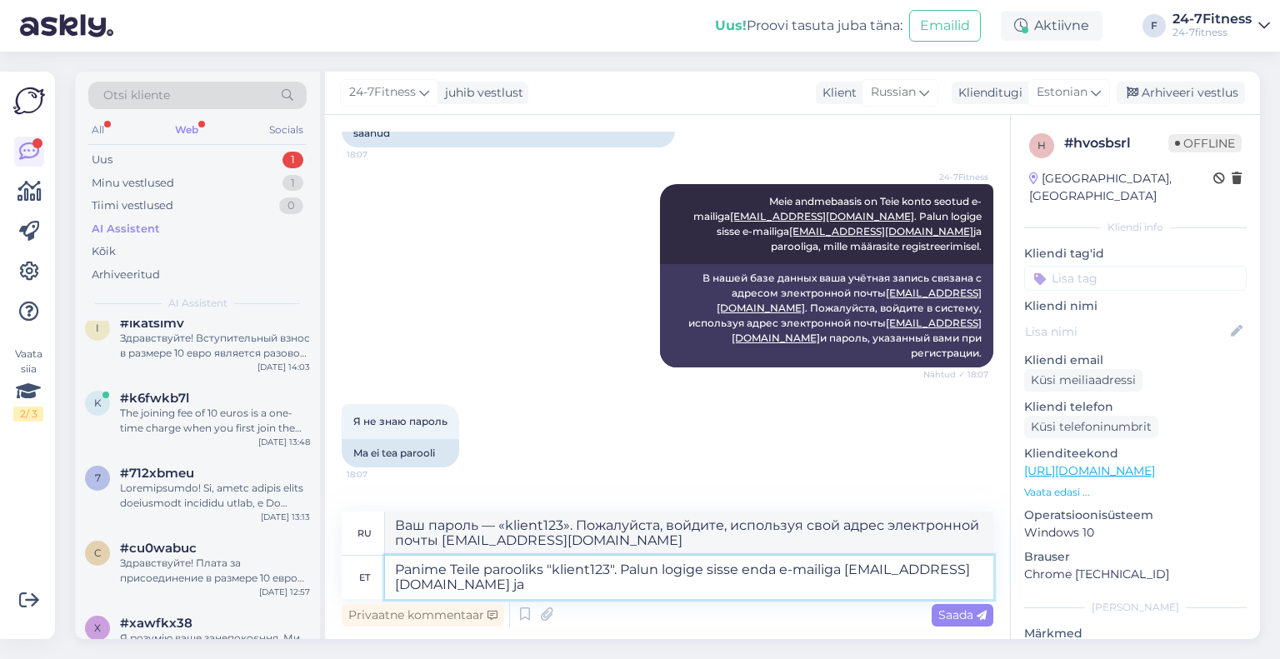
scroll to position [932, 0]
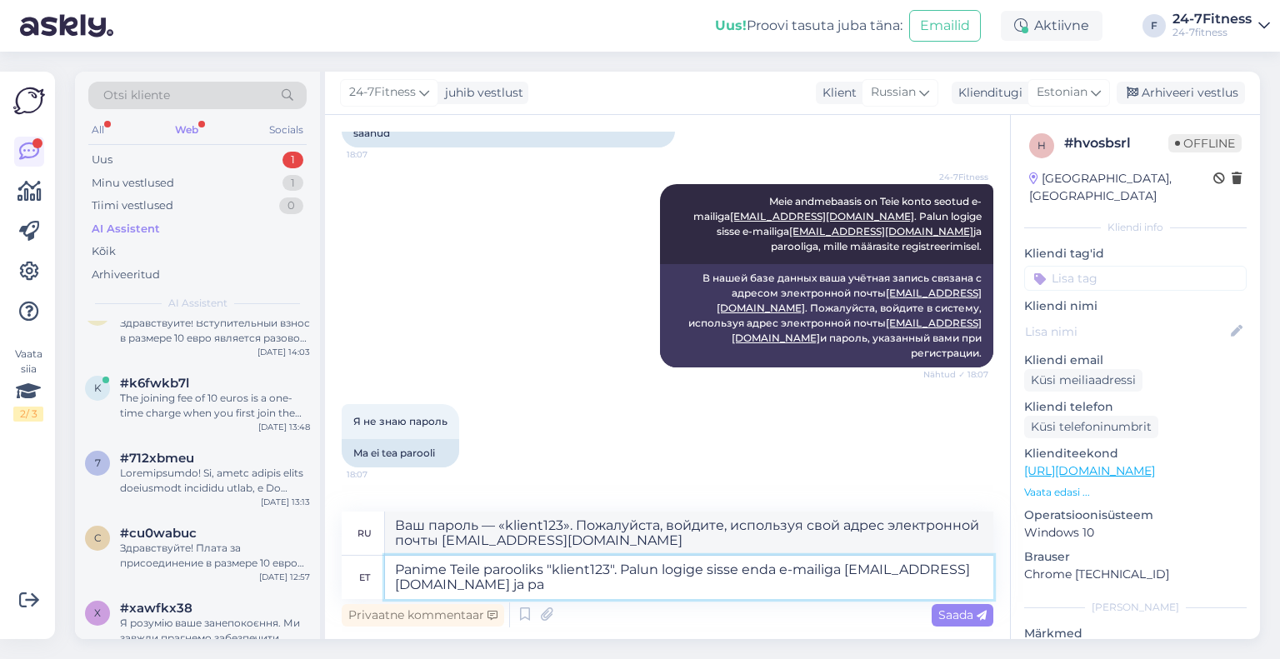
type textarea "Panime Teile parooliks "klient123". Palun logige sisse enda e-mailiga [EMAIL_AD…"
type textarea "Ваш пароль — «klient123». Пожалуйста, войдите в систему, используя свой адрес э…"
type textarea "Panime Teile parooliks "klient123". Palun logige sisse enda e-mailiga [EMAIL_AD…"
type textarea "Ваш пароль — «klient123». Пожалуйста, войдите в систему, используя адрес электр…"
type textarea "Panime Teile parooliks "klient123". Palun logige sisse enda e-mailiga [EMAIL_AD…"
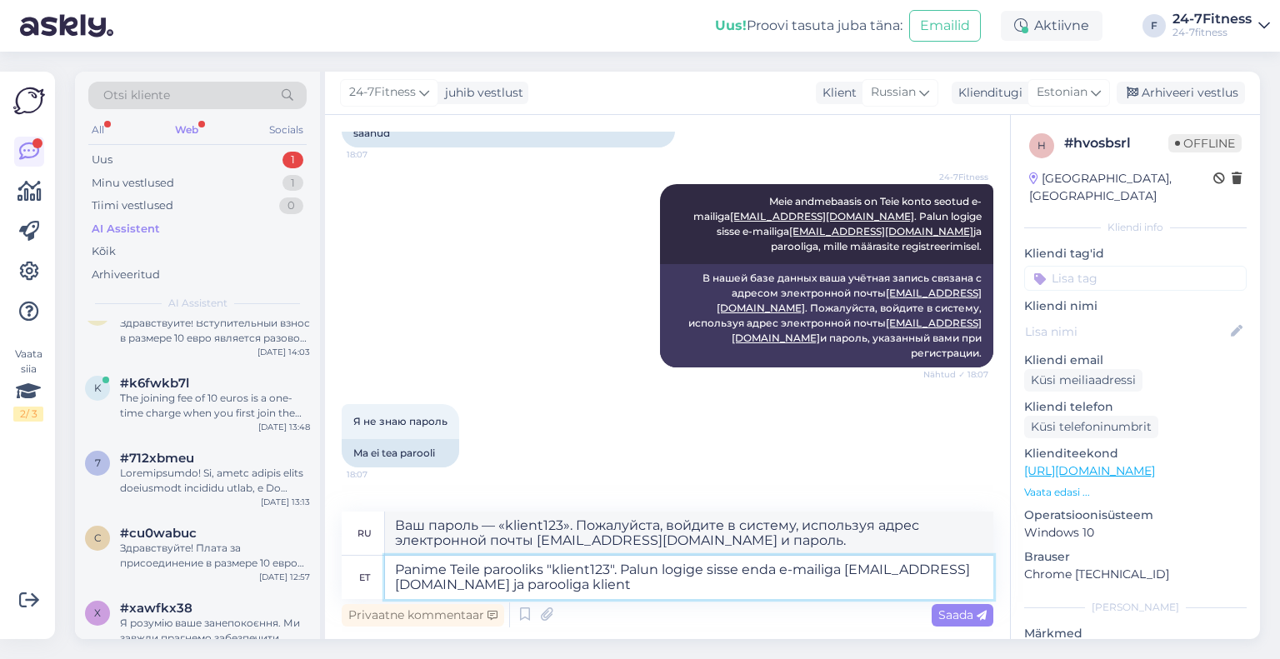
type textarea "Ваш пароль — «klient123». Пожалуйста, войдите в систему, используя адрес электр…"
type textarea "Panime Teile parooliks "klient123". Palun logige sisse enda e-mailiga [EMAIL_AD…"
type textarea "Ваш пароль — «klient123». Пожалуйста, войдите в систему, используя адрес электр…"
click at [553, 569] on textarea "Panime Teile parooliks "klient123". Palun logige sisse enda e-mailiga [EMAIL_AD…" at bounding box center [689, 577] width 608 height 43
click at [607, 570] on textarea "Panime Teile parooliks klient123". Palun logige sisse enda e-mailiga [EMAIL_ADD…" at bounding box center [689, 577] width 608 height 43
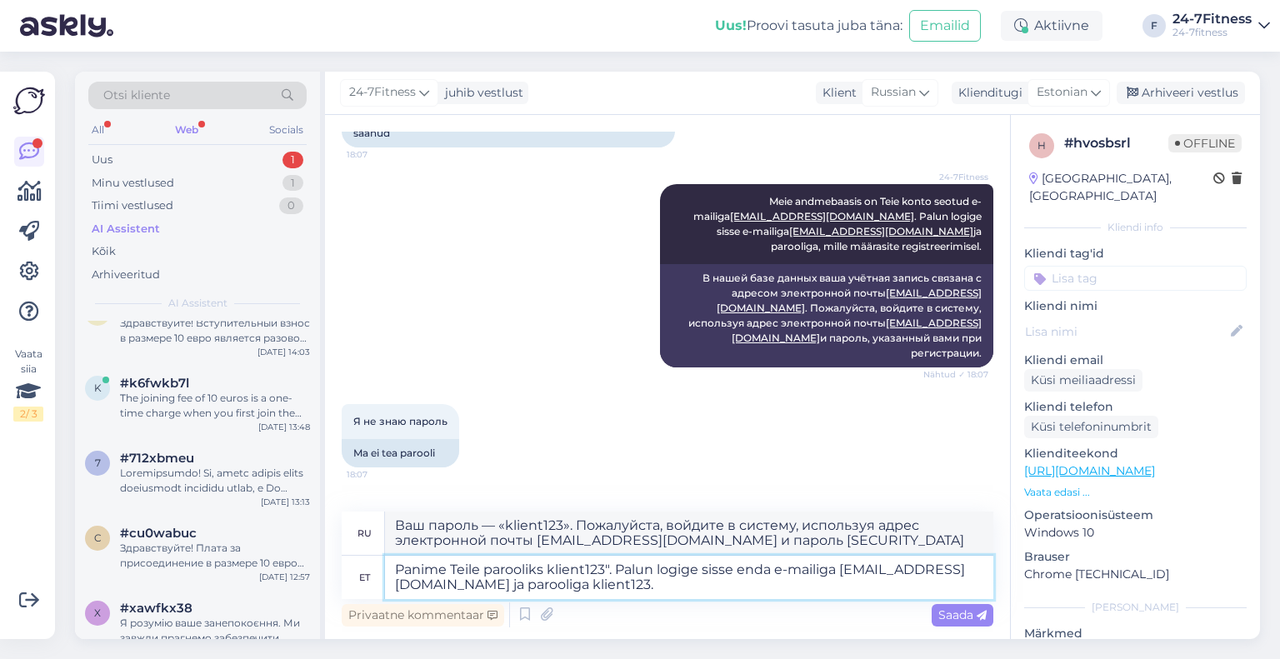
type textarea "Panime Teile parooliks klient123. Palun logige sisse enda e-mailiga [EMAIL_ADDR…"
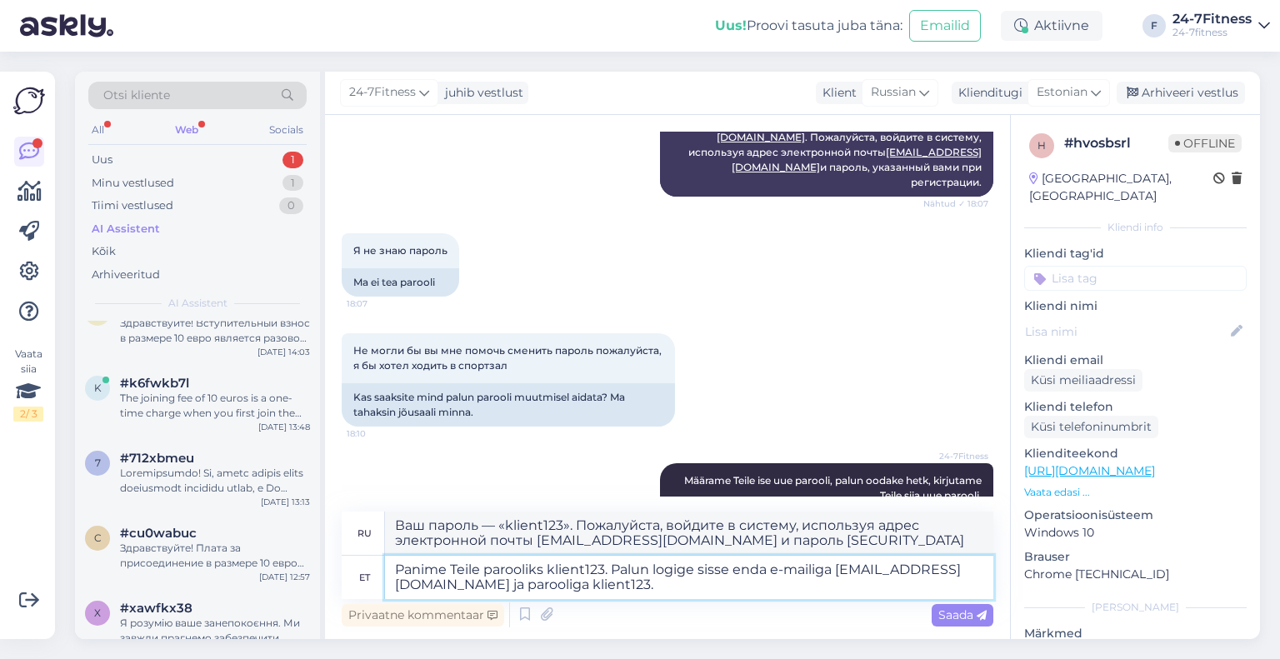
type textarea "Ваш пароль — klient123. Пожалуйста, войдите в систему, используя адрес электрон…"
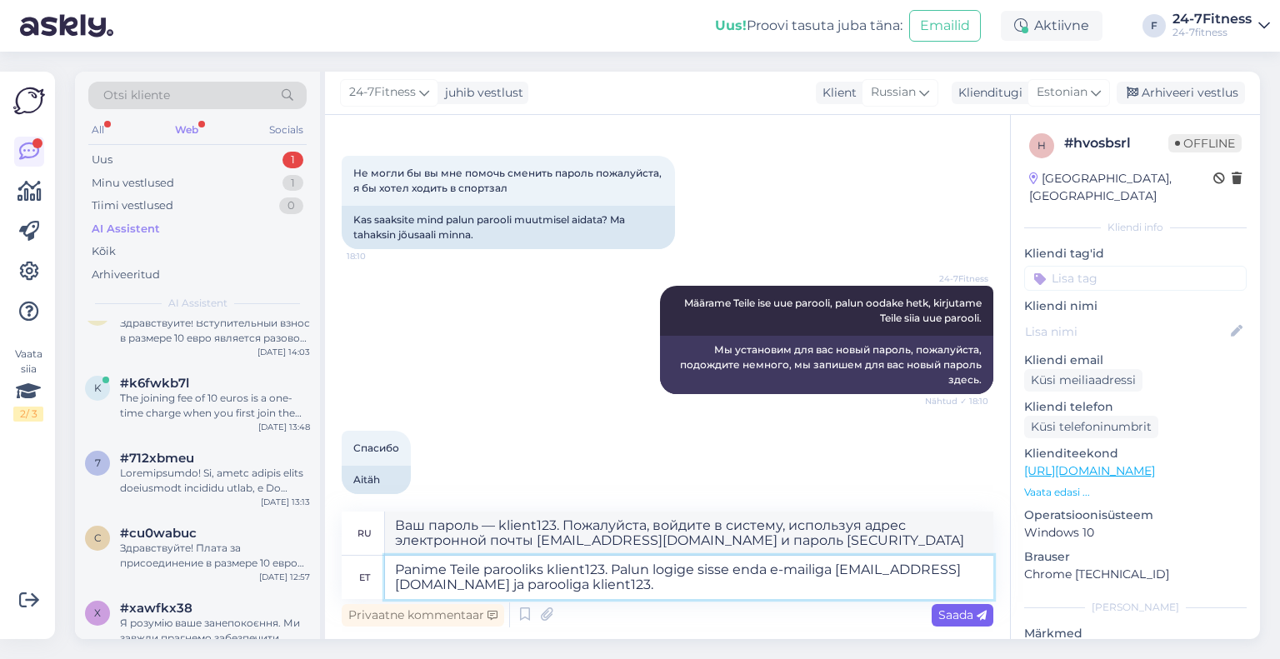
type textarea "Panime Teile parooliks klient123. Palun logige sisse enda e-mailiga [EMAIL_ADDR…"
click at [942, 614] on span "Saada" at bounding box center [962, 614] width 48 height 15
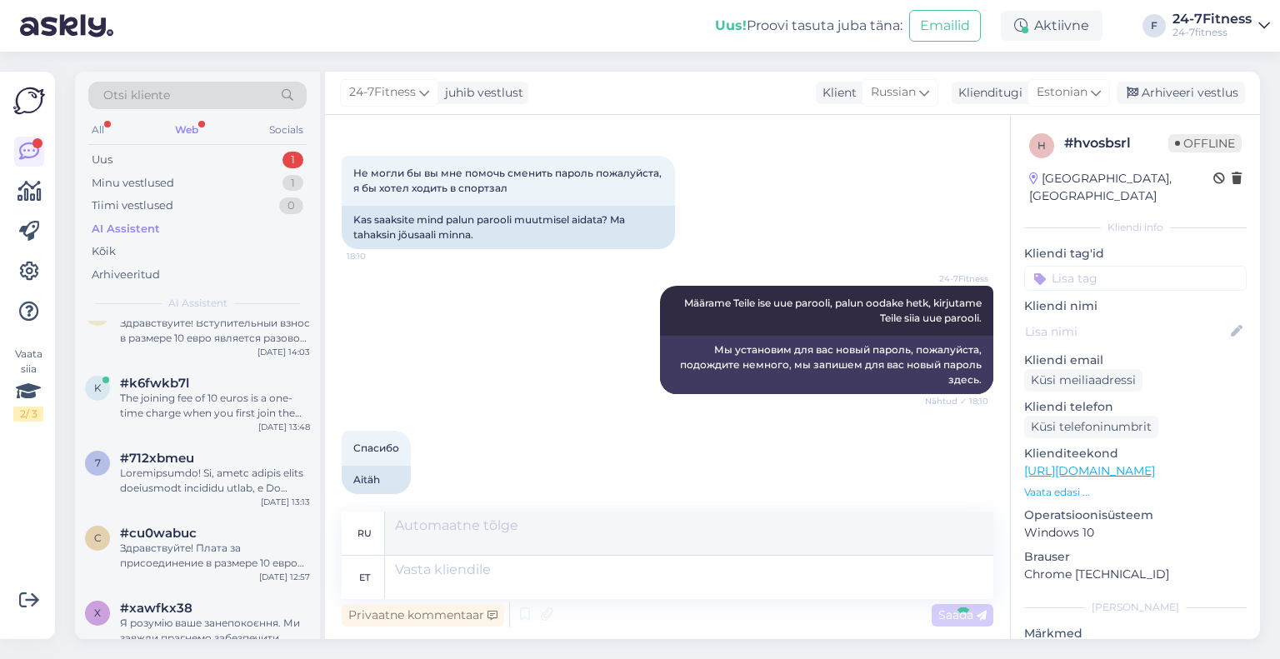
scroll to position [1193, 0]
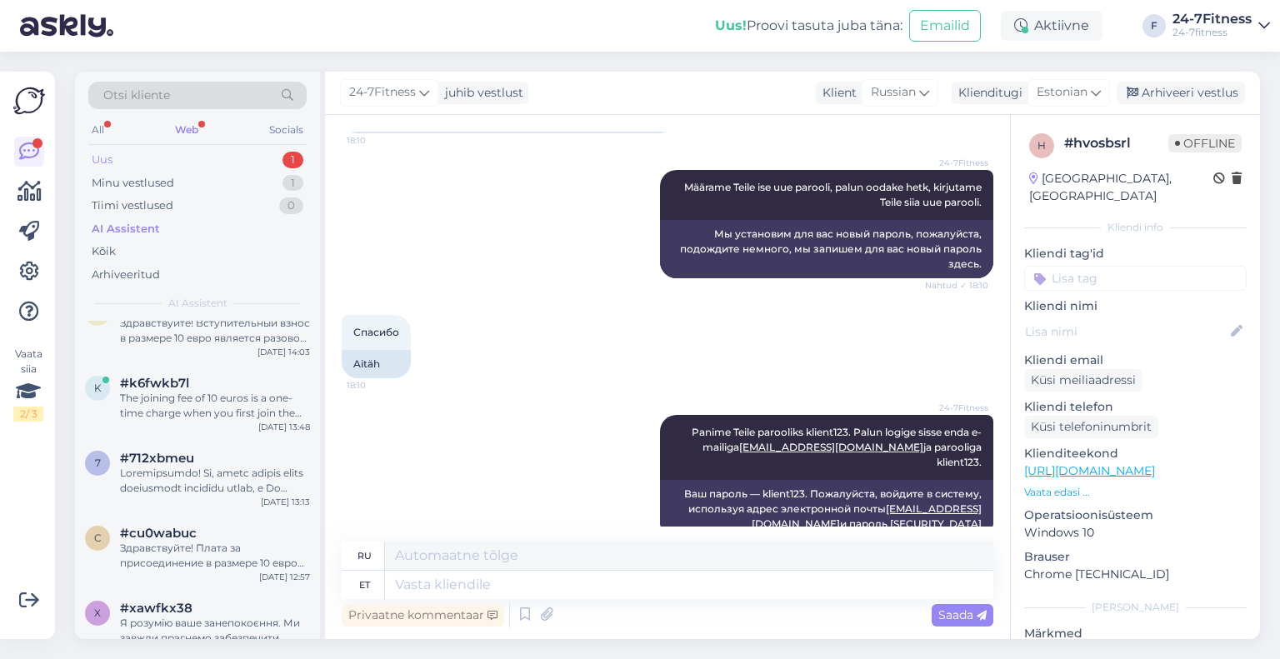
click at [187, 155] on div "Uus 1" at bounding box center [197, 159] width 218 height 23
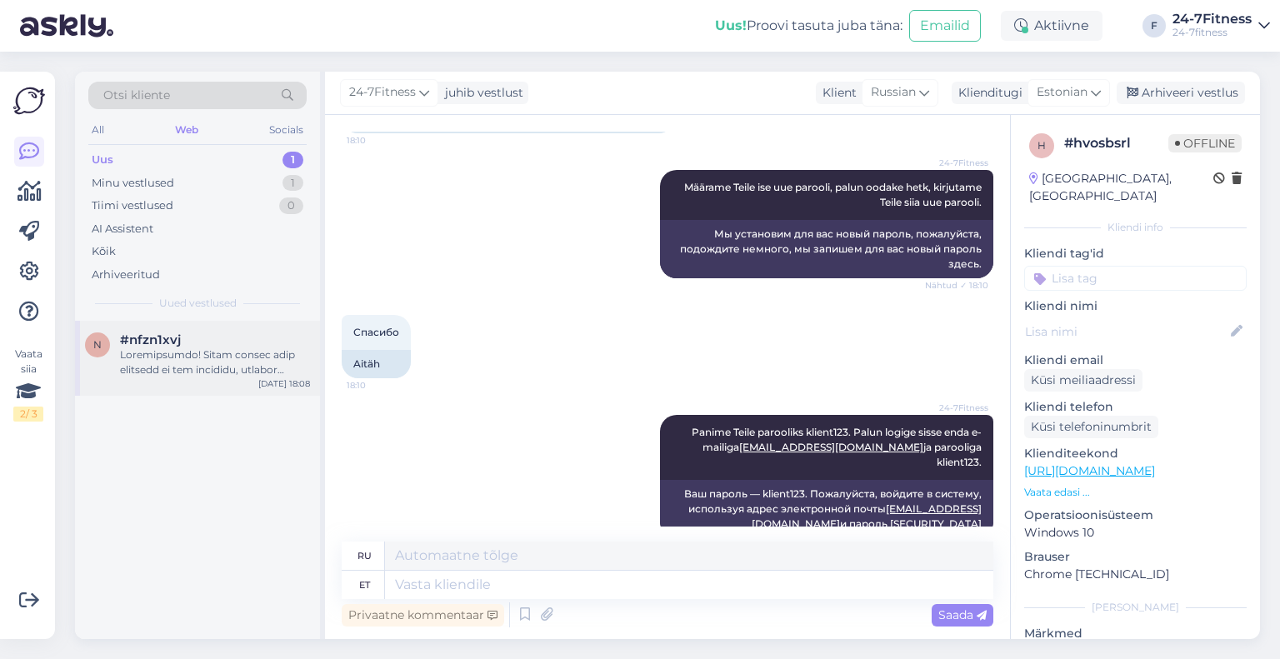
click at [201, 354] on div at bounding box center [215, 362] width 190 height 30
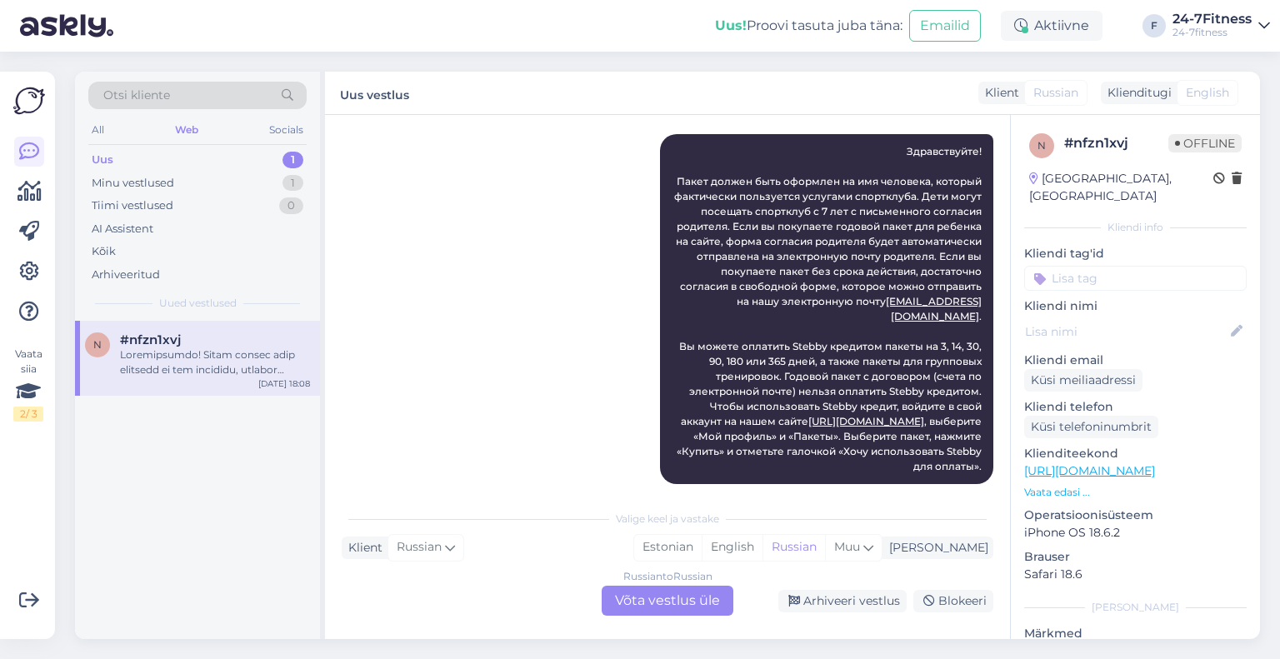
click at [692, 601] on div "Russian to Russian Võta vestlus üle" at bounding box center [668, 601] width 132 height 30
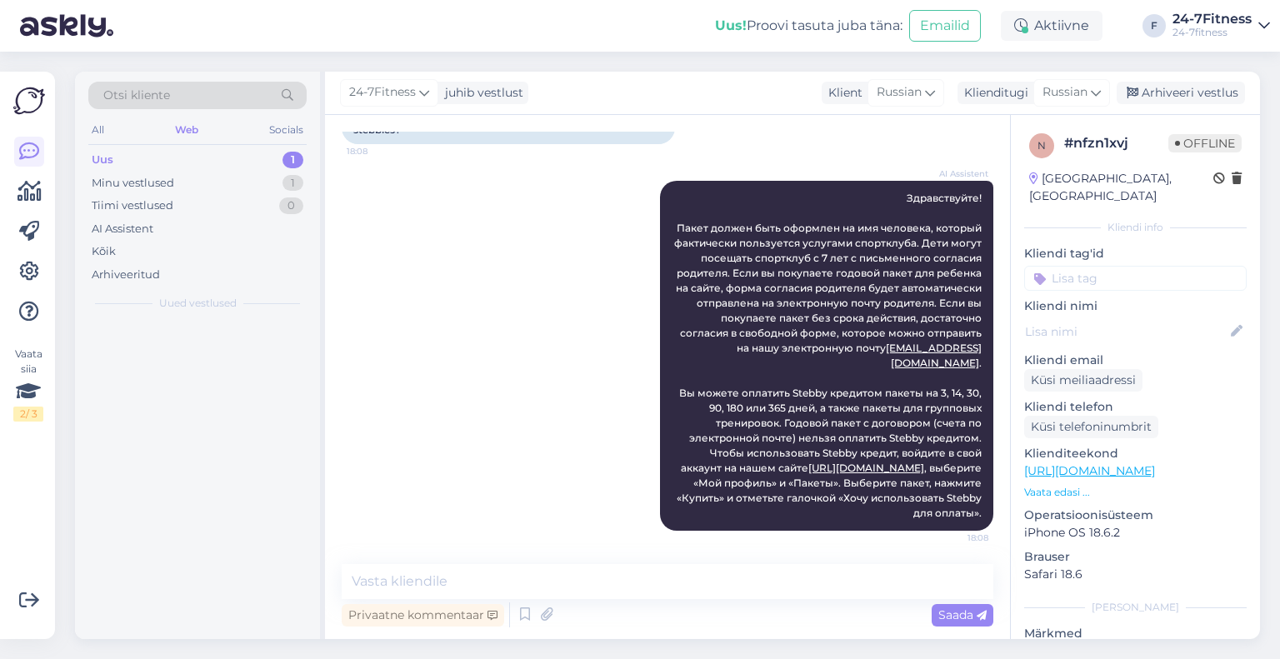
scroll to position [138, 0]
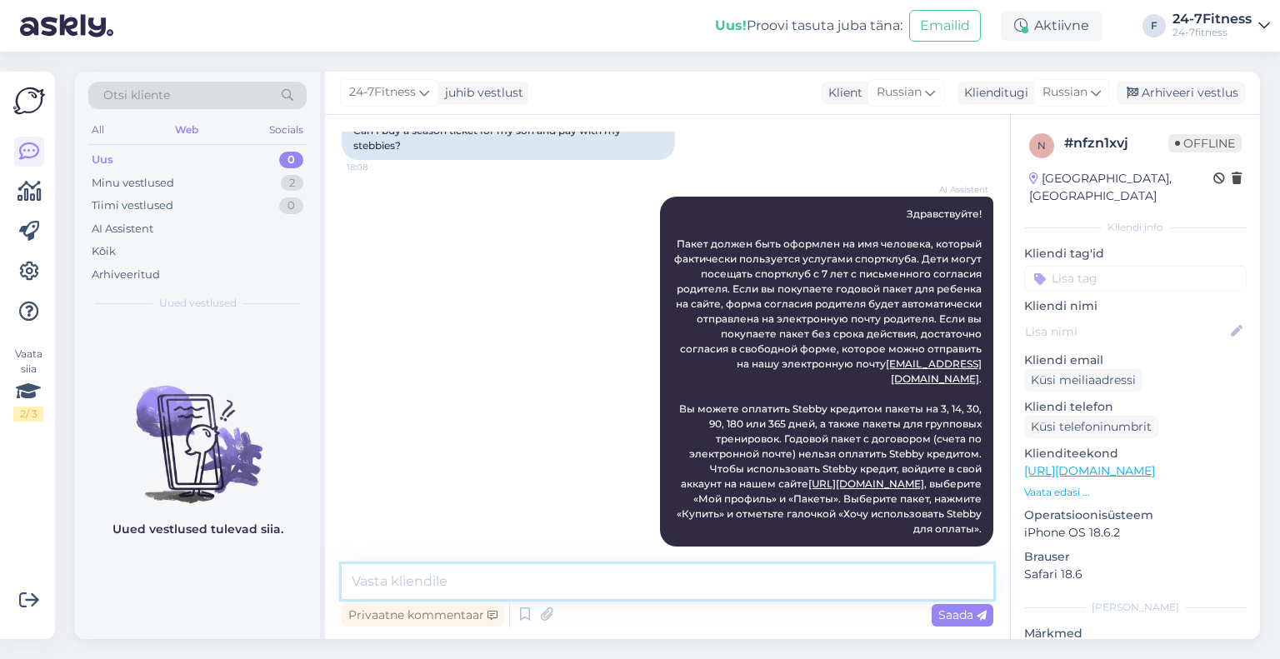
click at [655, 589] on textarea at bounding box center [668, 581] width 652 height 35
click at [1090, 102] on div "Russian" at bounding box center [1071, 92] width 77 height 27
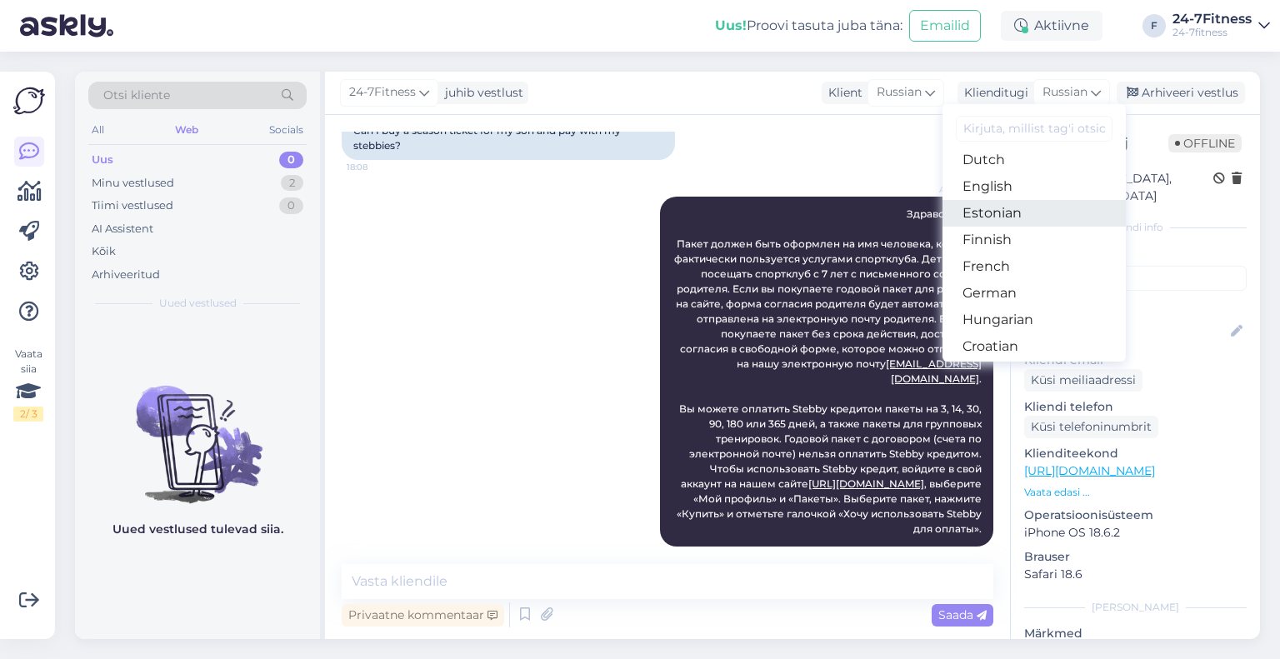
click at [1007, 219] on link "Estonian" at bounding box center [1033, 213] width 183 height 27
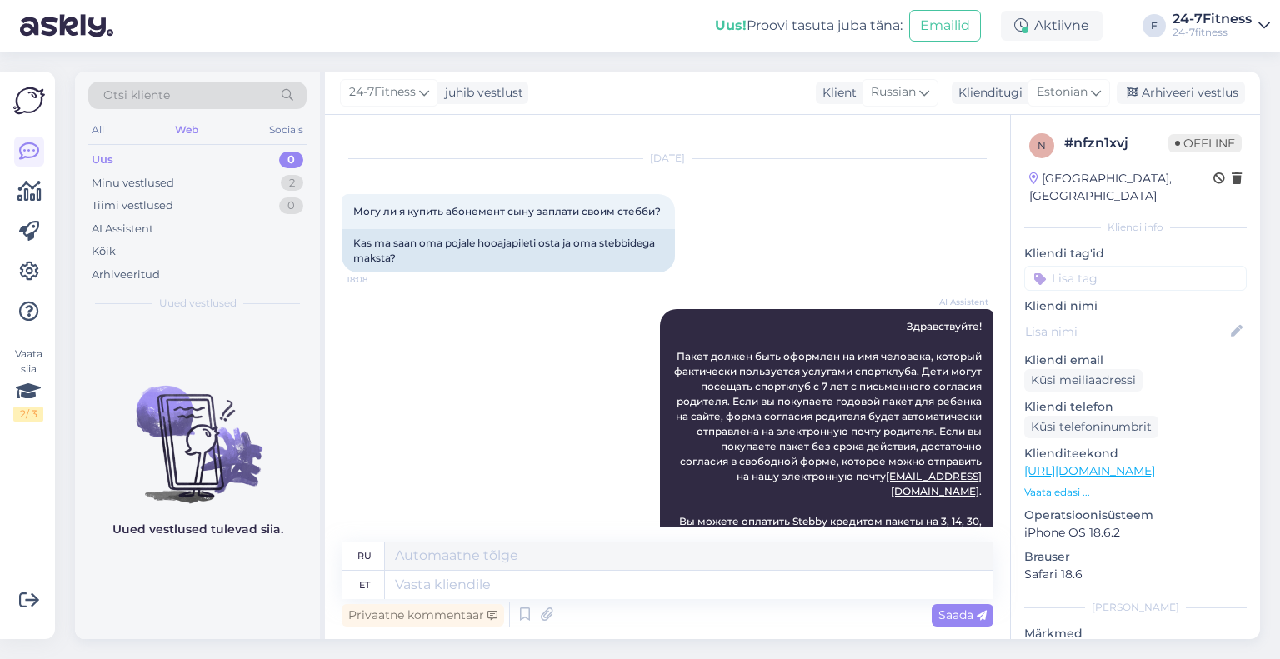
scroll to position [0, 0]
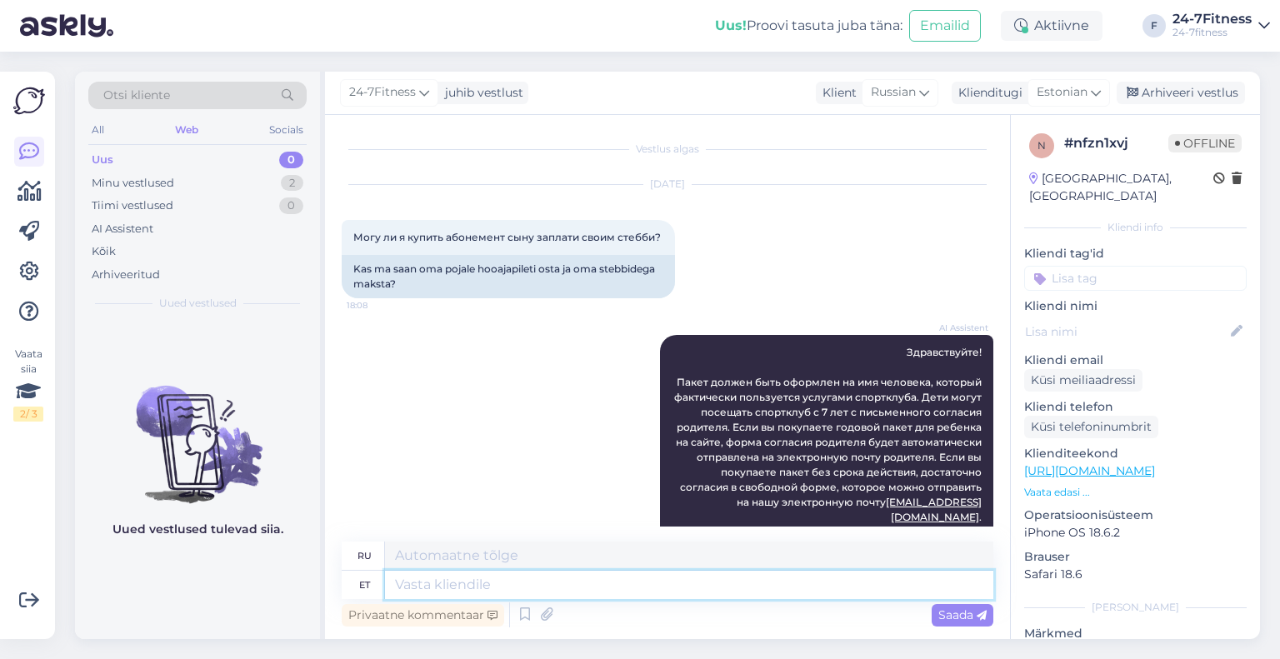
click at [520, 586] on textarea at bounding box center [689, 585] width 608 height 28
type textarea "Kui so"
type textarea "Если"
type textarea "Kui soovite ma"
type textarea "Если ты хочешь"
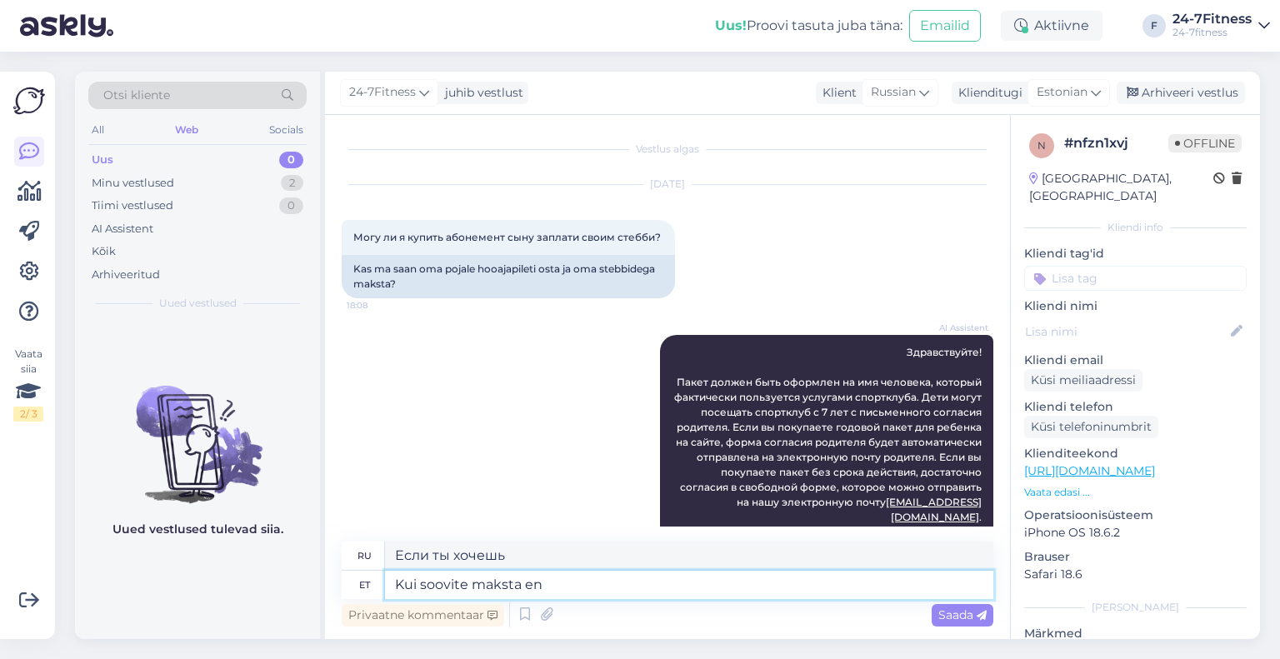
type textarea "Kui soovite maksta end"
type textarea "Если вы хотите заплатить"
type textarea "Kui soovite maksta enda S"
type textarea "Если вы хотите заплатить себе"
type textarea "Kui soovite maksta enda [PERSON_NAME] kr"
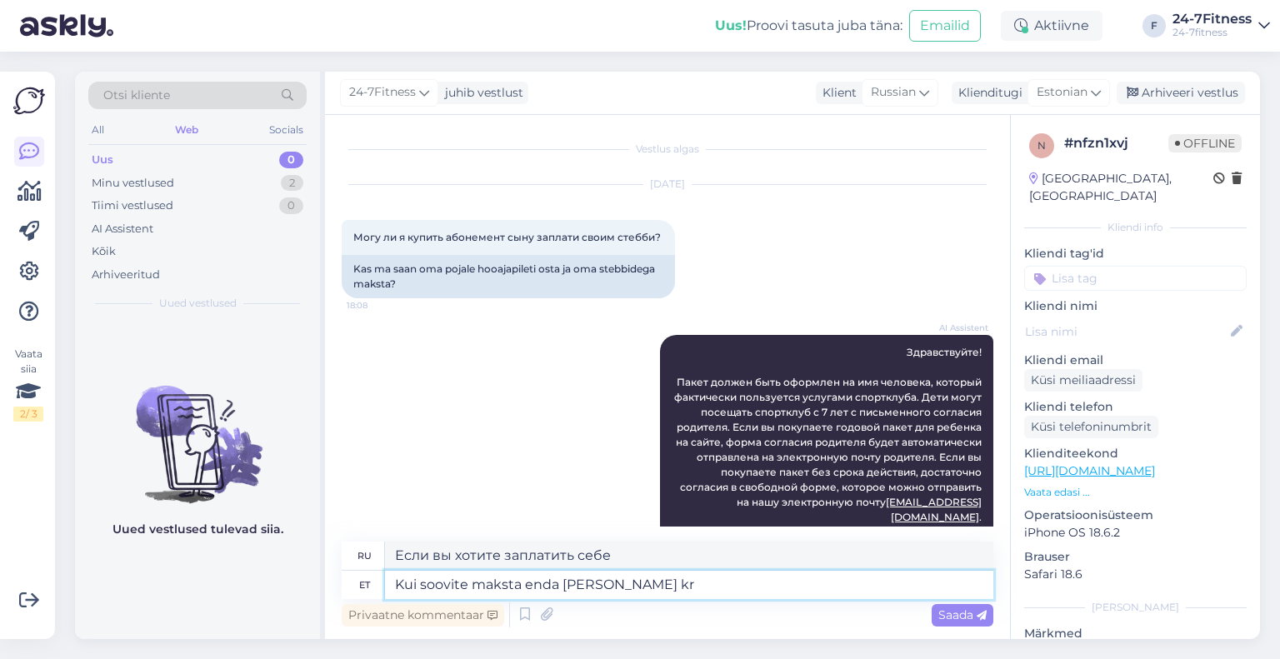
type textarea "Если вы хотите заплатить своим [PERSON_NAME]"
type textarea "Kui soovite maksta enda Stebby krediidiga"
type textarea "Если вы хотите оплатить с помощью кредитной карты Stebby"
type textarea "Kui soovite maksta enda Stebby krediidiga teise isi"
type textarea "Если вы хотите заплатить с помощью вашего кредита [PERSON_NAME] другому лицу"
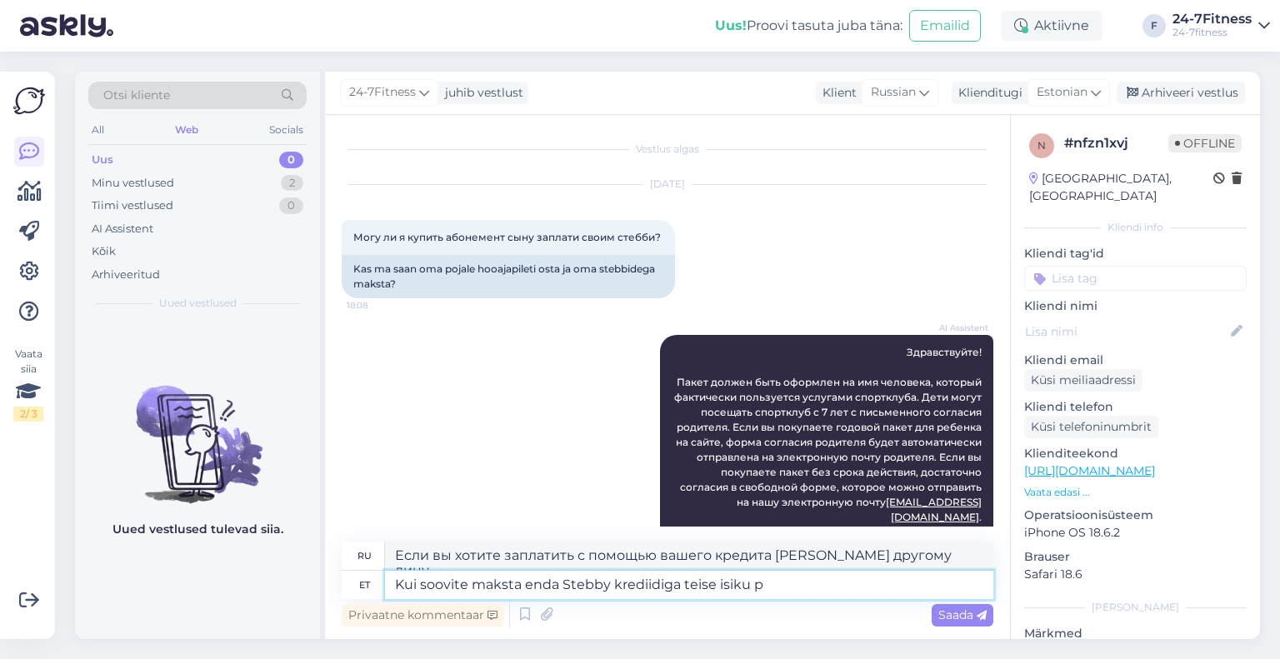
type textarea "Kui soovite maksta enda Stebby krediidiga teise isiku pa"
type textarea "Если вы хотите заплатить кредитом Stebby за другого человека"
type textarea "Kui soovite maksta enda Stebby krediidiga teise isiku paketi e"
type textarea "Если вы хотите оплатить посылку другого человека с помощью своего кредита [PERS…"
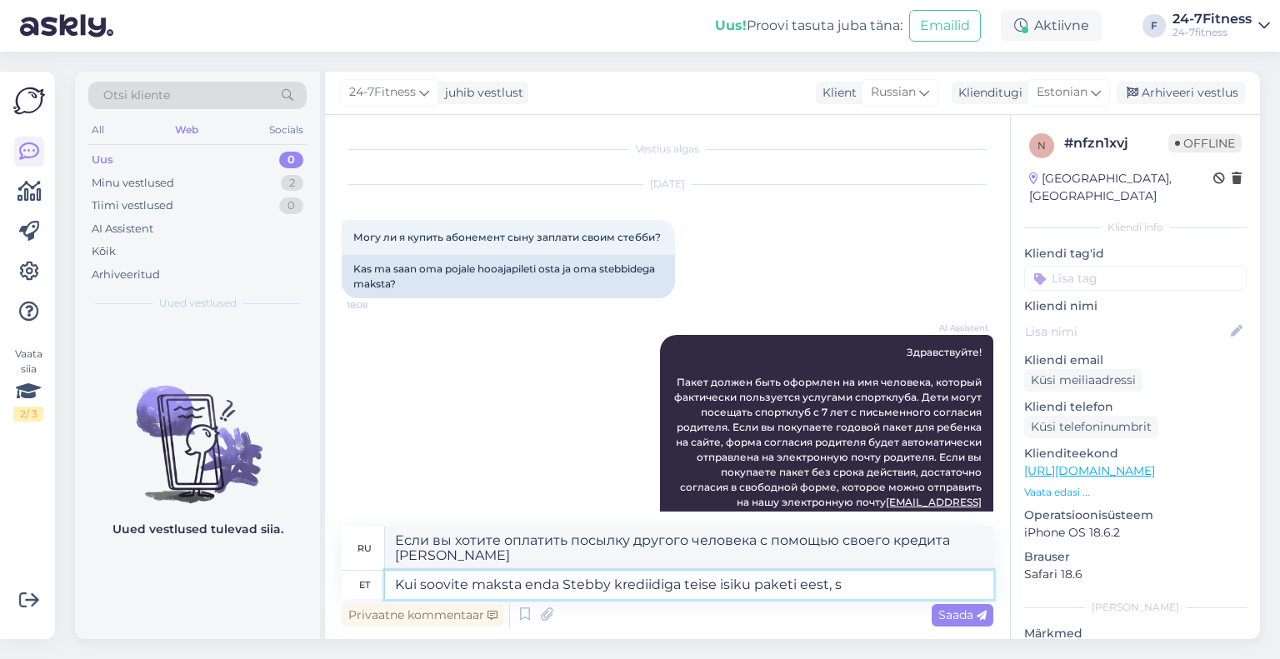
type textarea "Kui soovite maksta enda Stebby krediidiga teise isiku paketi eest, si"
type textarea "Если вы хотите оплатить посылку другого человека с помощью своего кредита [PERS…"
type textarea "Kui soovite maksta enda Stebby krediidiga teise isiku paketi eest, siis pal"
type textarea "Если вы хотите оплатить посылку другого человека с помощью своего кредита [PERS…"
type textarea "Kui soovite maksta enda Stebby krediidiga teise isiku paketi eest, siis palun k…"
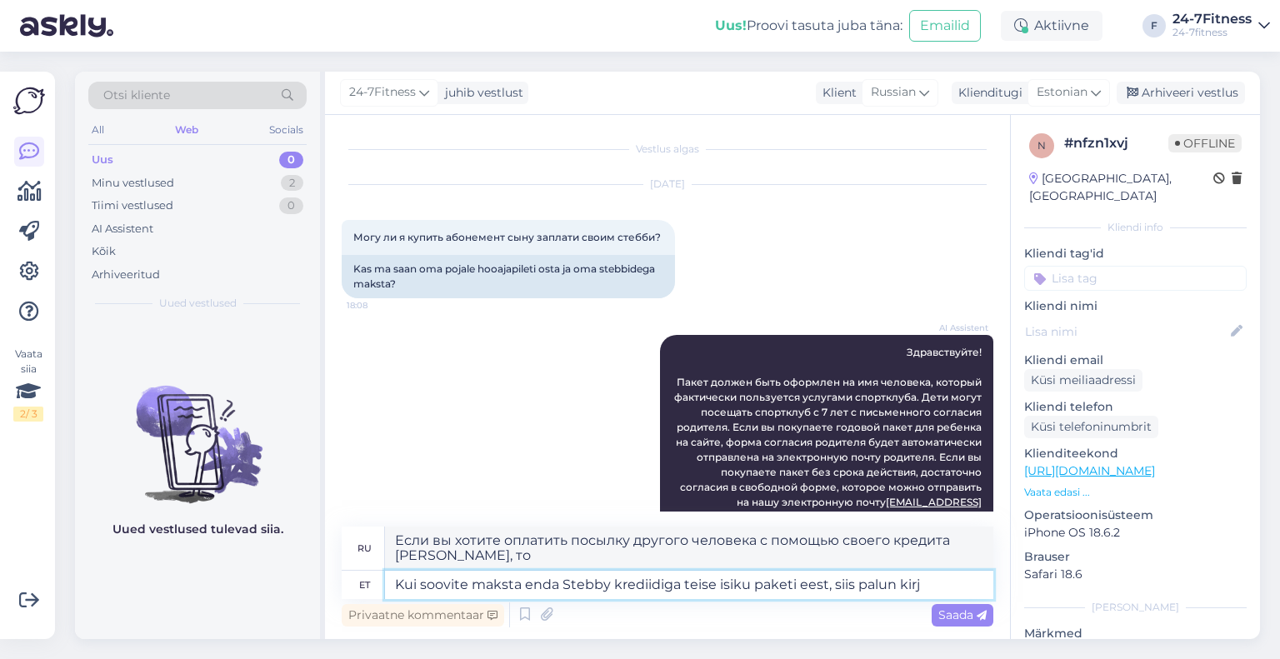
type textarea "Если вы хотите оплатить посылку другого человека с помощью вашего кредита [PERS…"
type textarea "Kui soovite maksta enda [PERSON_NAME] krediidiga teise isiku paketi eest, siis …"
type textarea "Если вы хотите оплатить посылку другого человека с помощью вашего кредита [PERS…"
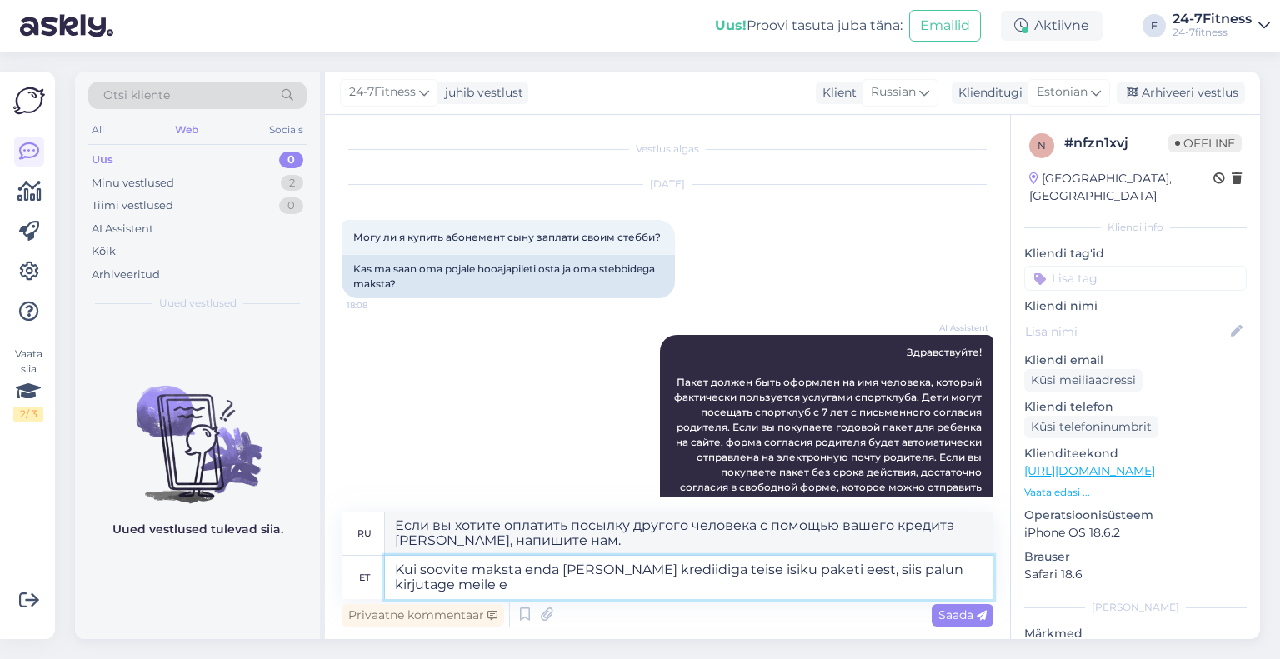
type textarea "Kui soovite maksta enda [PERSON_NAME] krediidiga teise isiku paketi eest, siis …"
type textarea "Если вы хотите оплатить посылку другого человека с помощью своего кредита [PERS…"
type textarea "Kui soovite maksta enda Stebby krediidiga teise isiku paketi eest, siis palun k…"
type textarea "Если вы хотите оплатить посылку другого человека с помощью своего кредита [PERS…"
paste textarea "[EMAIL_ADDRESS][DOMAIN_NAME]"
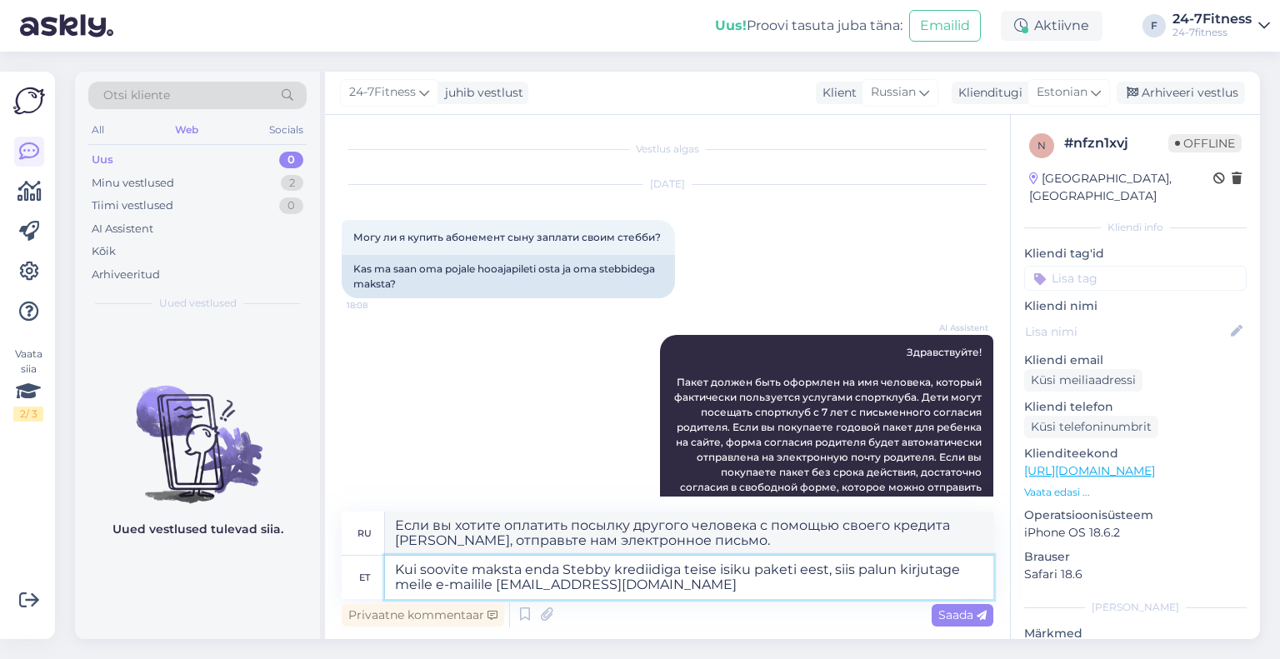
type textarea "Kui soovite maksta enda Stebby krediidiga teise isiku paketi eest, siis palun k…"
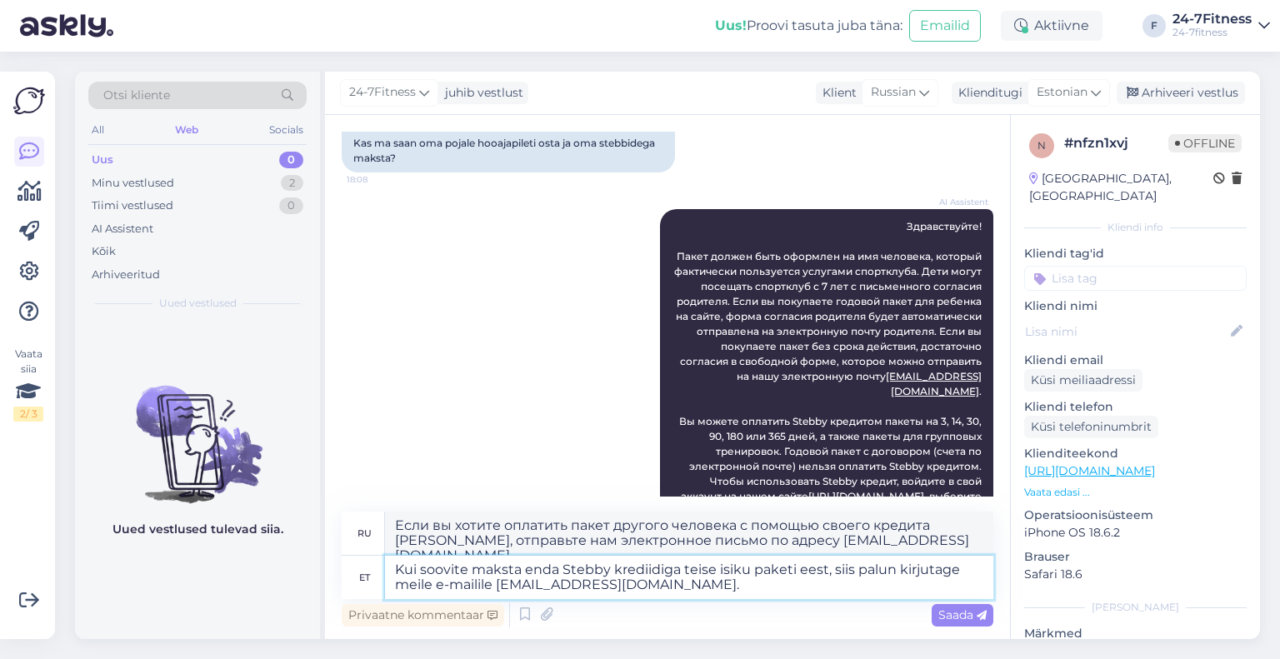
scroll to position [191, 0]
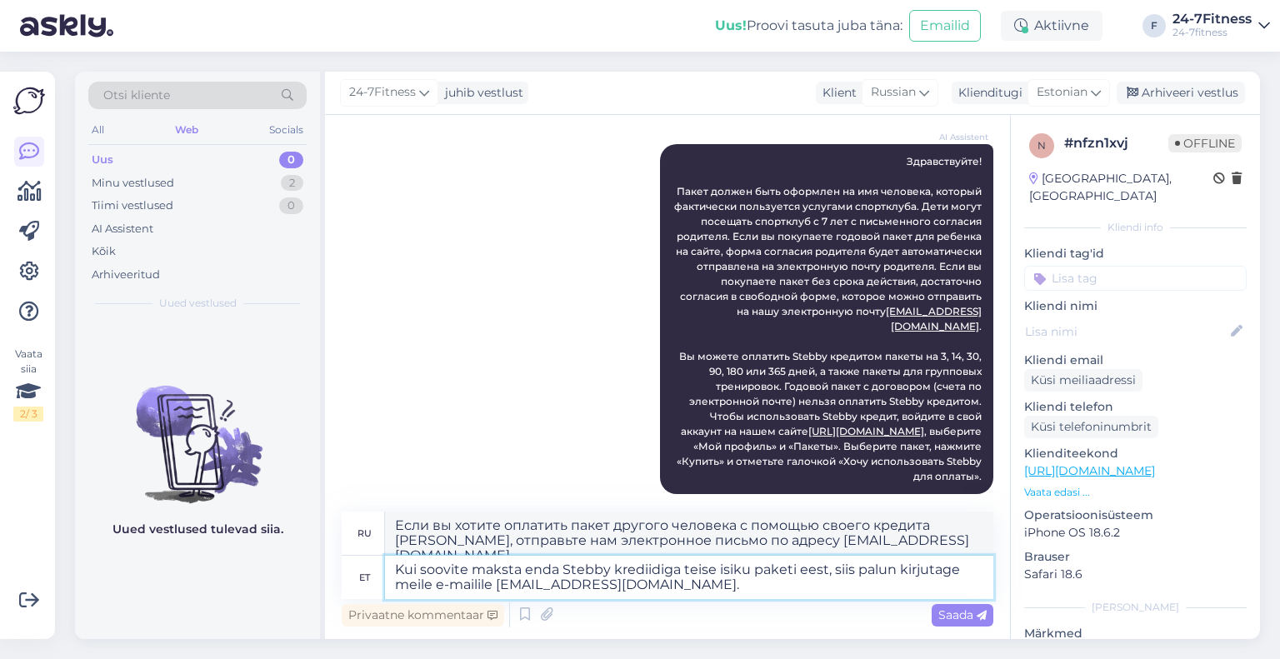
type textarea "Если вы хотите оплатить пакет другого человека с помощью своего кредита [PERSON…"
type textarea "Kui soovite maksta enda Stebby krediidiga teise isiku paketi eest, siis palun k…"
click at [947, 606] on div "Saada" at bounding box center [963, 615] width 62 height 22
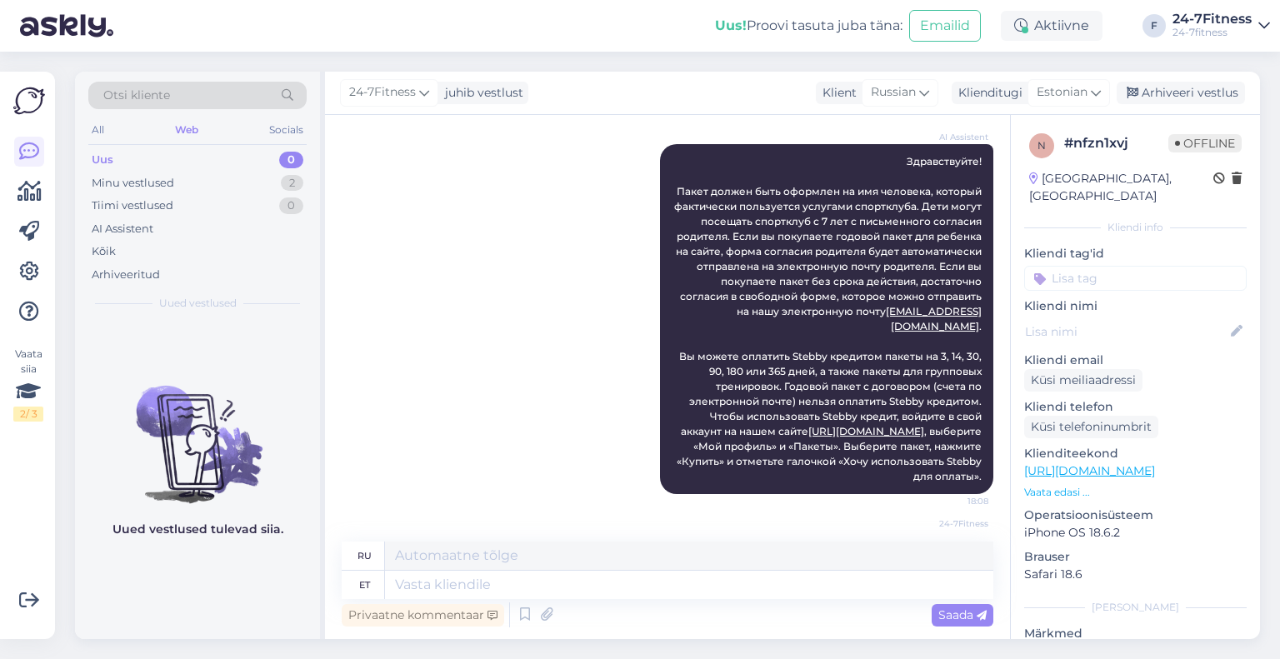
scroll to position [307, 0]
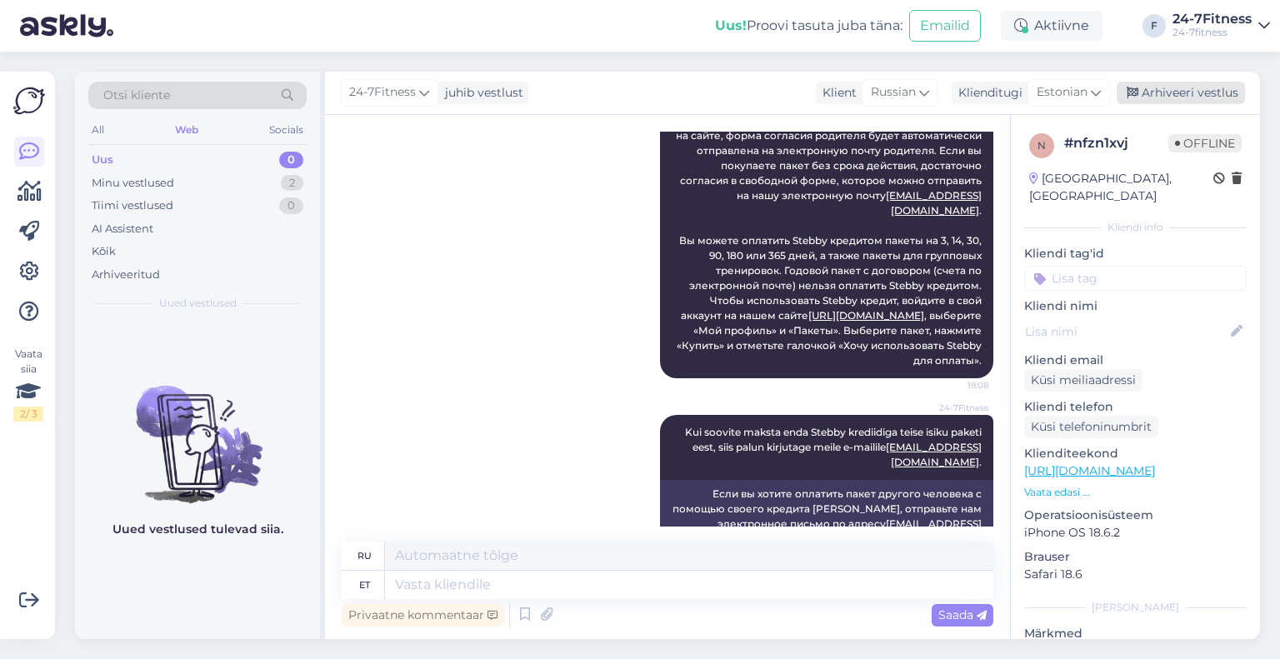
click at [1240, 99] on div "Arhiveeri vestlus" at bounding box center [1181, 93] width 128 height 22
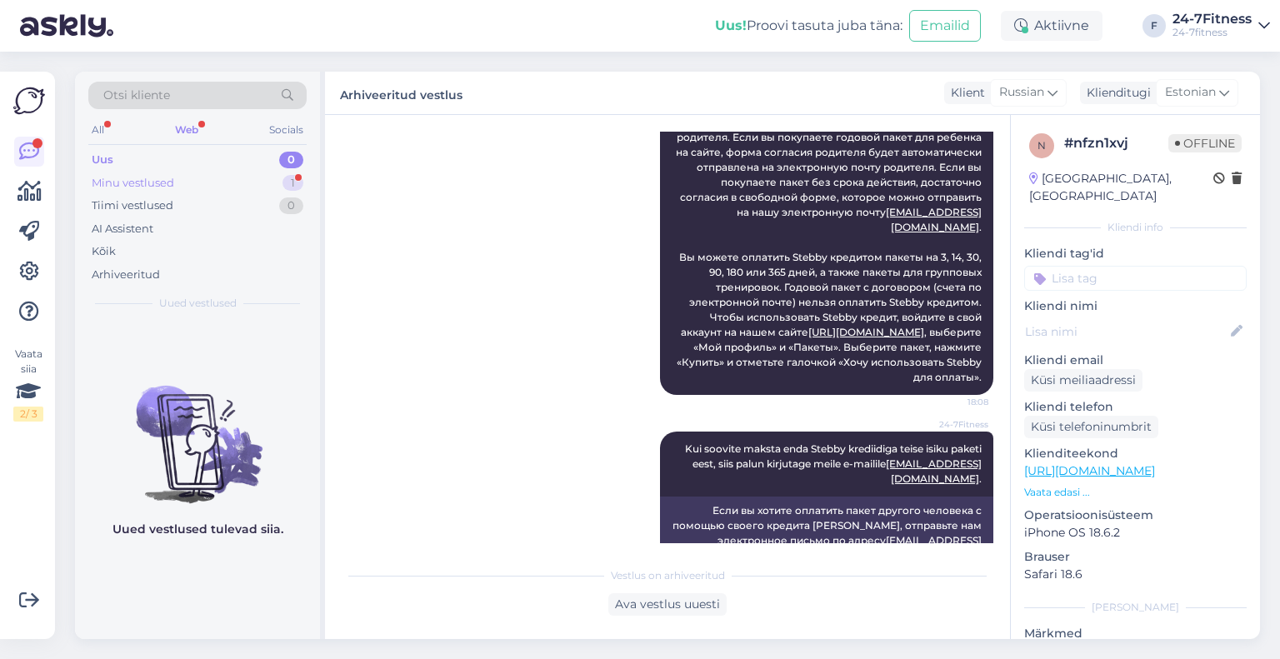
click at [206, 183] on div "Minu vestlused 1" at bounding box center [197, 183] width 218 height 23
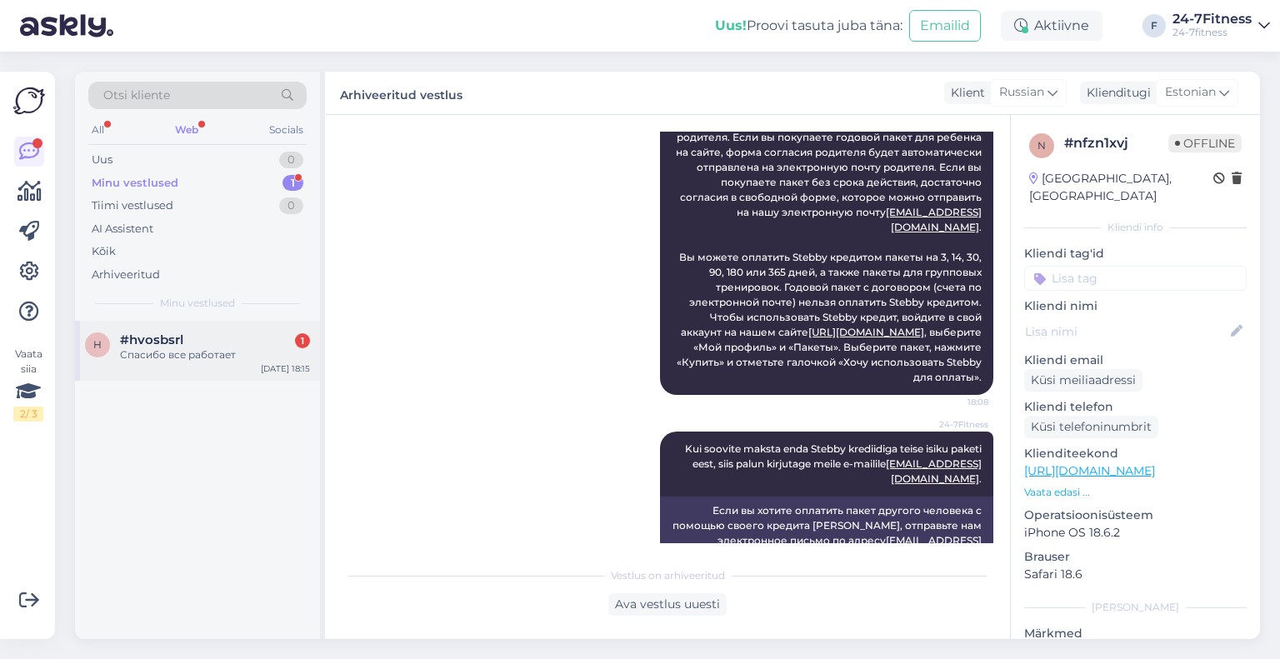
click at [203, 352] on div "Спасибо все работает" at bounding box center [215, 354] width 190 height 15
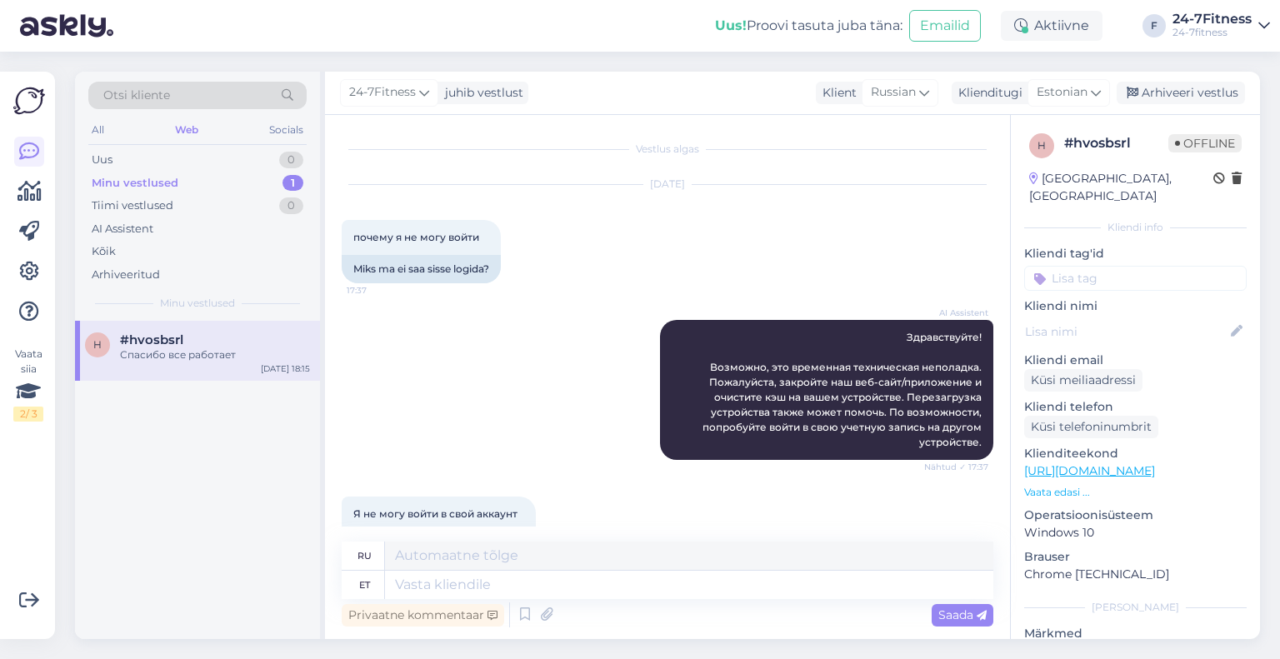
scroll to position [1293, 0]
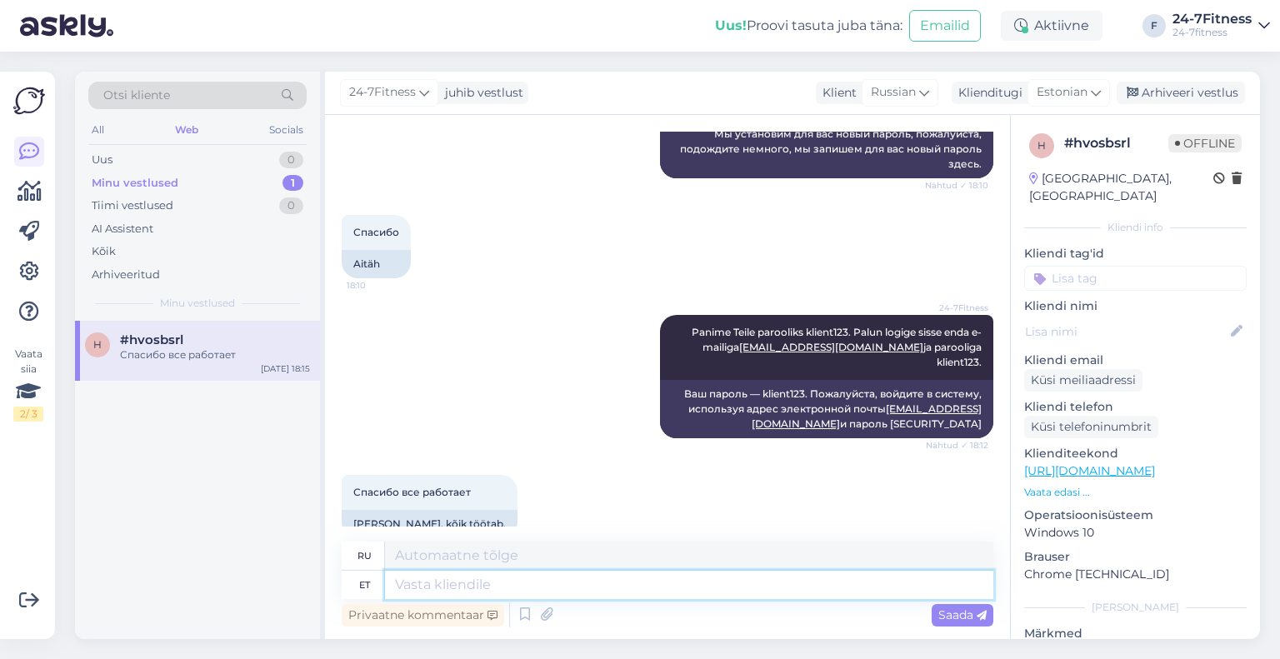
click at [601, 579] on textarea at bounding box center [689, 585] width 608 height 28
type textarea "Rõõm k"
type textarea "Радость"
type textarea "Rõõm kuulda!"
type textarea "Рад слышать!"
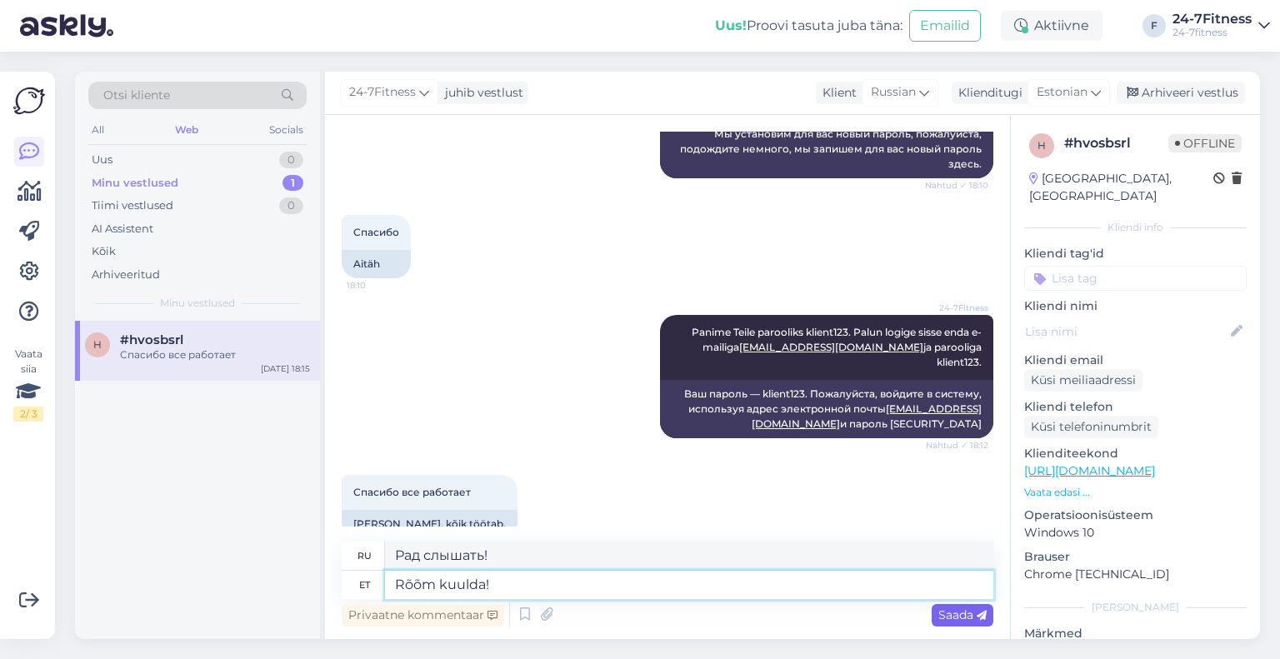
type textarea "Rõõm kuulda!"
click at [938, 620] on span "Saada" at bounding box center [962, 614] width 48 height 15
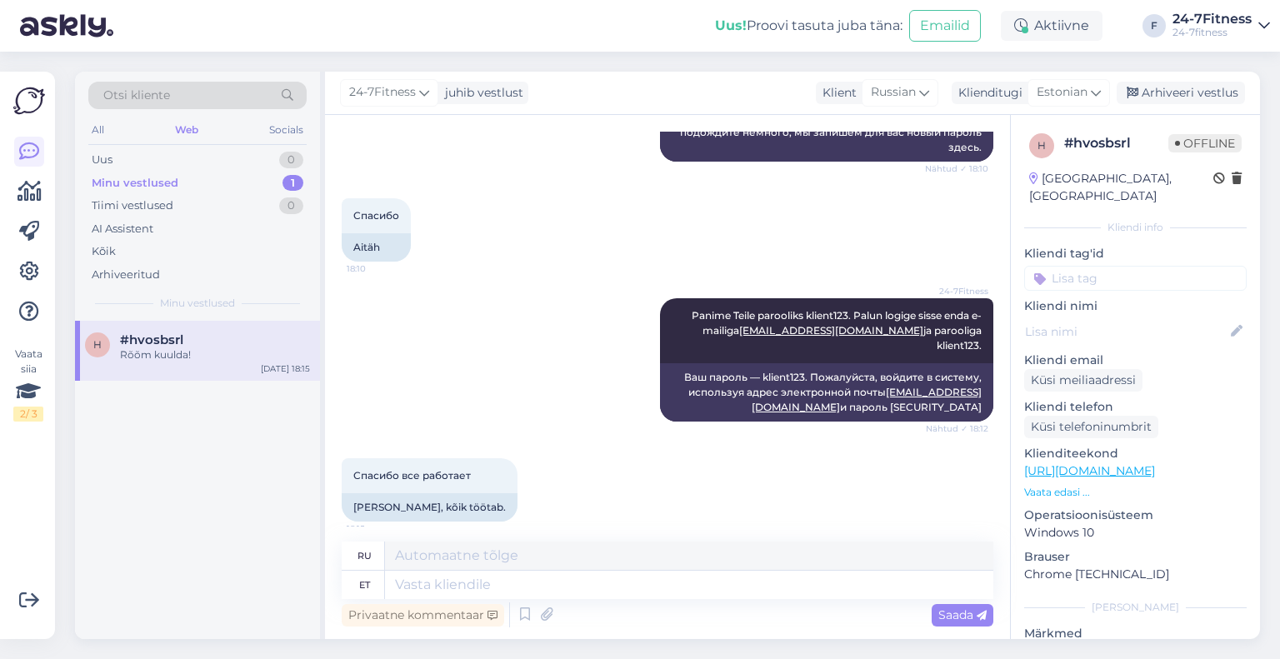
scroll to position [1392, 0]
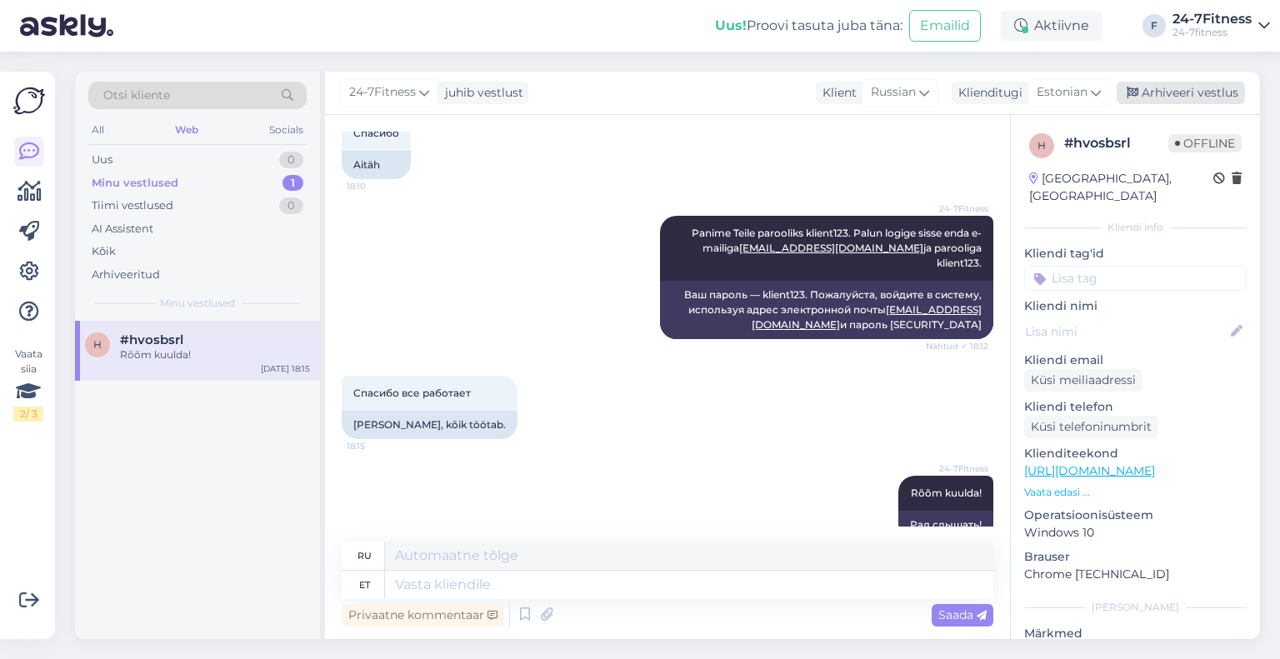
click at [1169, 87] on div "Arhiveeri vestlus" at bounding box center [1181, 93] width 128 height 22
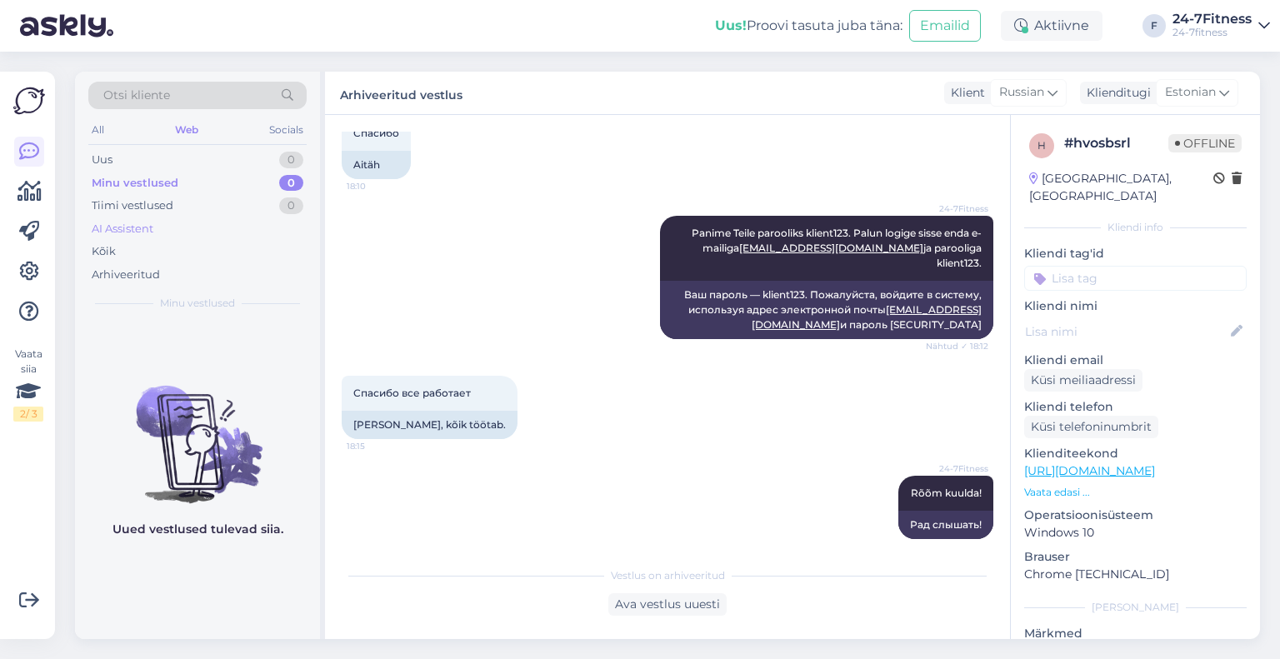
scroll to position [1377, 0]
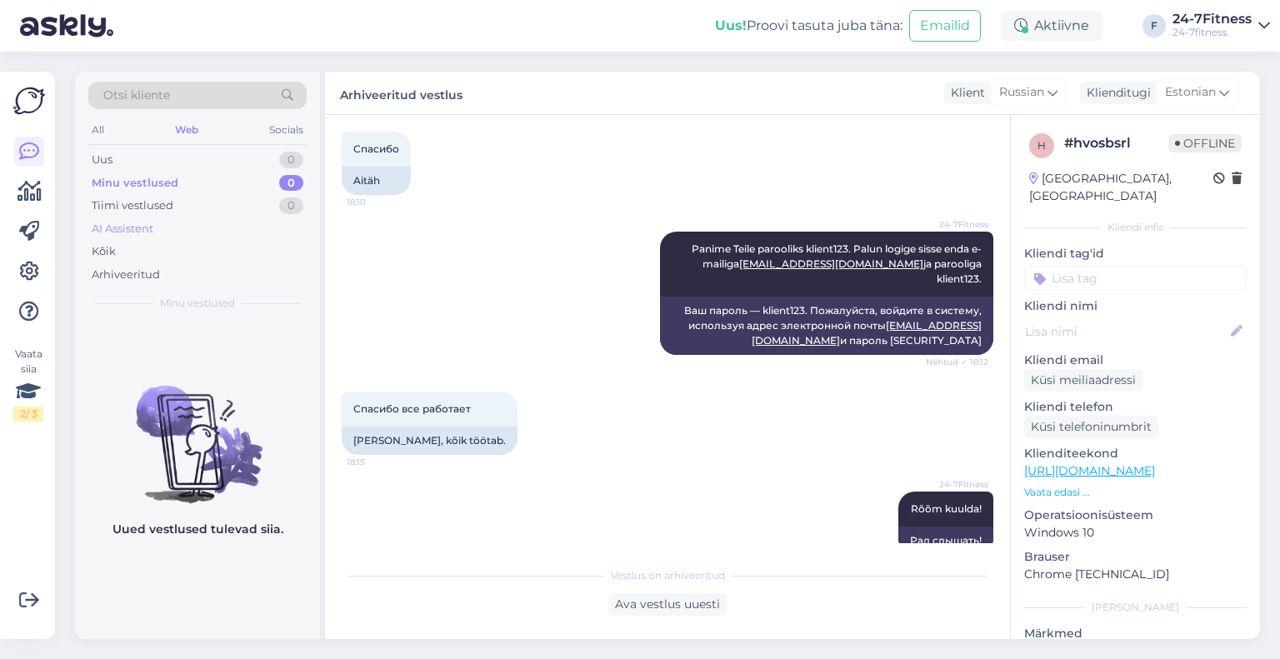
click at [150, 229] on div "AI Assistent" at bounding box center [123, 229] width 62 height 17
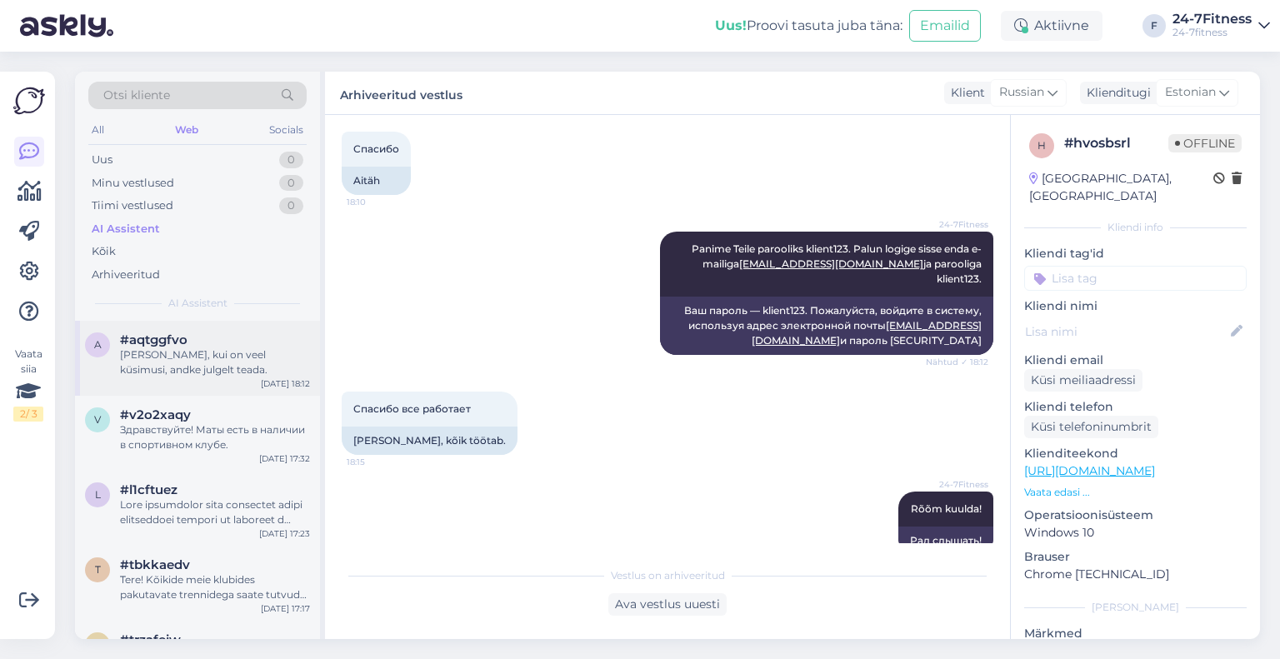
click at [216, 383] on div "a #aqtggfvo Hea meel aidata, kui on veel küsimusi, andke julgelt teada. [DATE] …" at bounding box center [197, 358] width 245 height 75
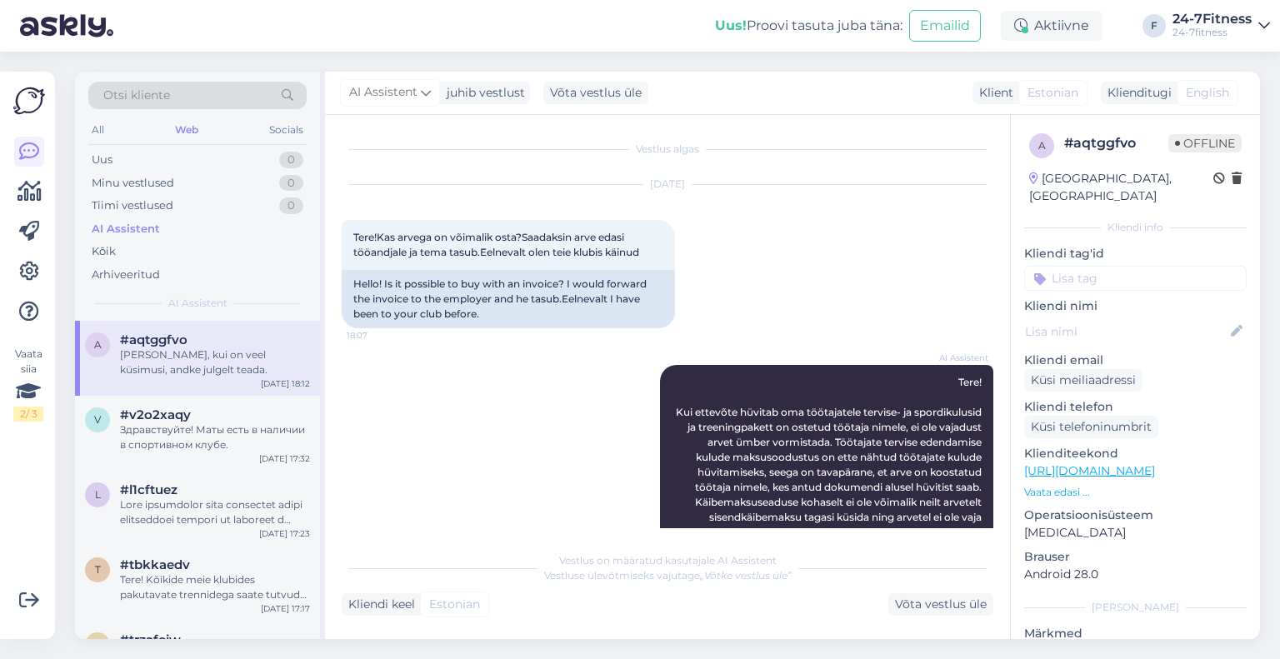
scroll to position [577, 0]
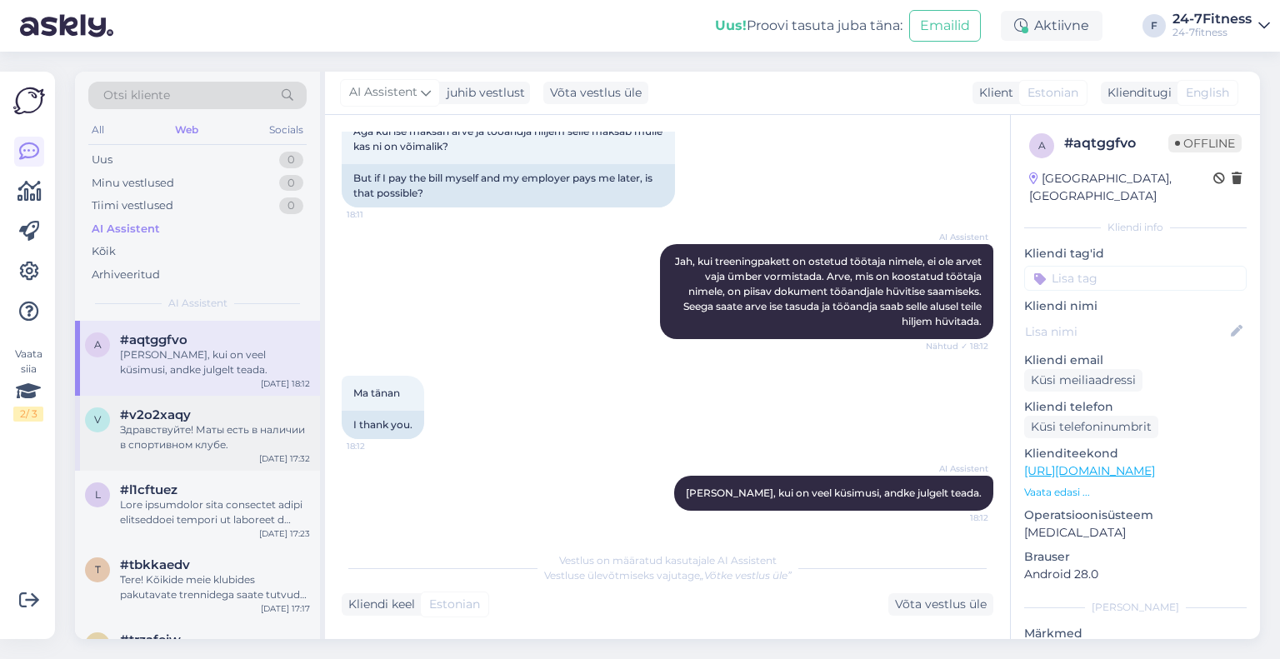
click at [138, 419] on span "#v2o2xaqy" at bounding box center [155, 414] width 71 height 15
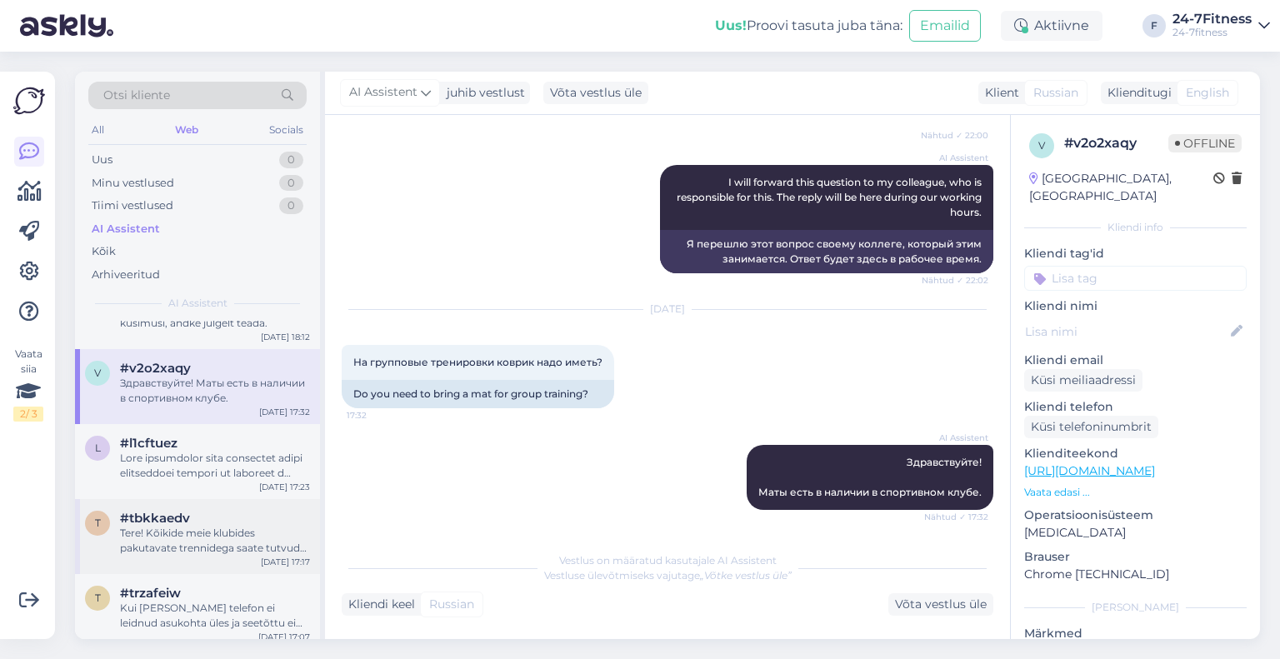
scroll to position [83, 0]
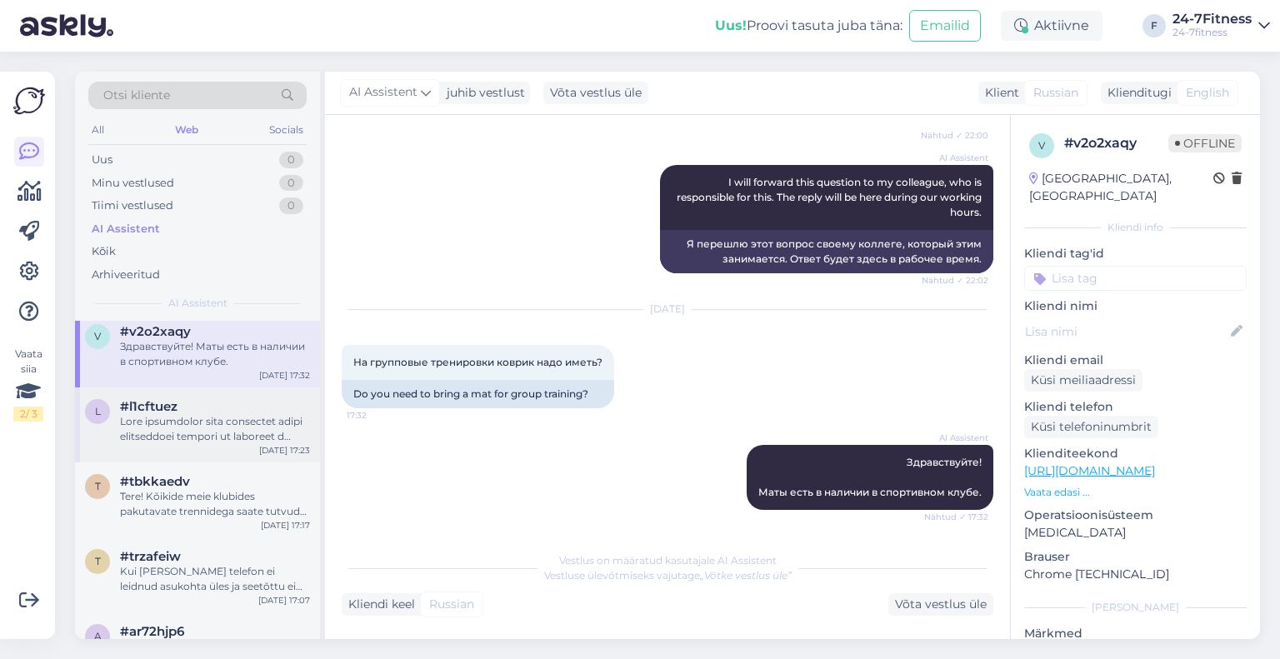
click at [176, 439] on div at bounding box center [215, 429] width 190 height 30
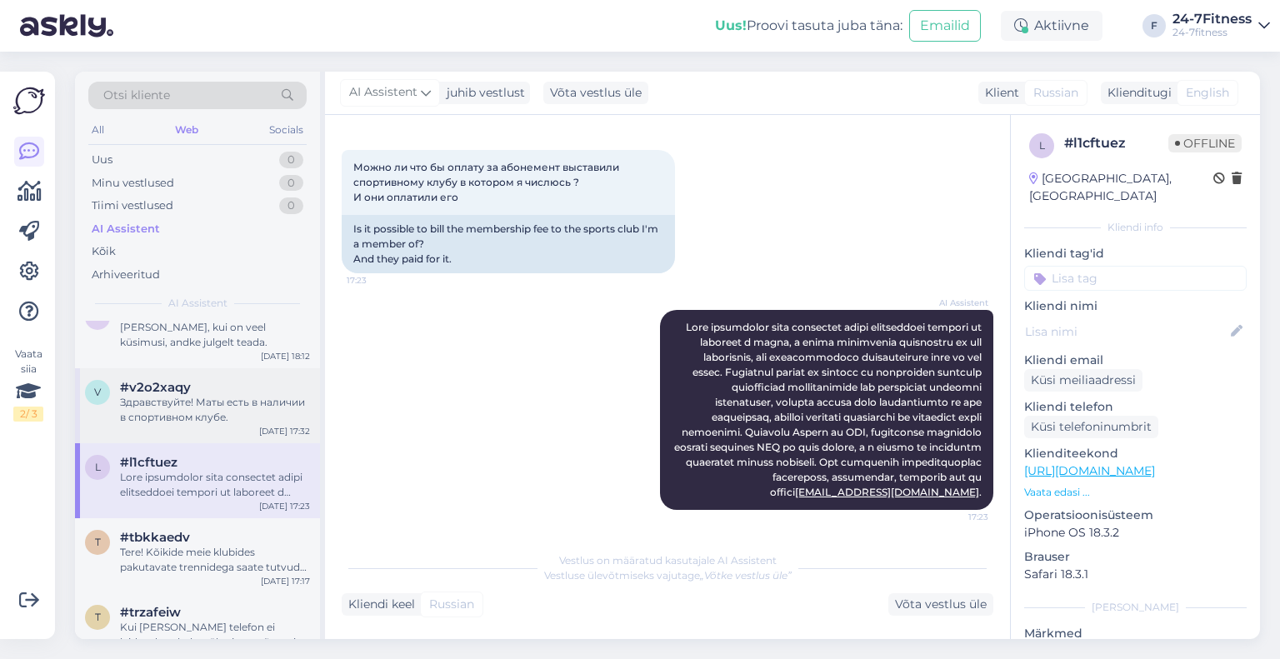
scroll to position [0, 0]
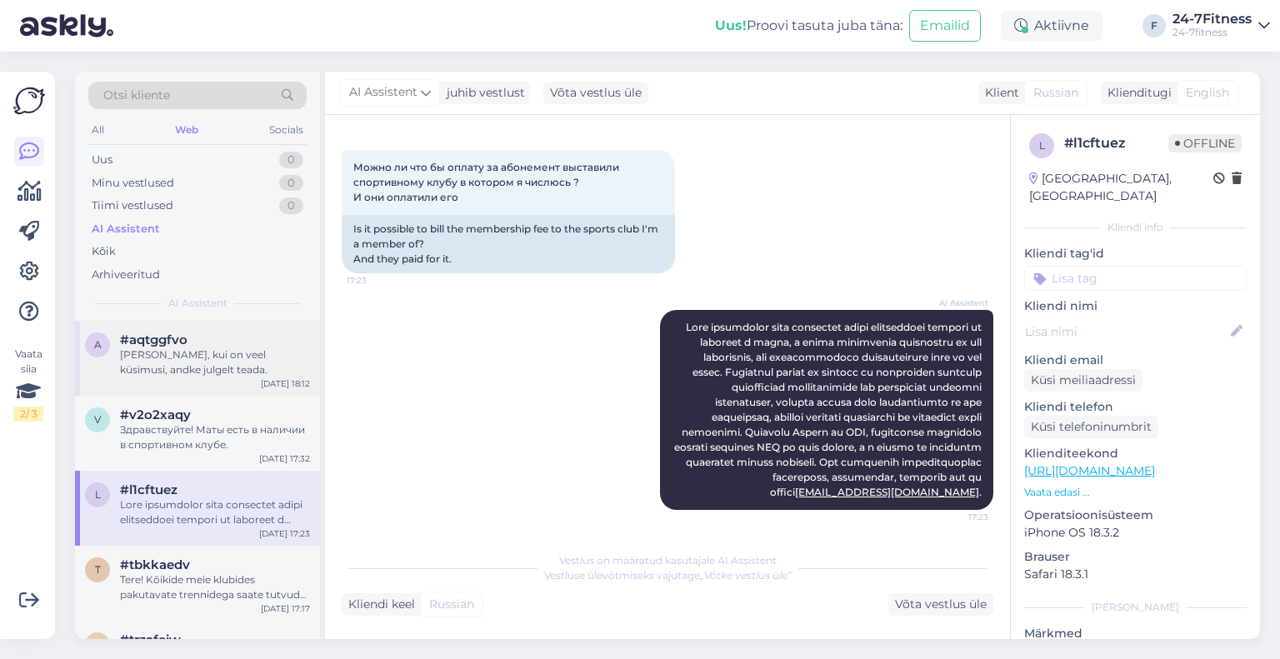
click at [194, 355] on div "[PERSON_NAME], kui on veel küsimusi, andke julgelt teada." at bounding box center [215, 362] width 190 height 30
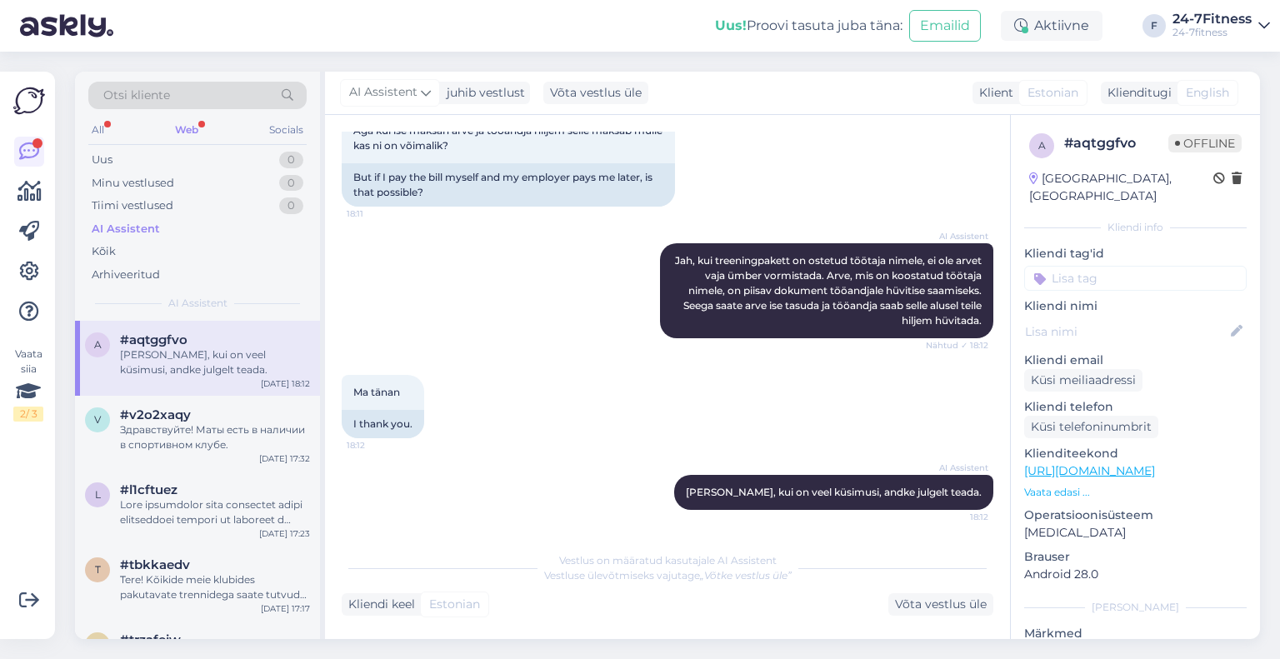
click at [194, 128] on div "Web" at bounding box center [187, 130] width 30 height 22
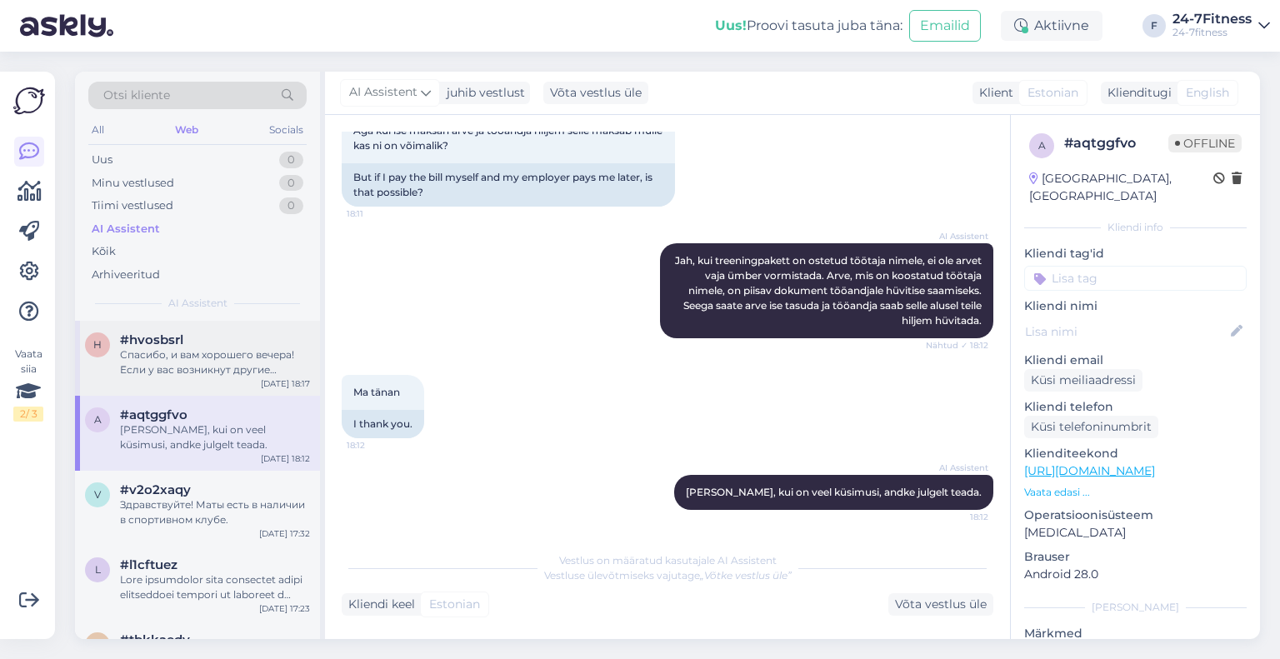
click at [235, 381] on div "h #hvosbsrl Спасибо, и вам хорошего вечера! Если у вас возникнут другие вопросы…" at bounding box center [197, 358] width 245 height 75
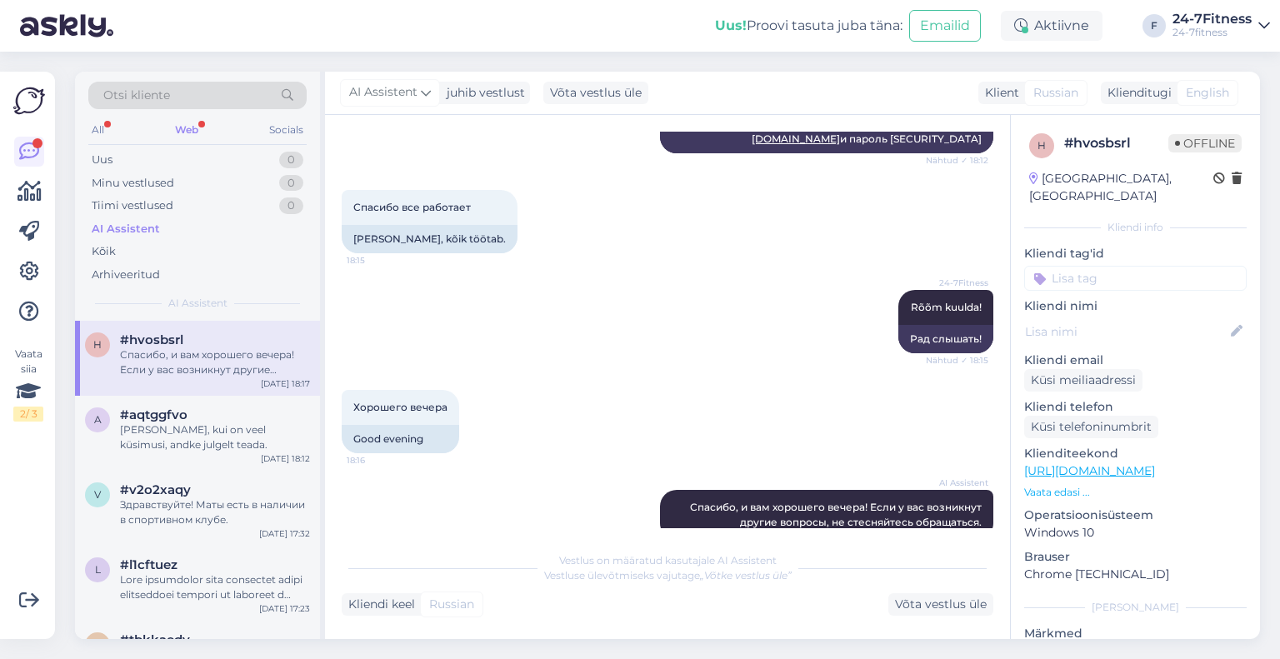
click at [202, 127] on div "All Web Socials" at bounding box center [197, 132] width 218 height 26
click at [190, 127] on div "Web" at bounding box center [187, 130] width 30 height 22
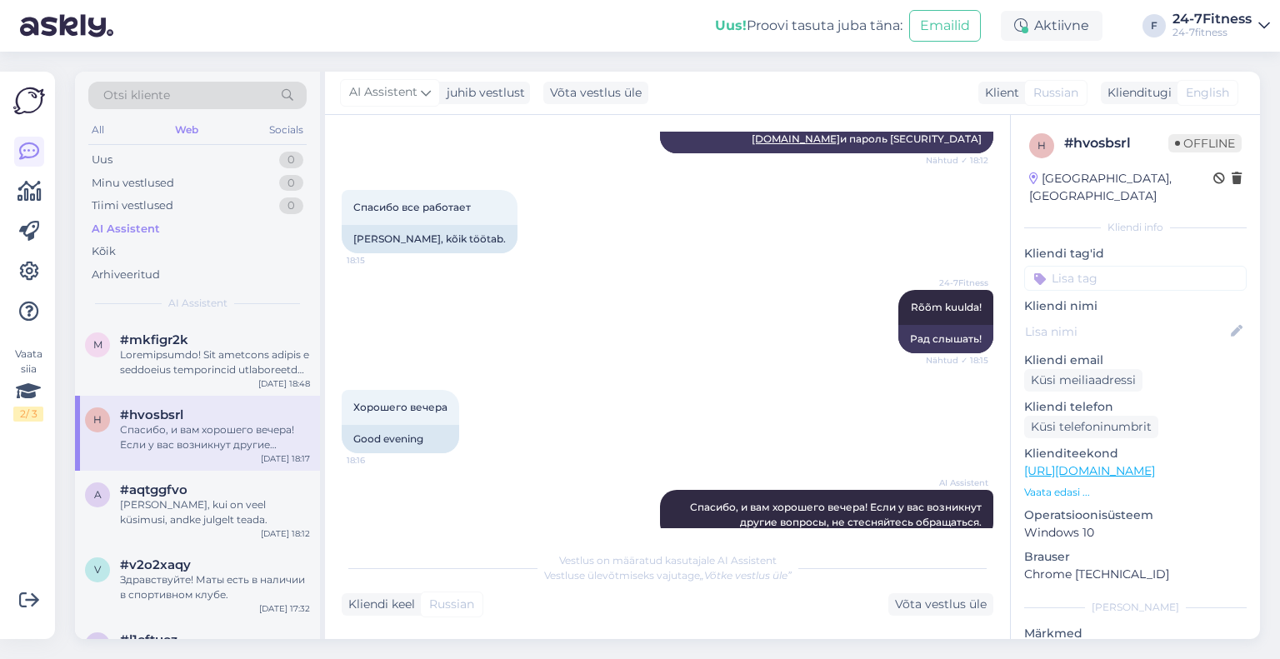
click at [213, 364] on div at bounding box center [215, 362] width 190 height 30
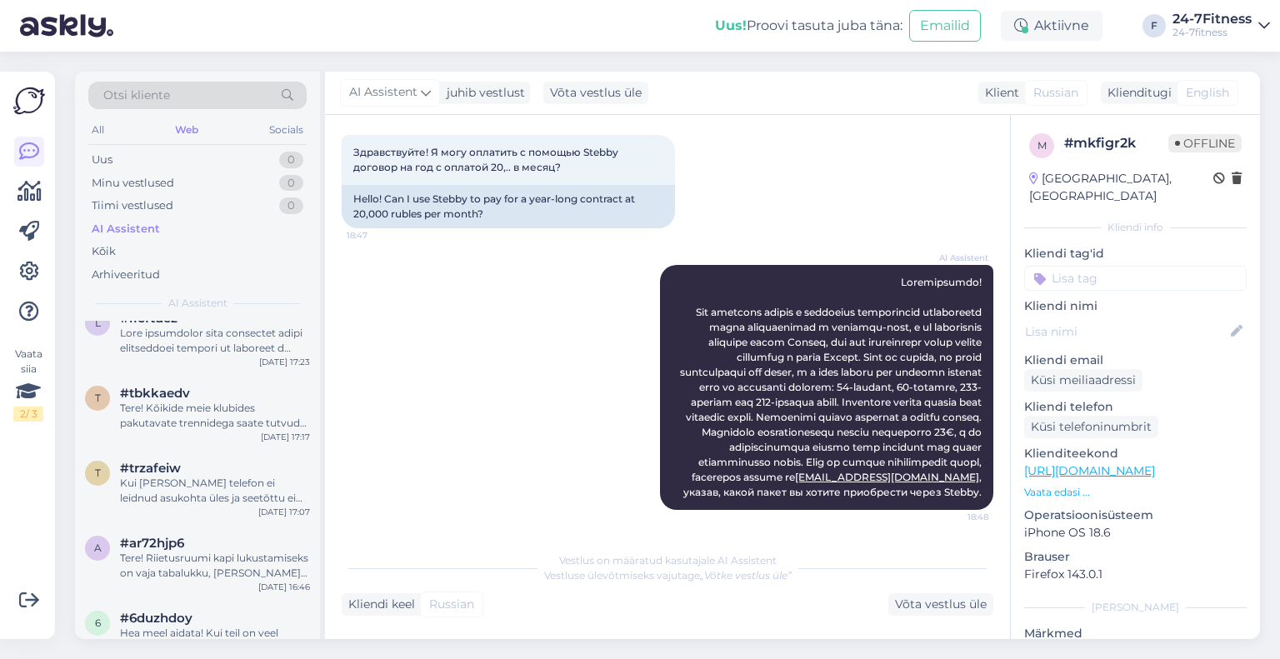
scroll to position [0, 0]
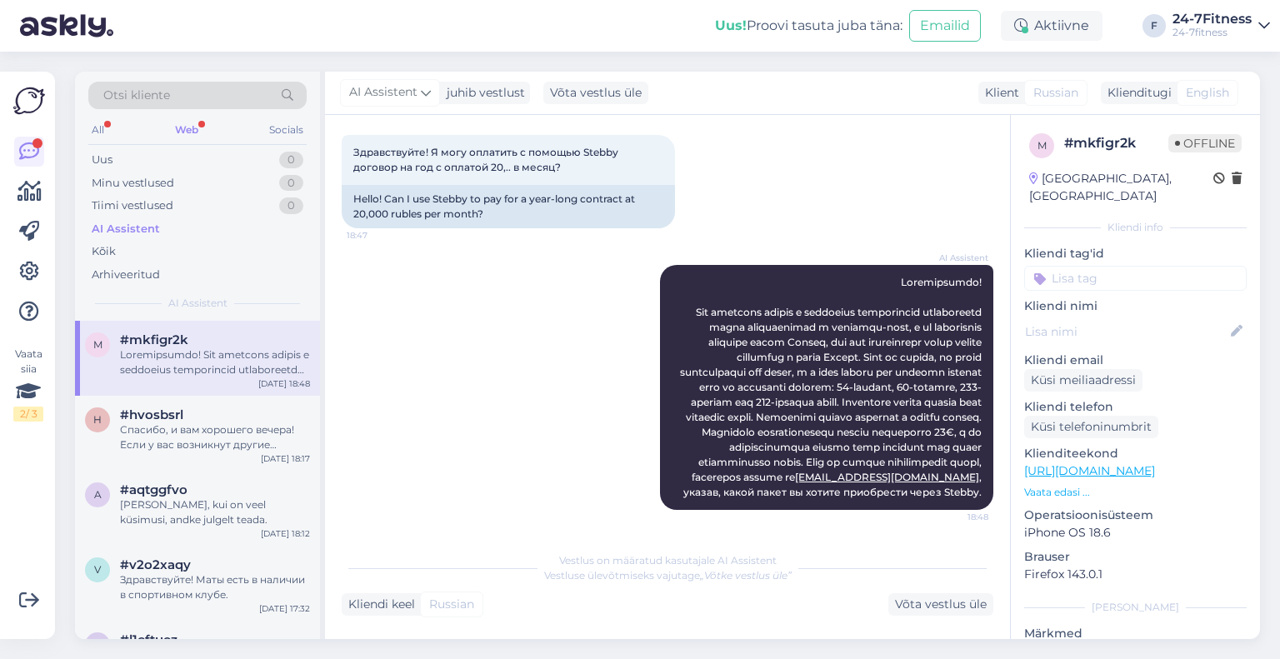
click at [191, 132] on div "Web" at bounding box center [187, 130] width 30 height 22
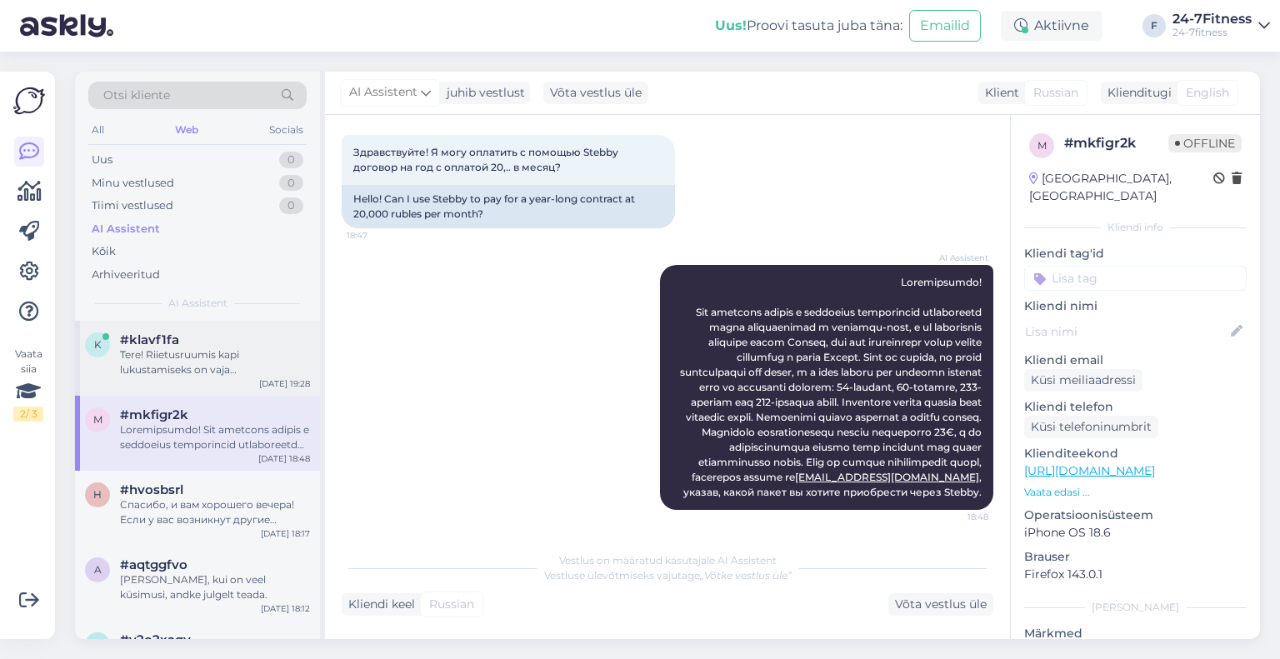
click at [193, 345] on div "#klavf1fa" at bounding box center [215, 339] width 190 height 15
